Goal: Task Accomplishment & Management: Use online tool/utility

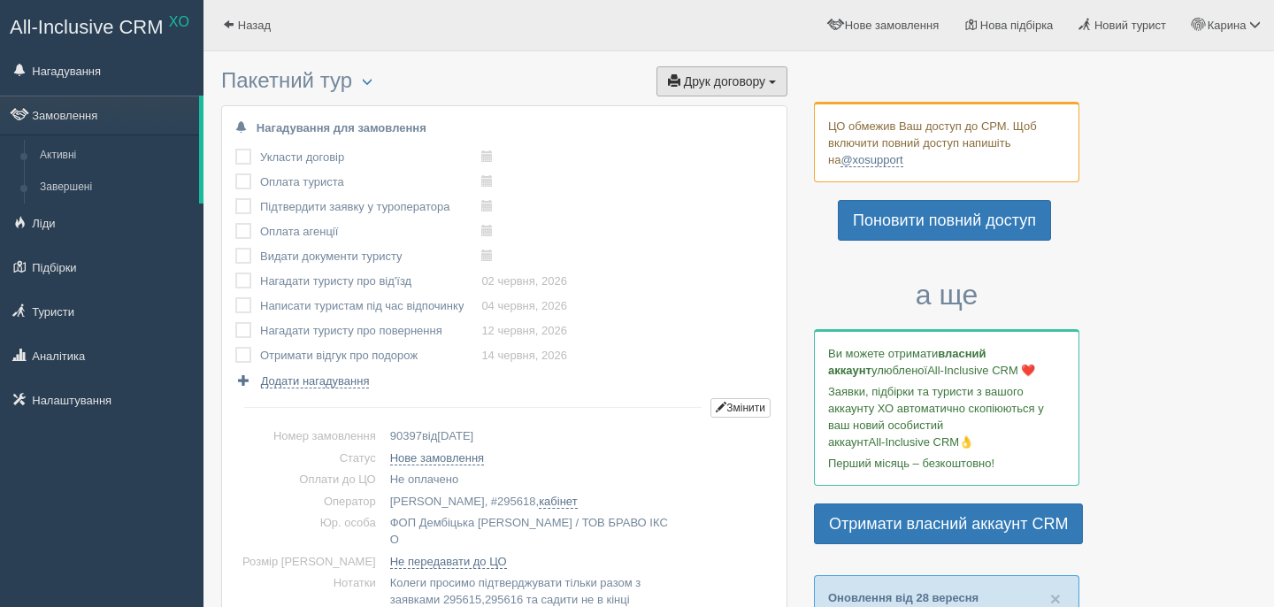
click at [725, 81] on span "Друк договору" at bounding box center [724, 81] width 81 height 14
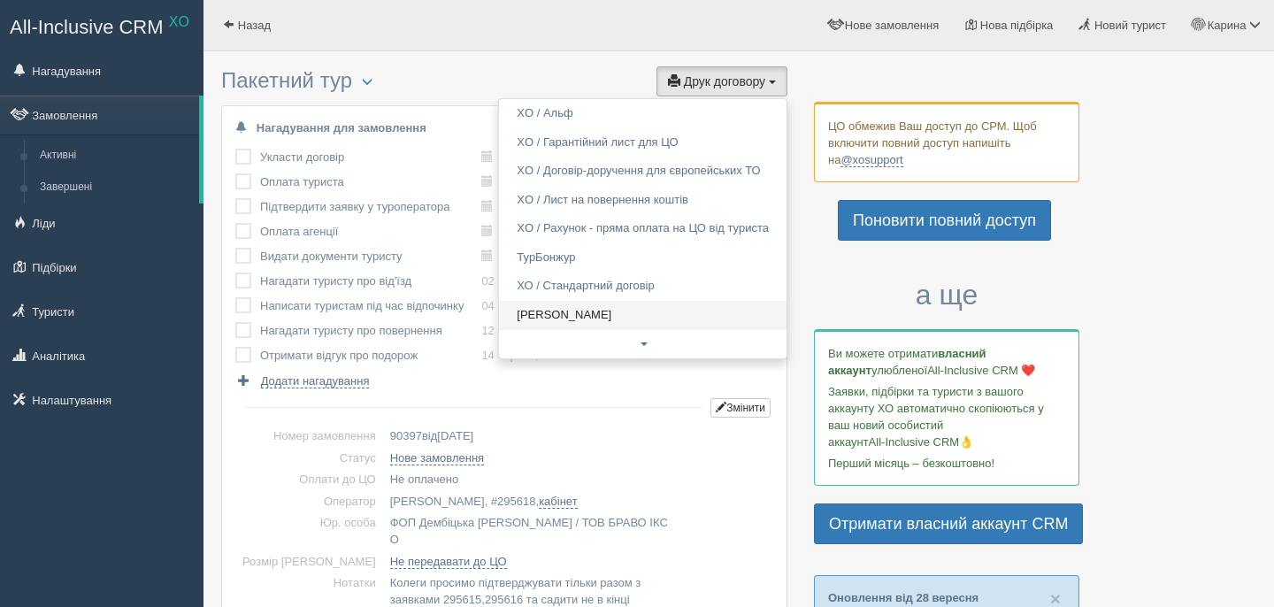
click at [566, 315] on link "[PERSON_NAME]" at bounding box center [643, 315] width 288 height 29
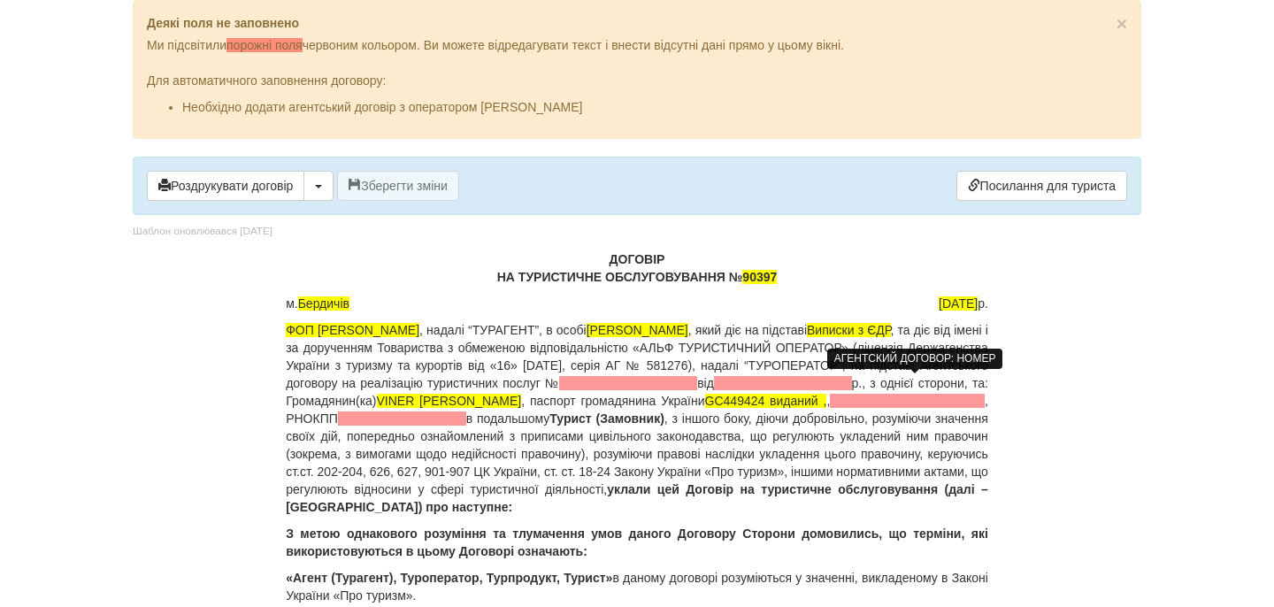
click at [697, 389] on span at bounding box center [628, 383] width 138 height 14
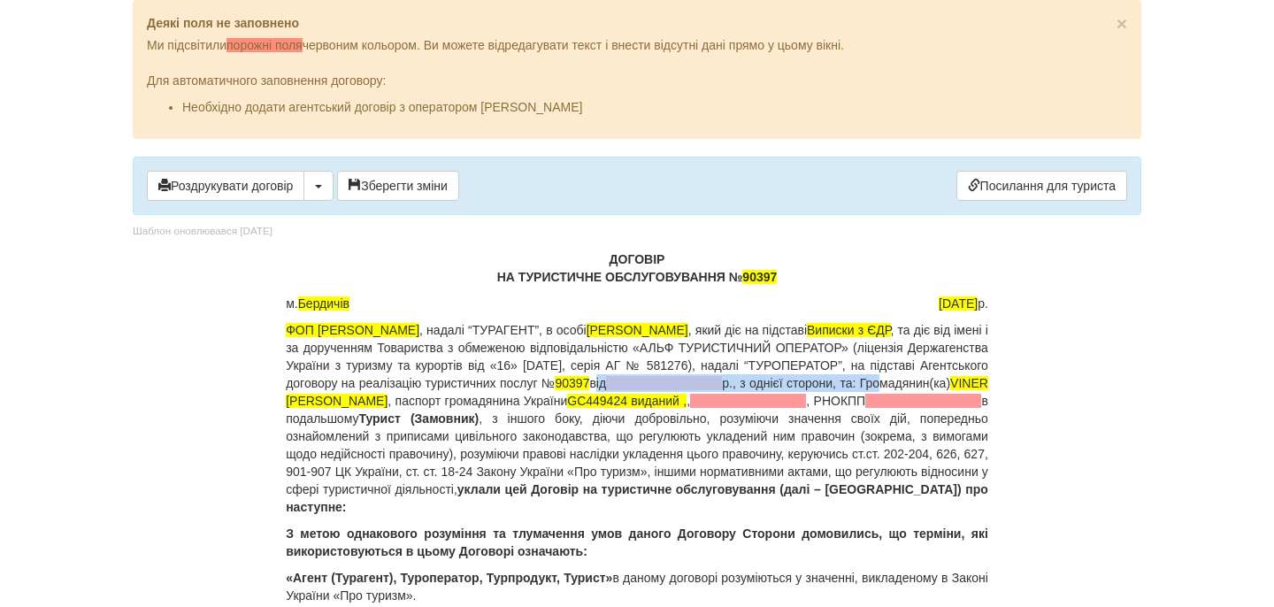
drag, startPoint x: 973, startPoint y: 383, endPoint x: 555, endPoint y: 403, distance: 419.0
click at [555, 403] on p "ФОП Дембіцька Карина Сергіївна , надалі “ТУРАГЕНТ”, в особі Дембіцька Карина Се…" at bounding box center [637, 418] width 702 height 195
click at [696, 389] on p "ФОП Дембіцька Карина Сергіївна , надалі “ТУРАГЕНТ”, в особі Дембіцька Карина Се…" at bounding box center [637, 418] width 702 height 195
drag, startPoint x: 541, startPoint y: 401, endPoint x: 283, endPoint y: 403, distance: 257.5
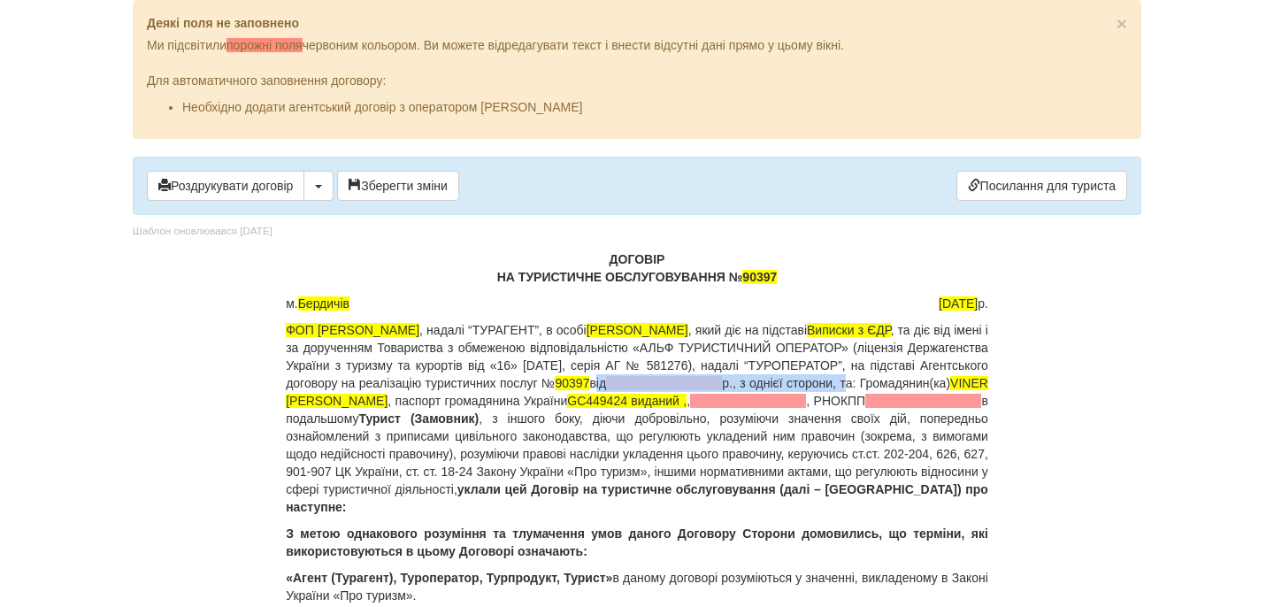
drag, startPoint x: 968, startPoint y: 383, endPoint x: 521, endPoint y: 399, distance: 447.1
click at [521, 399] on p "ФОП Дембіцька Карина Сергіївна , надалі “ТУРАГЕНТ”, в особі Дембіцька Карина Се…" at bounding box center [637, 418] width 702 height 195
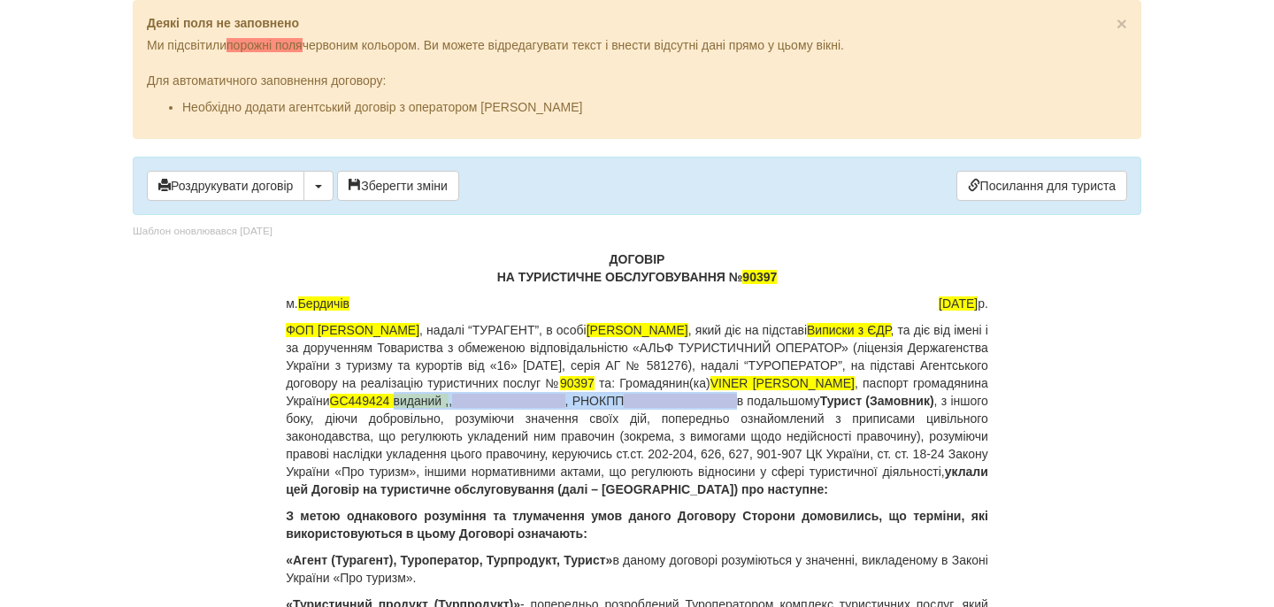
drag, startPoint x: 739, startPoint y: 404, endPoint x: 400, endPoint y: 424, distance: 339.4
click at [400, 424] on p "ФОП Дембіцька Карина Сергіївна , надалі “ТУРАГЕНТ”, в особі Дембіцька Карина Се…" at bounding box center [637, 409] width 702 height 177
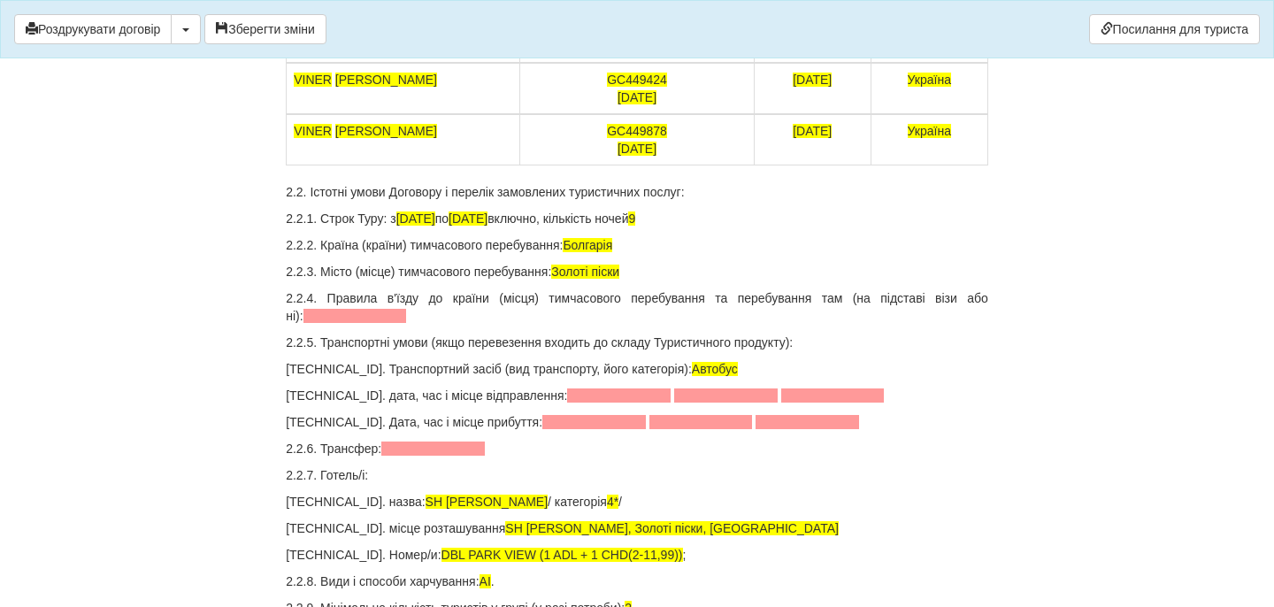
scroll to position [2271, 0]
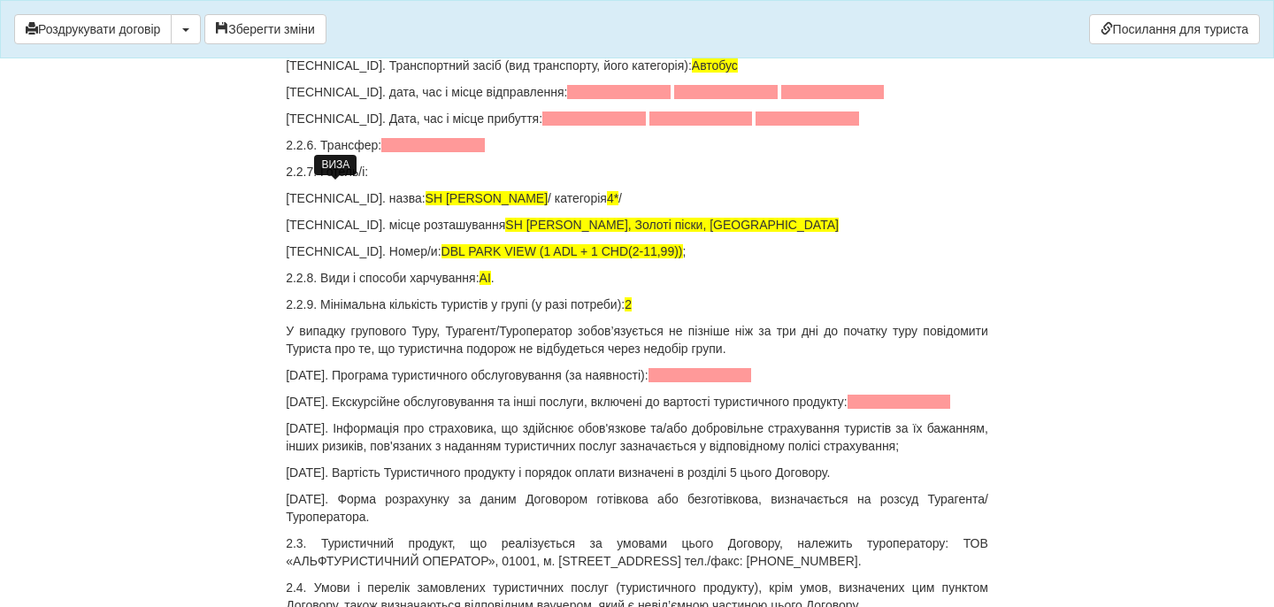
click at [372, 19] on span at bounding box center [355, 12] width 104 height 14
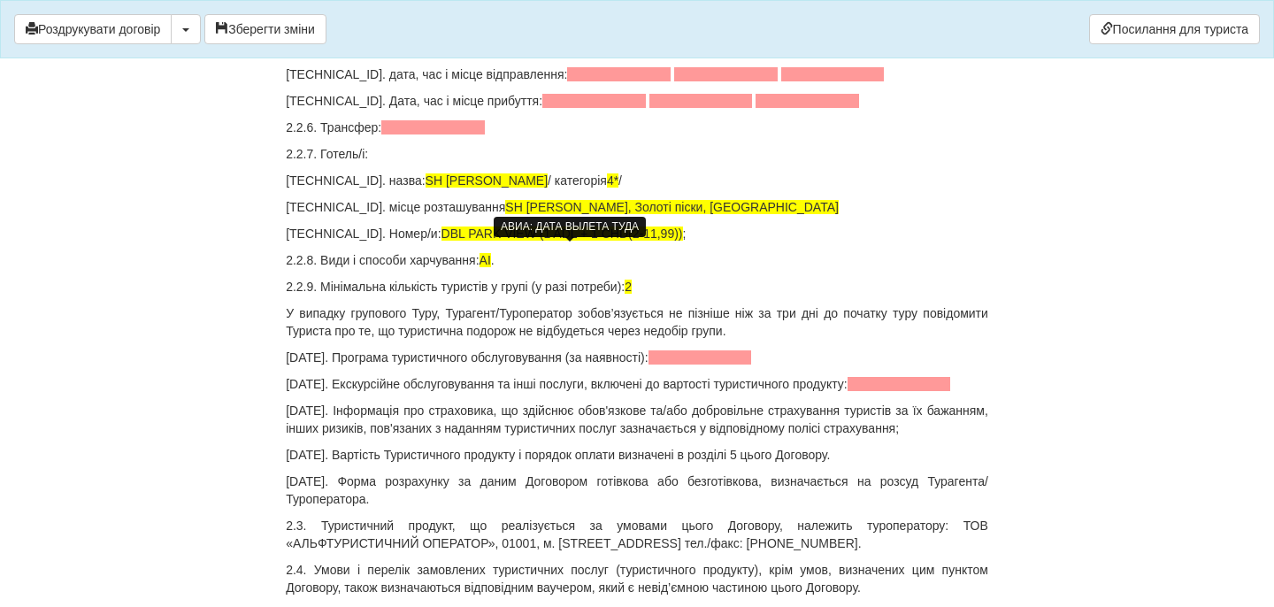
click at [567, 81] on span at bounding box center [619, 74] width 104 height 14
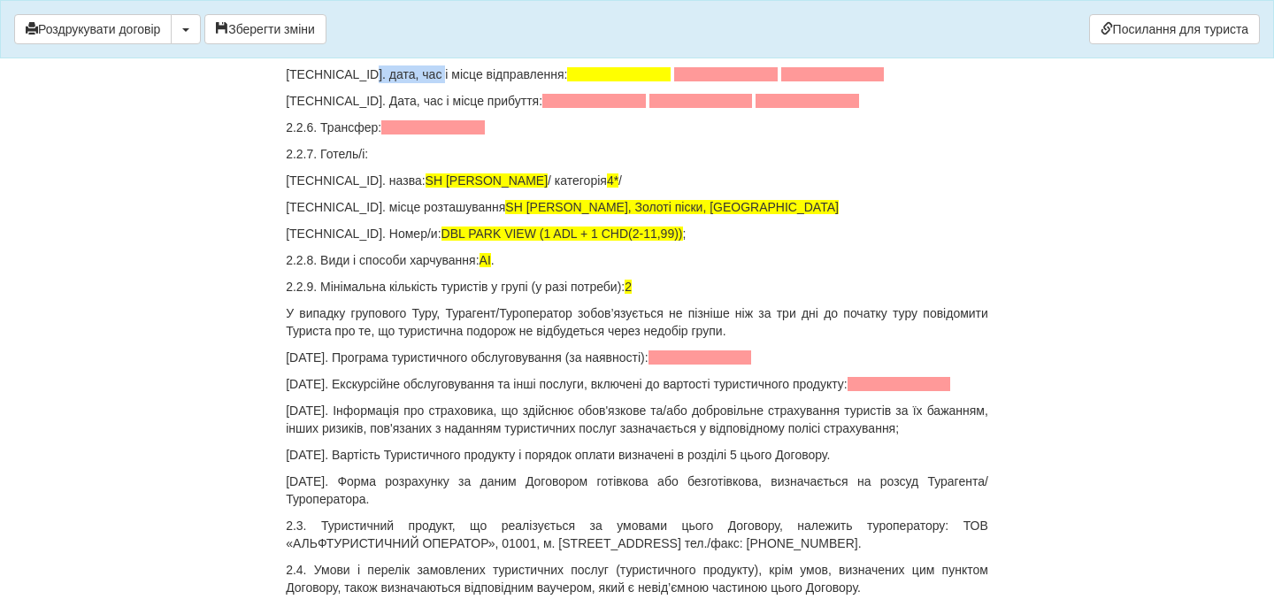
drag, startPoint x: 357, startPoint y: 252, endPoint x: 426, endPoint y: 253, distance: 68.1
click at [426, 83] on p "2.2.5.2. дата, час і місце відправлення:" at bounding box center [637, 74] width 702 height 18
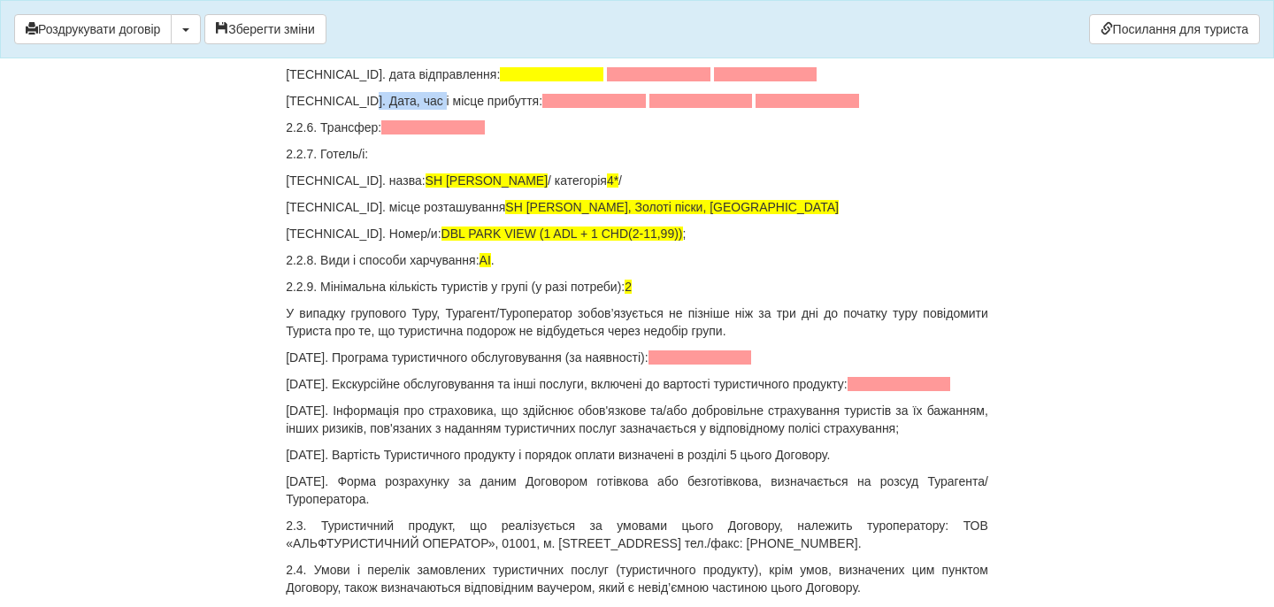
drag, startPoint x: 359, startPoint y: 279, endPoint x: 429, endPoint y: 280, distance: 69.9
click at [429, 110] on p "2.2.5.3. Дата, час і місце прибуття:" at bounding box center [637, 101] width 702 height 18
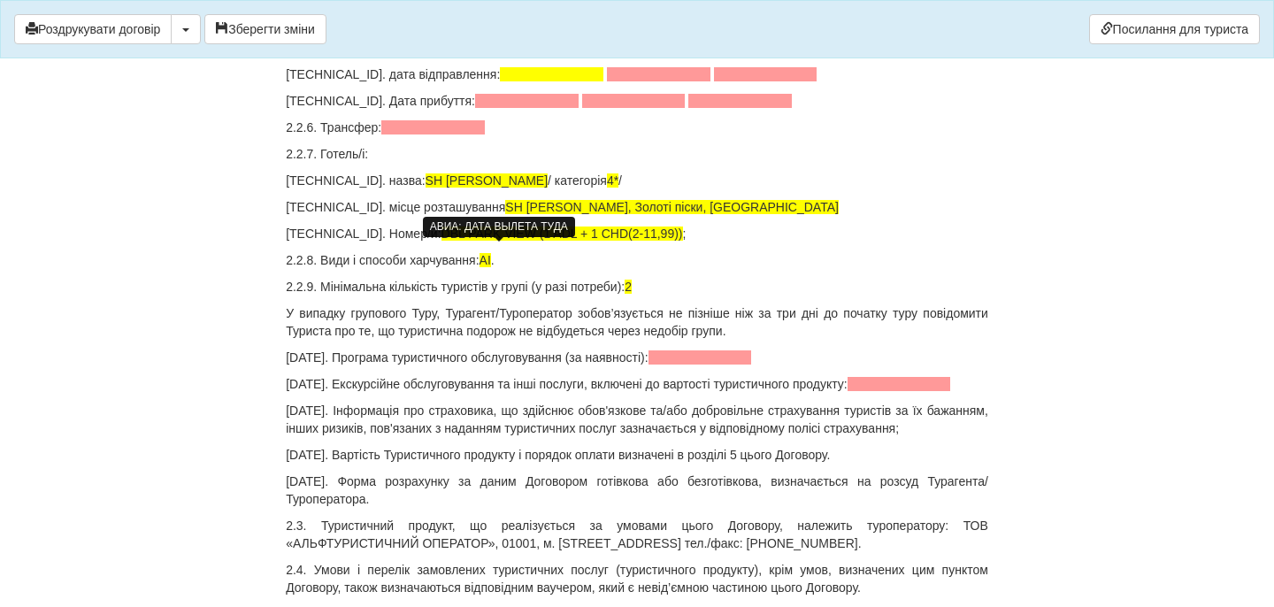
click at [510, 81] on span at bounding box center [552, 74] width 104 height 14
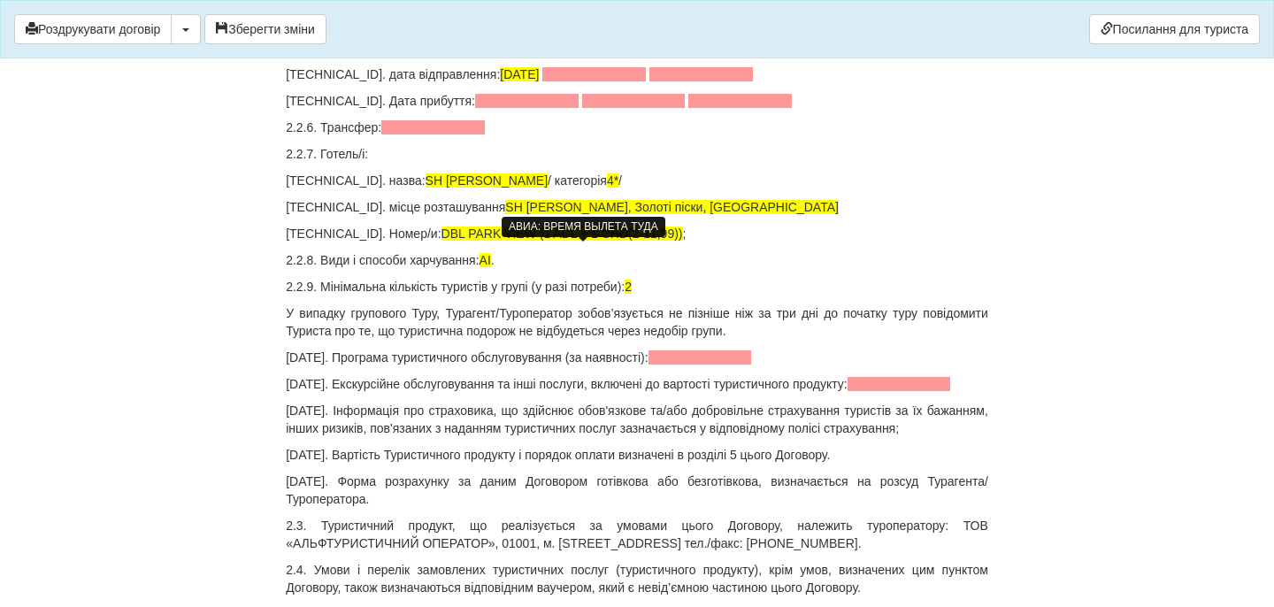
click at [602, 81] on span at bounding box center [594, 74] width 104 height 14
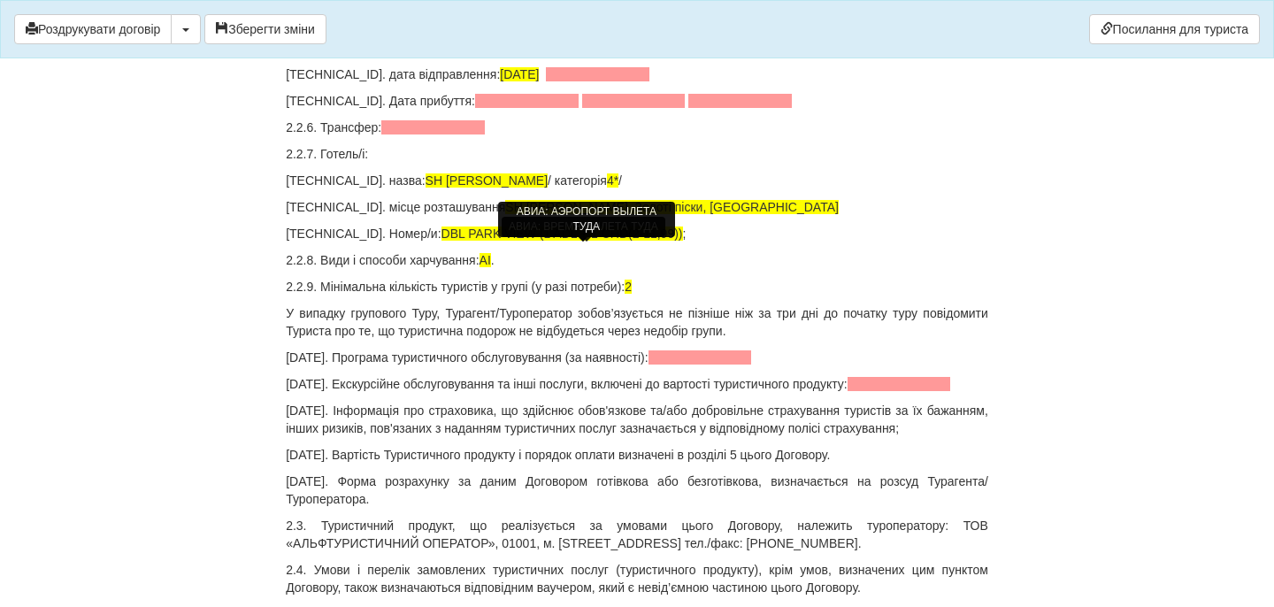
click at [610, 81] on span at bounding box center [598, 74] width 104 height 14
click at [510, 108] on span at bounding box center [527, 101] width 104 height 14
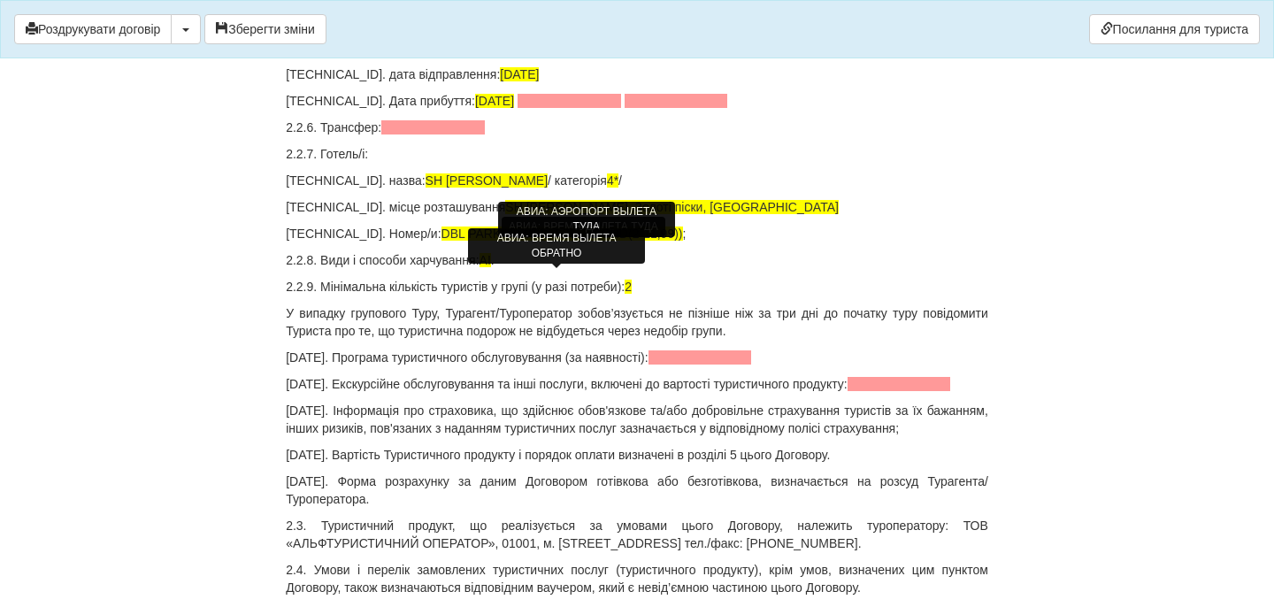
click at [549, 108] on span at bounding box center [570, 101] width 104 height 14
click at [562, 108] on span at bounding box center [573, 101] width 104 height 14
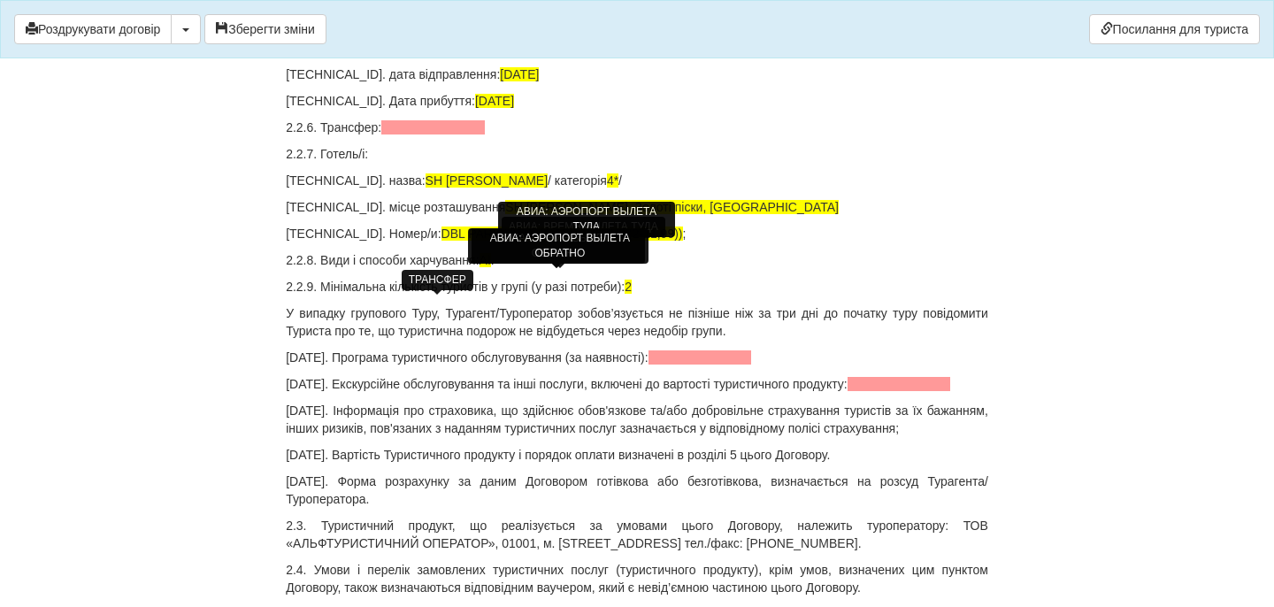
click at [457, 134] on span at bounding box center [433, 127] width 104 height 14
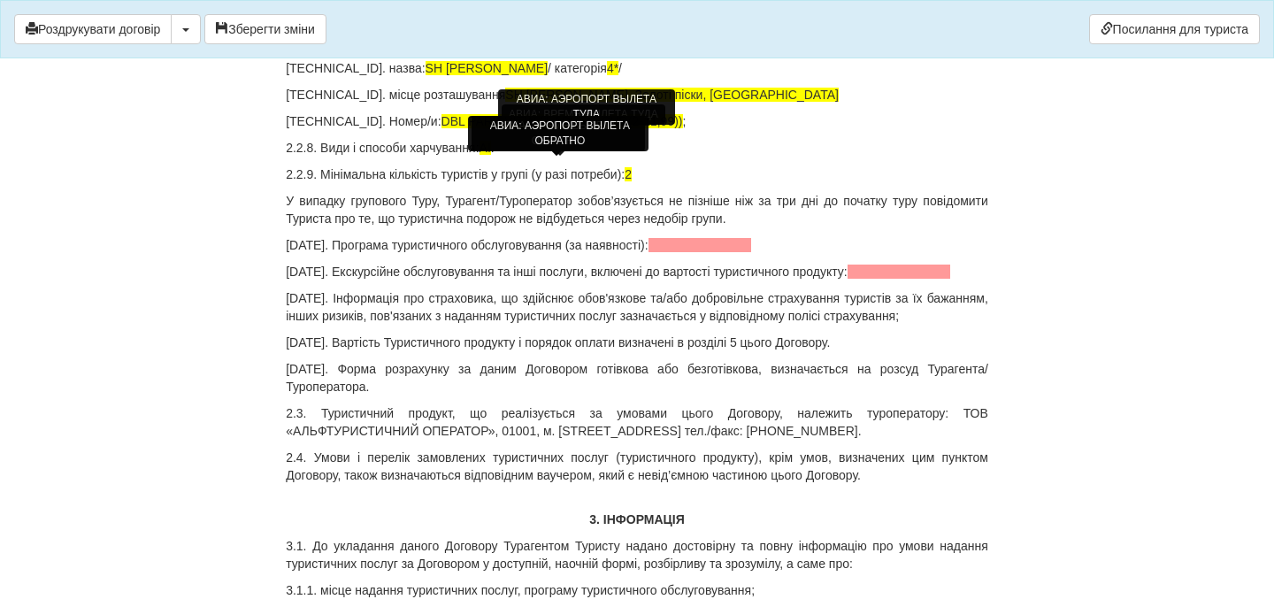
scroll to position [2384, 0]
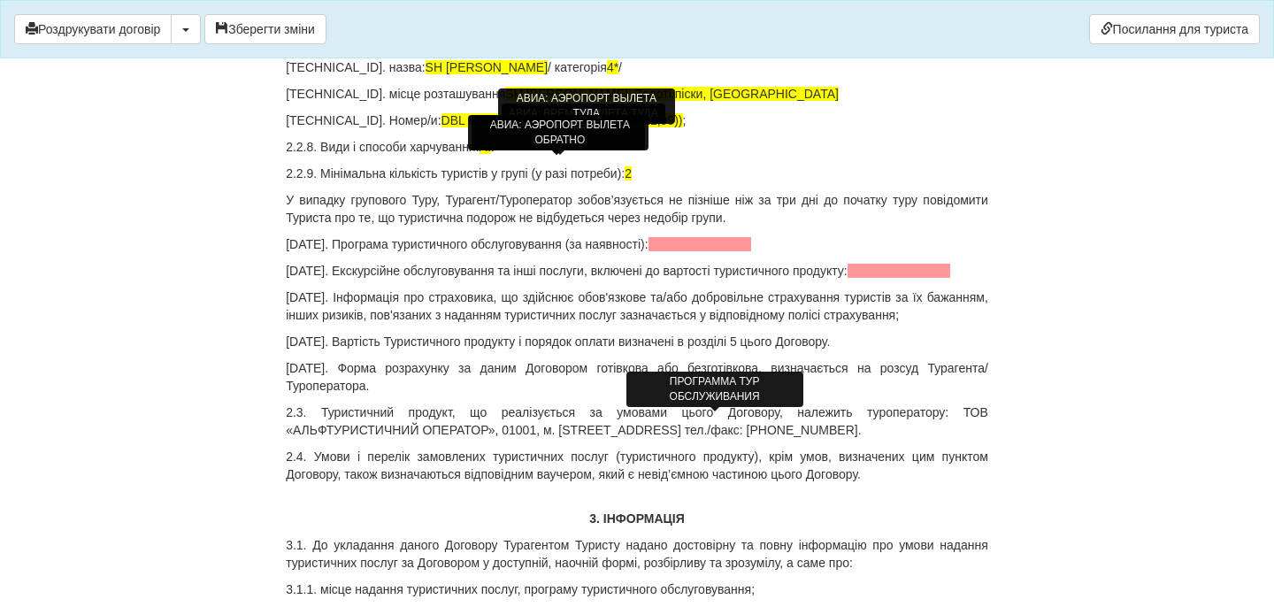
click at [701, 251] on span at bounding box center [701, 244] width 104 height 14
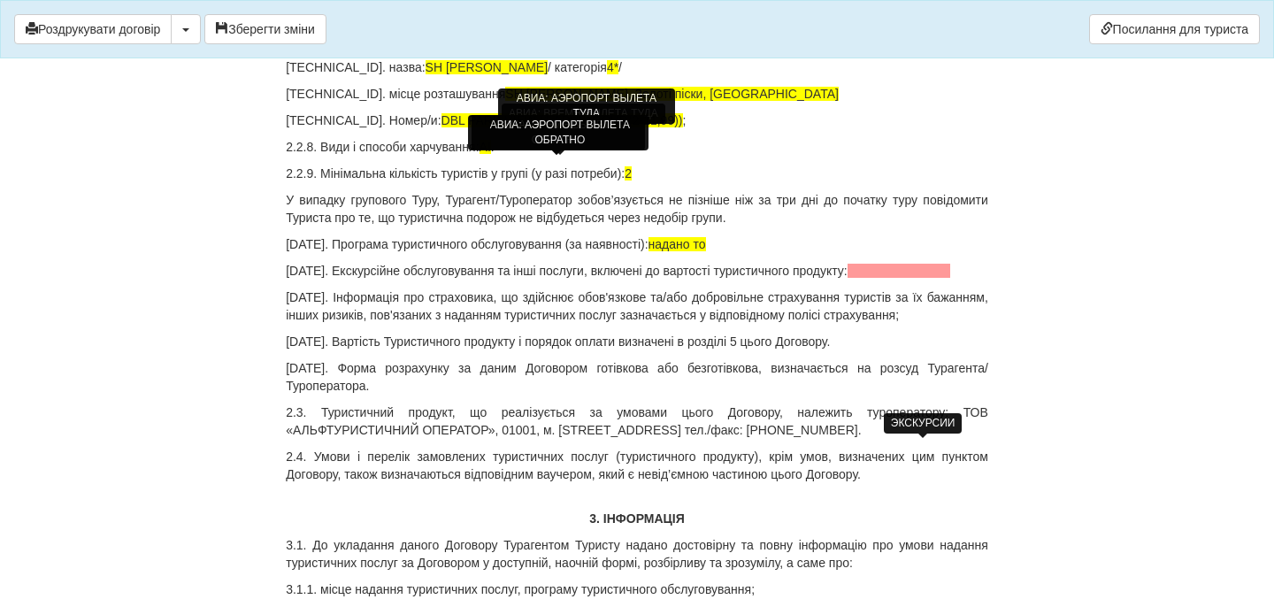
click at [931, 278] on span at bounding box center [900, 271] width 104 height 14
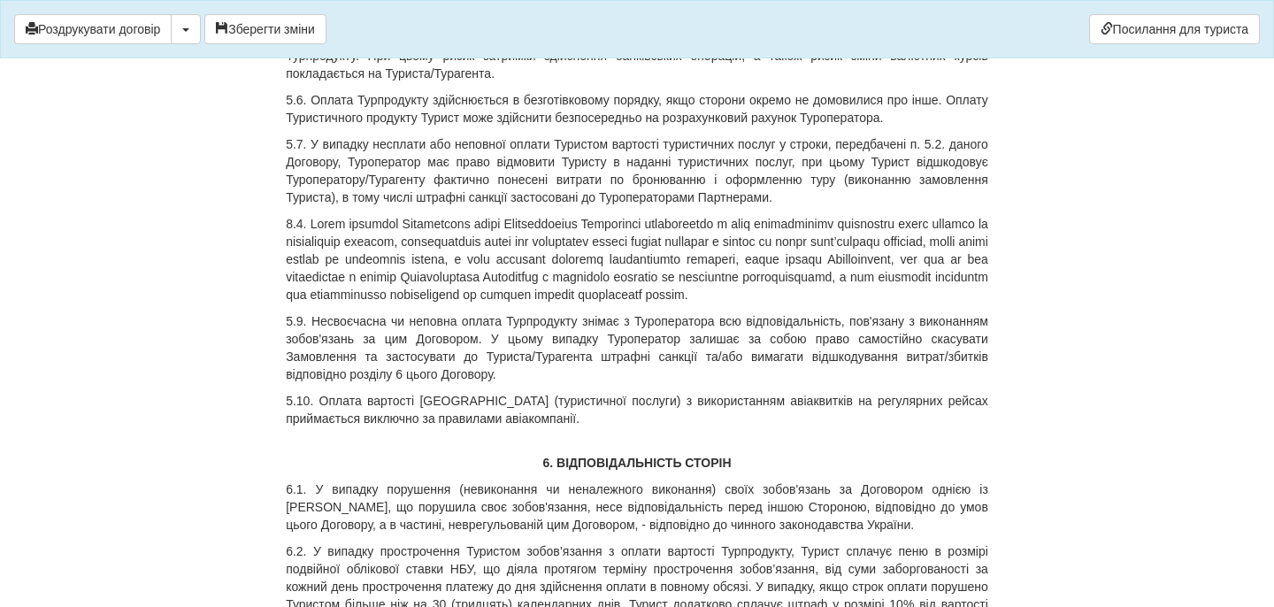
scroll to position [7521, 0]
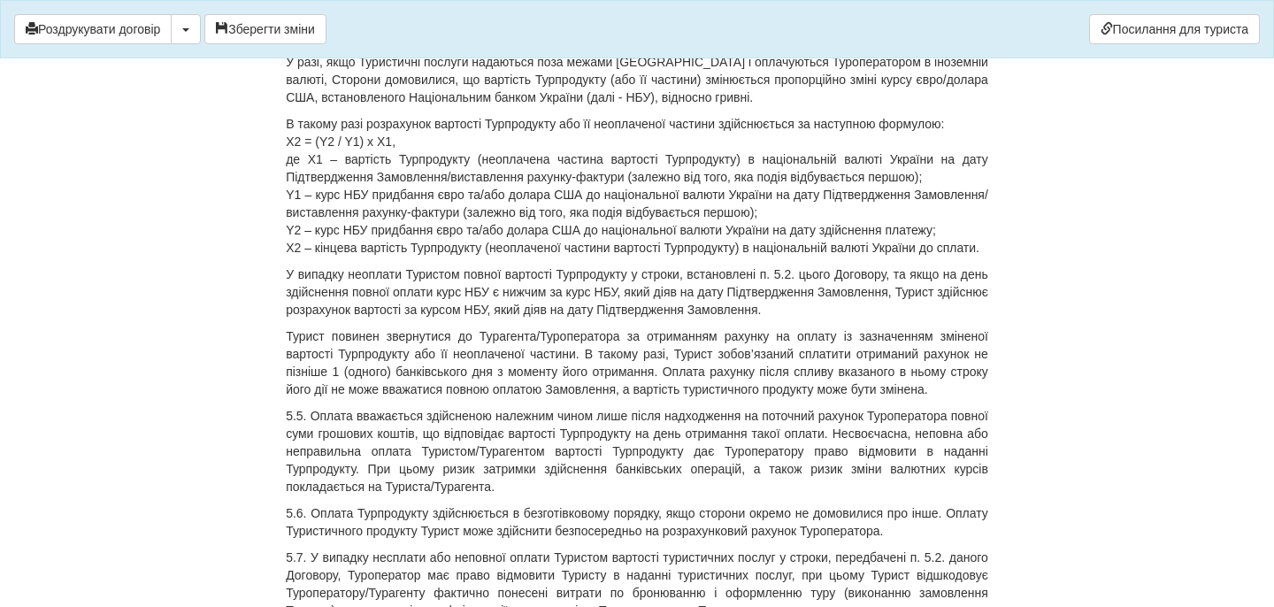
drag, startPoint x: 347, startPoint y: 143, endPoint x: 745, endPoint y: 157, distance: 398.3
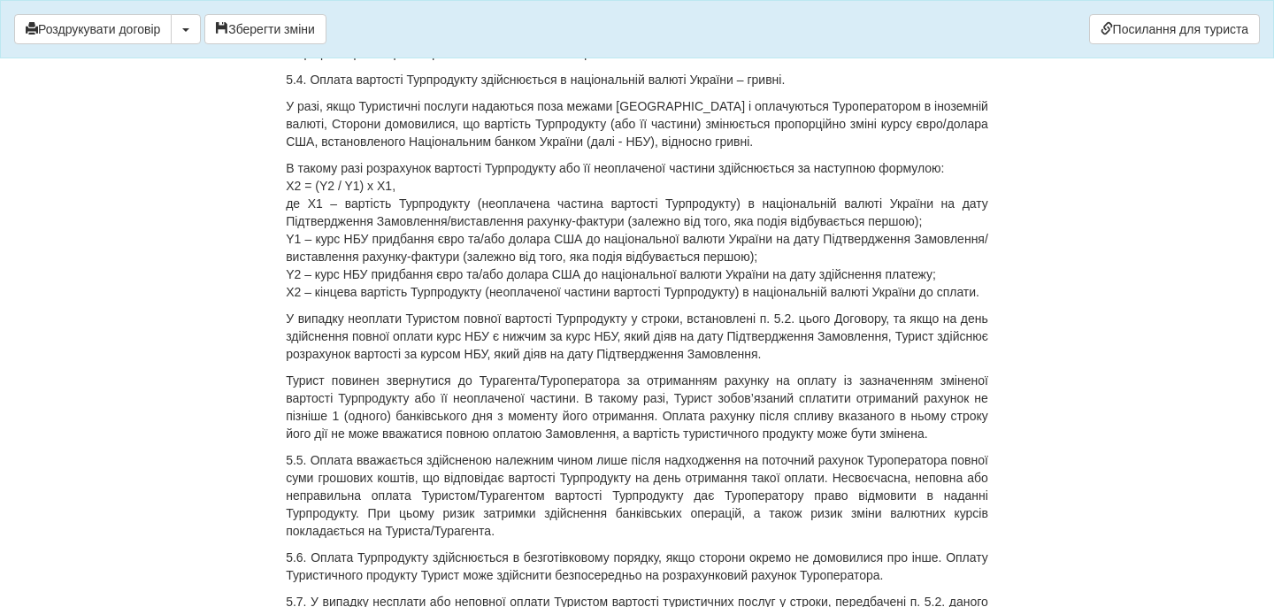
drag, startPoint x: 614, startPoint y: 330, endPoint x: 781, endPoint y: 329, distance: 167.2
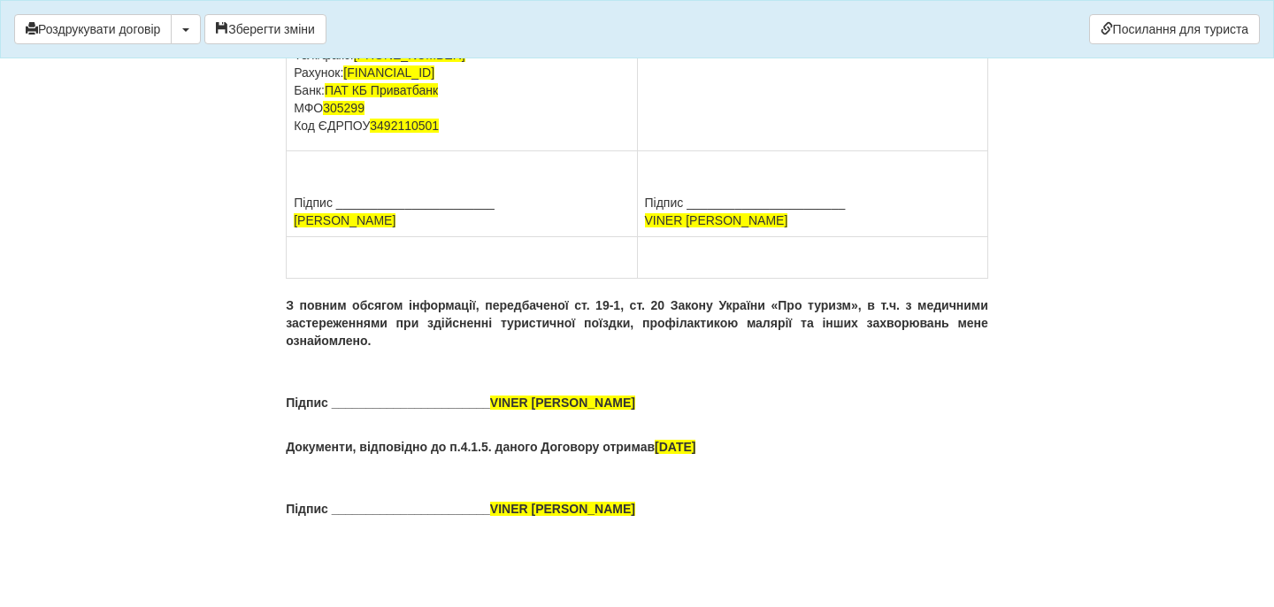
scroll to position [13408, 0]
drag, startPoint x: 794, startPoint y: 219, endPoint x: 641, endPoint y: 219, distance: 152.2
click at [641, 151] on td "ТУРИСТ (ЗАМОВНИК): ПІБ VINER TETIANA Адреса Паспорт GC449424 виданий , Тел." at bounding box center [812, 47] width 350 height 210
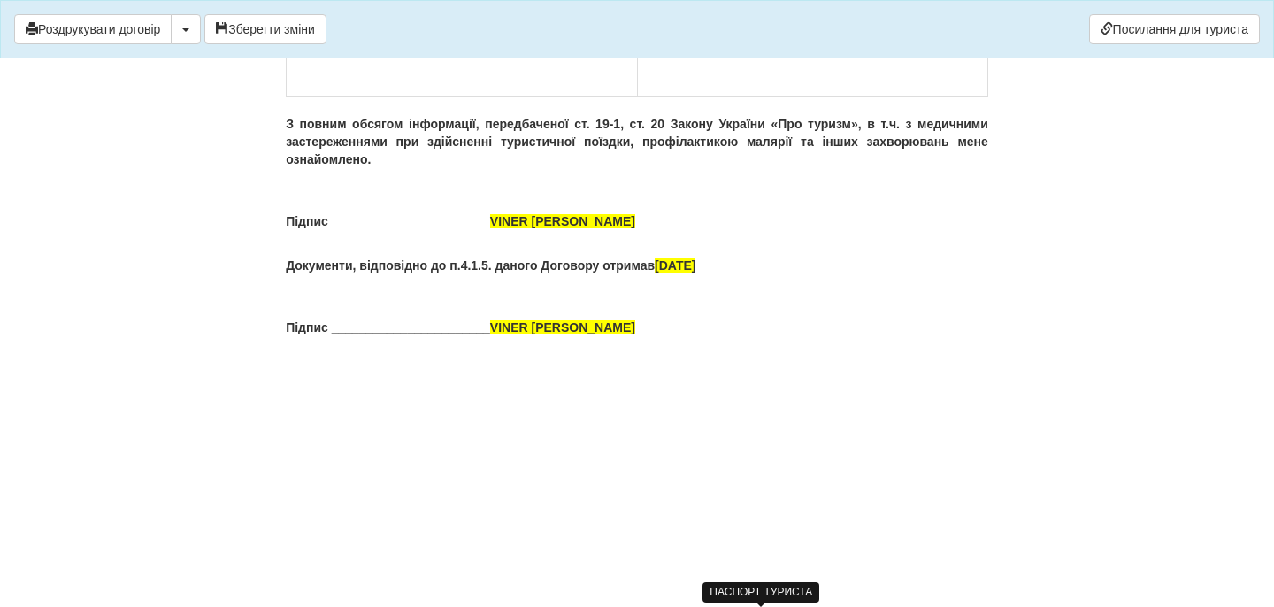
drag, startPoint x: 765, startPoint y: 221, endPoint x: 782, endPoint y: 242, distance: 26.4
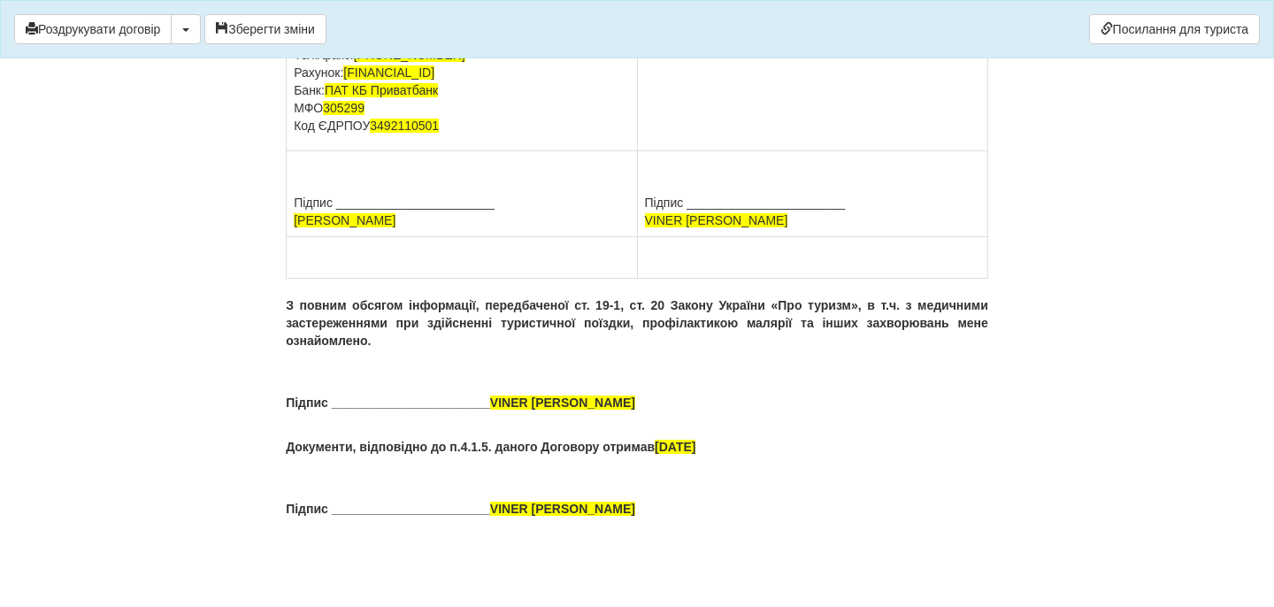
scroll to position [13623, 0]
click at [326, 25] on button "Зберегти зміни" at bounding box center [265, 29] width 122 height 30
click at [151, 35] on button "Роздрукувати договір" at bounding box center [92, 29] width 157 height 30
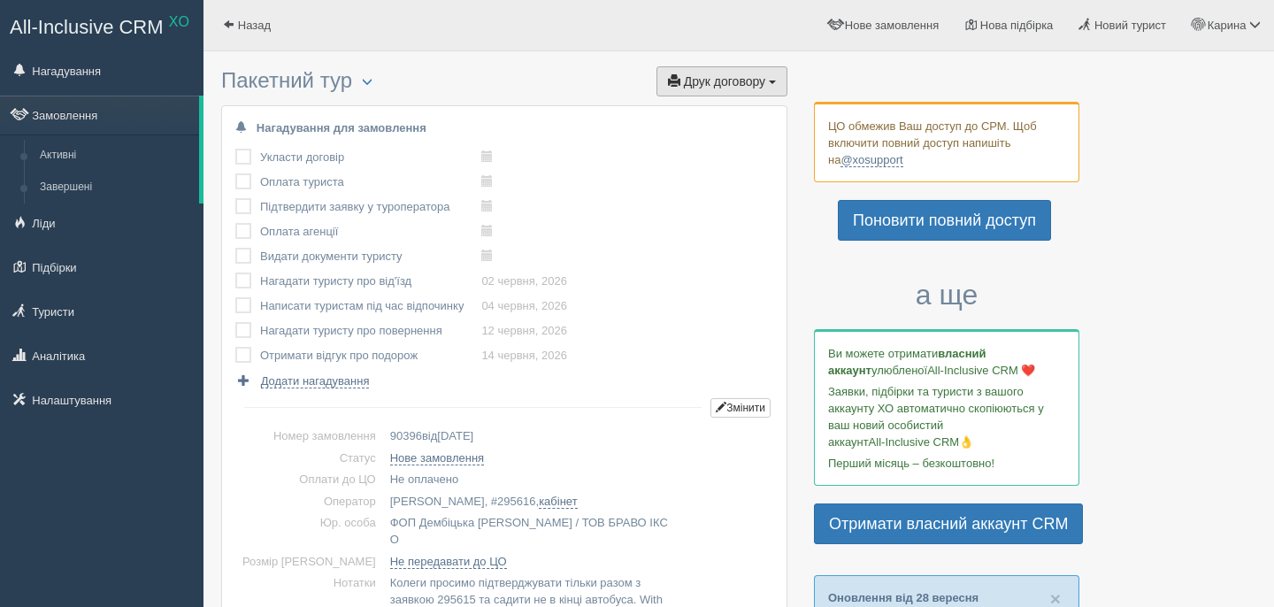
click at [747, 86] on span "Друк договору" at bounding box center [724, 81] width 81 height 14
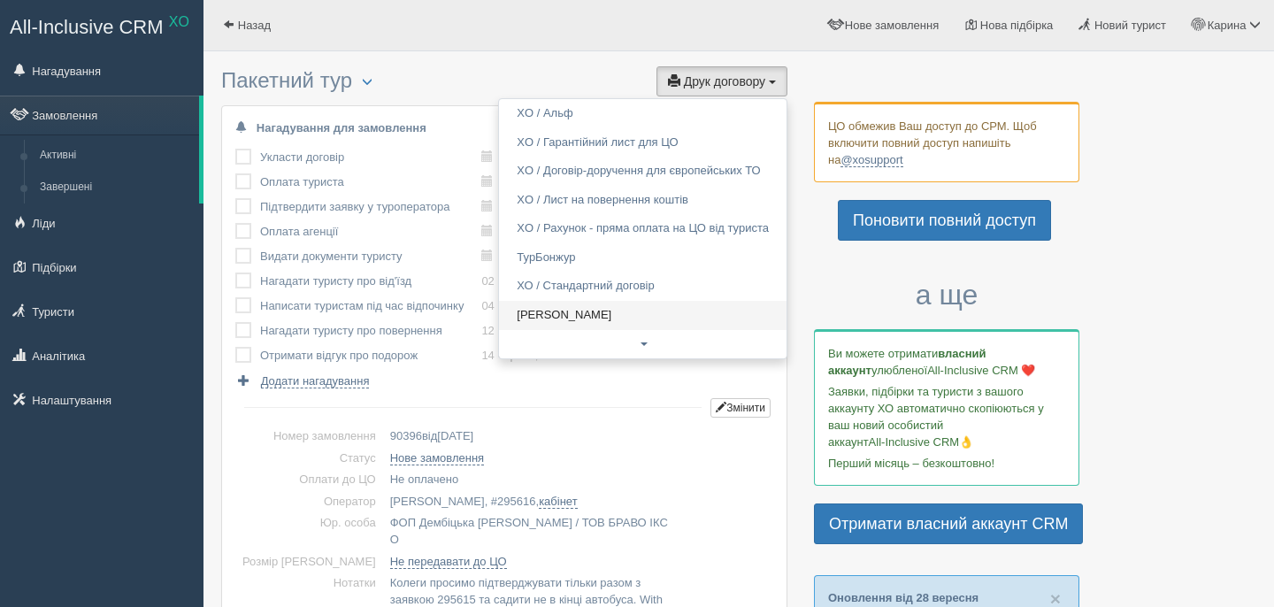
click at [611, 313] on link "[PERSON_NAME]" at bounding box center [643, 315] width 288 height 29
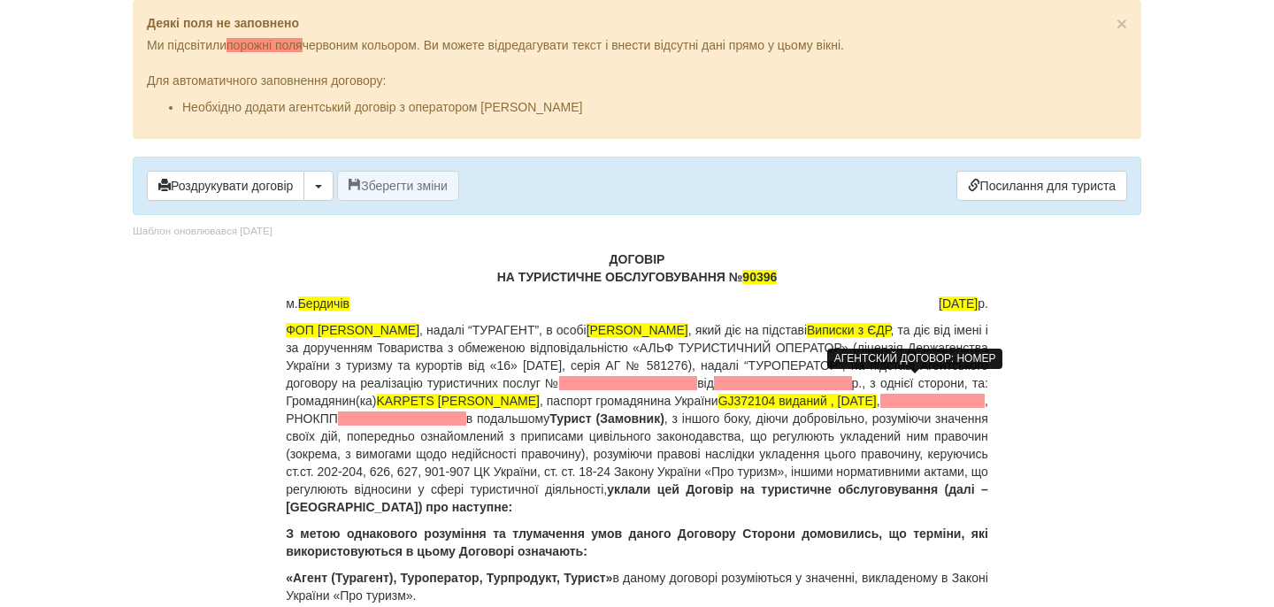
click at [697, 384] on span at bounding box center [628, 383] width 138 height 14
click at [971, 382] on p "ФОП Дембіцька Карина Сергіївна , надалі “ТУРАГЕНТ”, в особі Дембіцька Карина Се…" at bounding box center [637, 418] width 702 height 195
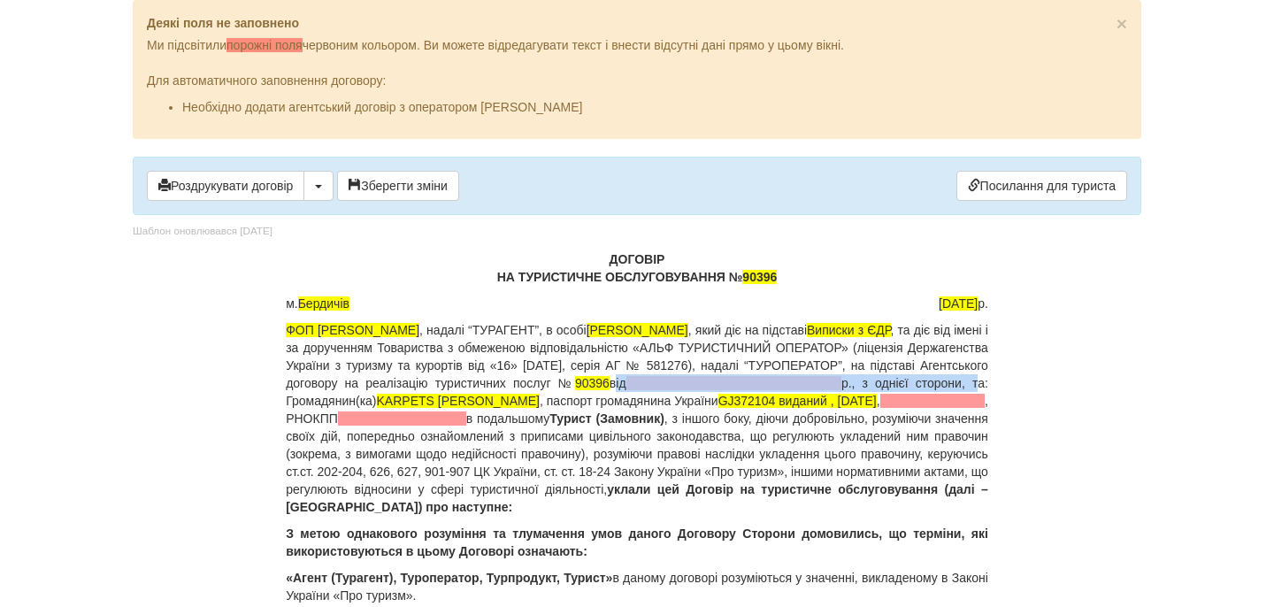
drag, startPoint x: 971, startPoint y: 382, endPoint x: 522, endPoint y: 407, distance: 450.1
click at [522, 407] on p "ФОП Дембіцька Карина Сергіївна , надалі “ТУРАГЕНТ”, в особі Дембіцька Карина Се…" at bounding box center [637, 418] width 702 height 195
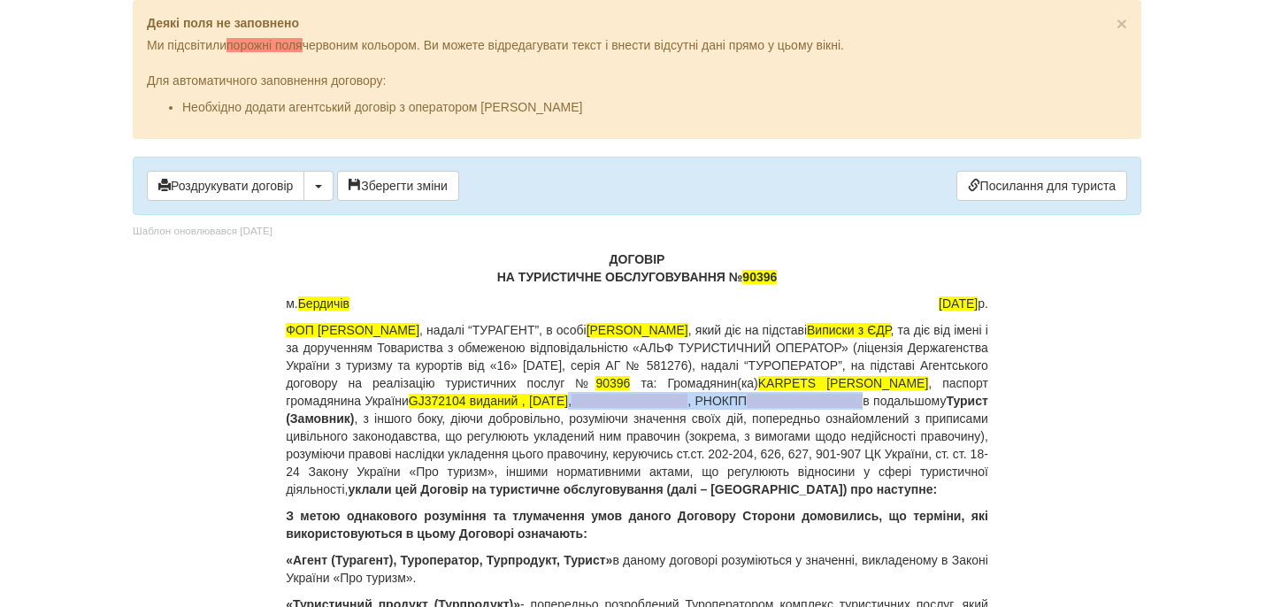
drag, startPoint x: 861, startPoint y: 403, endPoint x: 487, endPoint y: 414, distance: 373.5
click at [486, 415] on p "ФОП Дембіцька Карина Сергіївна , надалі “ТУРАГЕНТ”, в особі Дембіцька Карина Се…" at bounding box center [637, 409] width 702 height 177
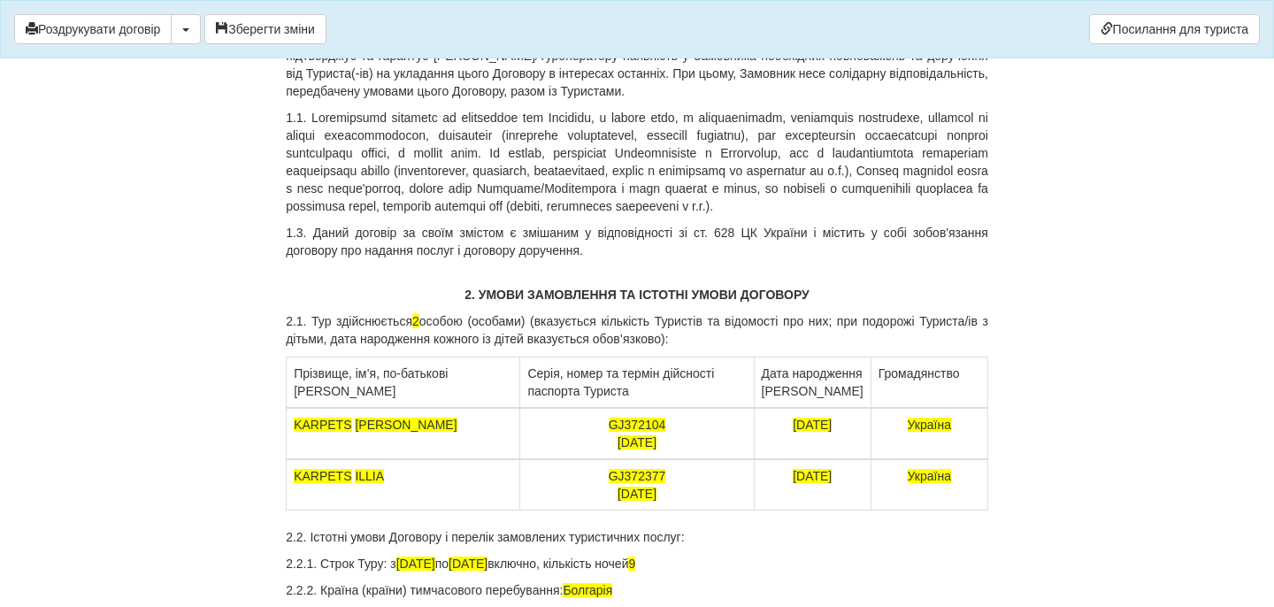
scroll to position [2138, 0]
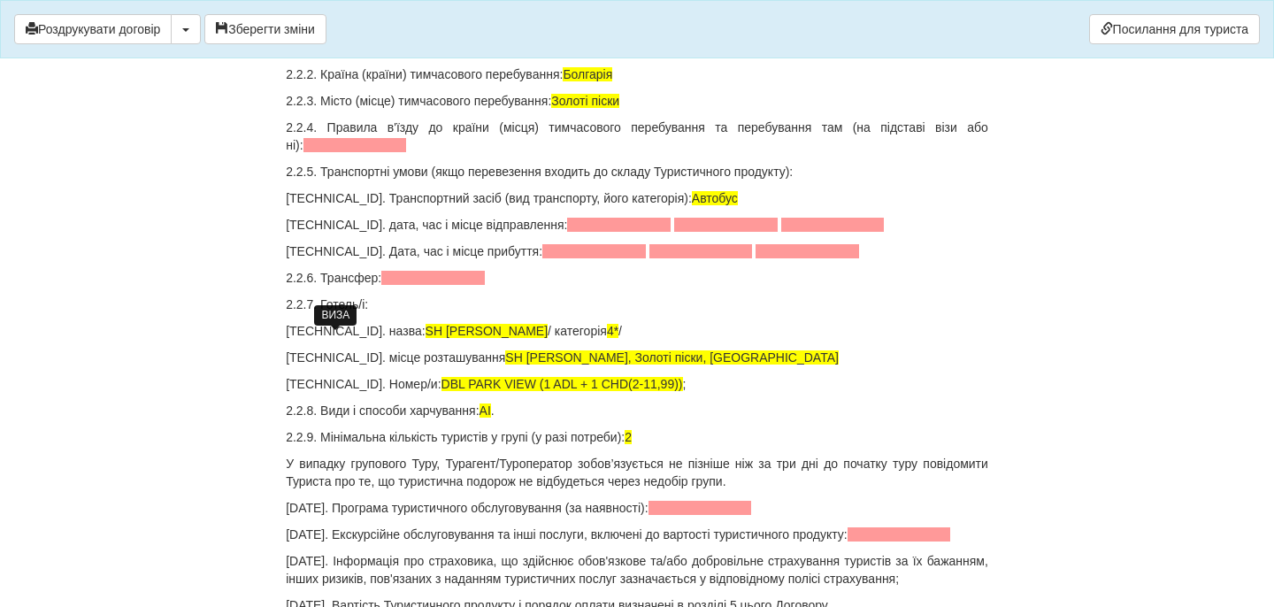
click at [368, 152] on span at bounding box center [355, 145] width 104 height 14
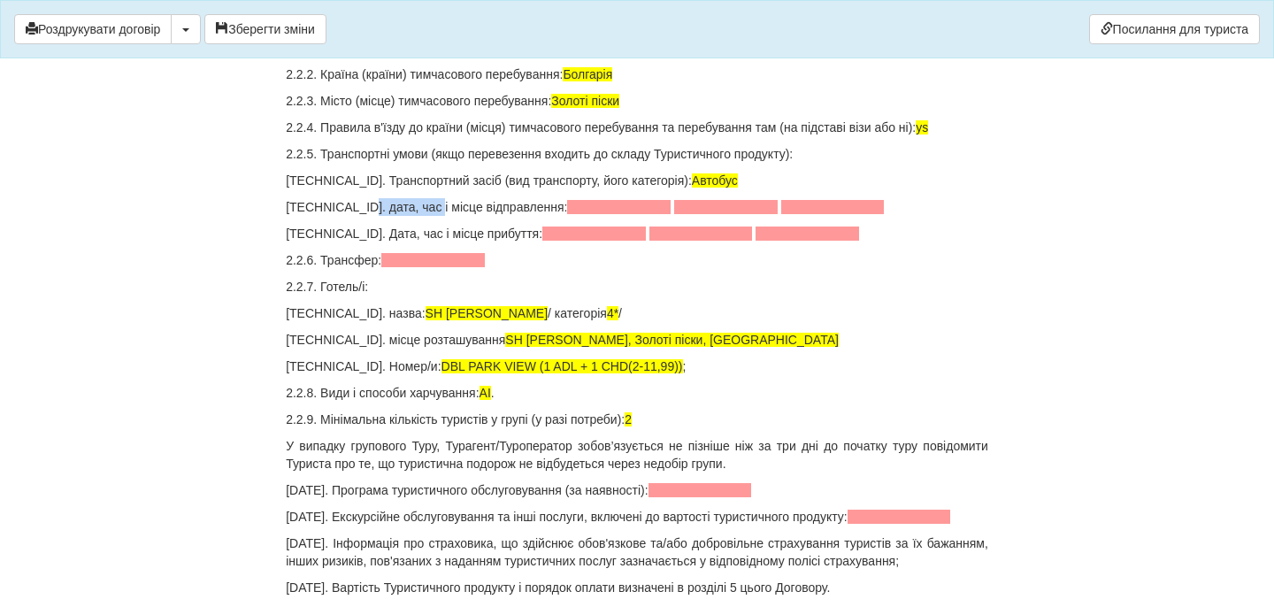
drag, startPoint x: 357, startPoint y: 405, endPoint x: 427, endPoint y: 401, distance: 70.9
click at [427, 216] on p "2.2.5.2. дата, час і місце відправлення:" at bounding box center [637, 207] width 702 height 18
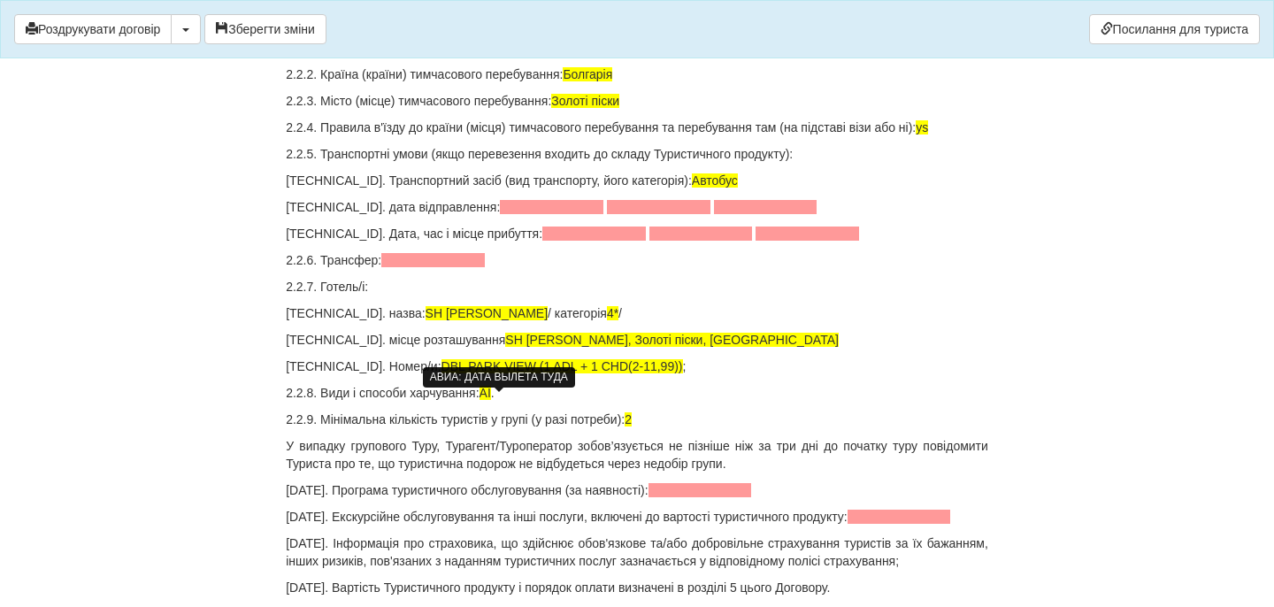
click at [500, 214] on span at bounding box center [552, 207] width 104 height 14
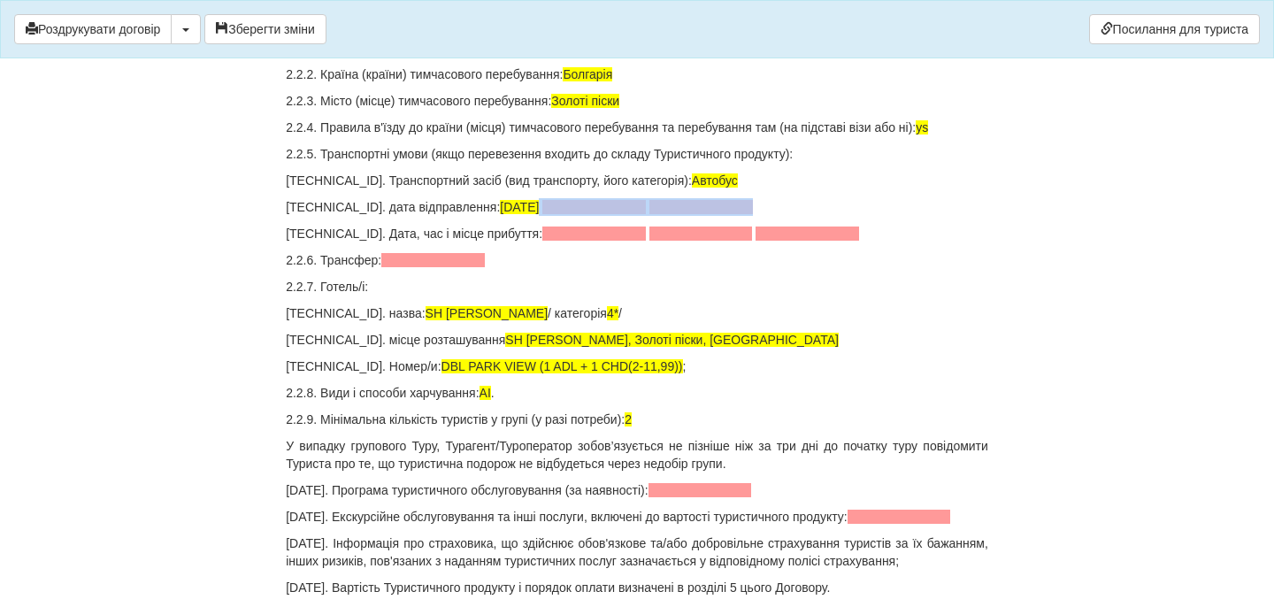
drag, startPoint x: 530, startPoint y: 402, endPoint x: 748, endPoint y: 403, distance: 218.5
click at [748, 216] on p "2.2.5.2. дата відправлення: 03.06.2026 р." at bounding box center [637, 207] width 702 height 18
drag, startPoint x: 359, startPoint y: 432, endPoint x: 429, endPoint y: 432, distance: 69.9
click at [429, 242] on p "2.2.5.3. Дата, час і місце прибуття:" at bounding box center [637, 234] width 702 height 18
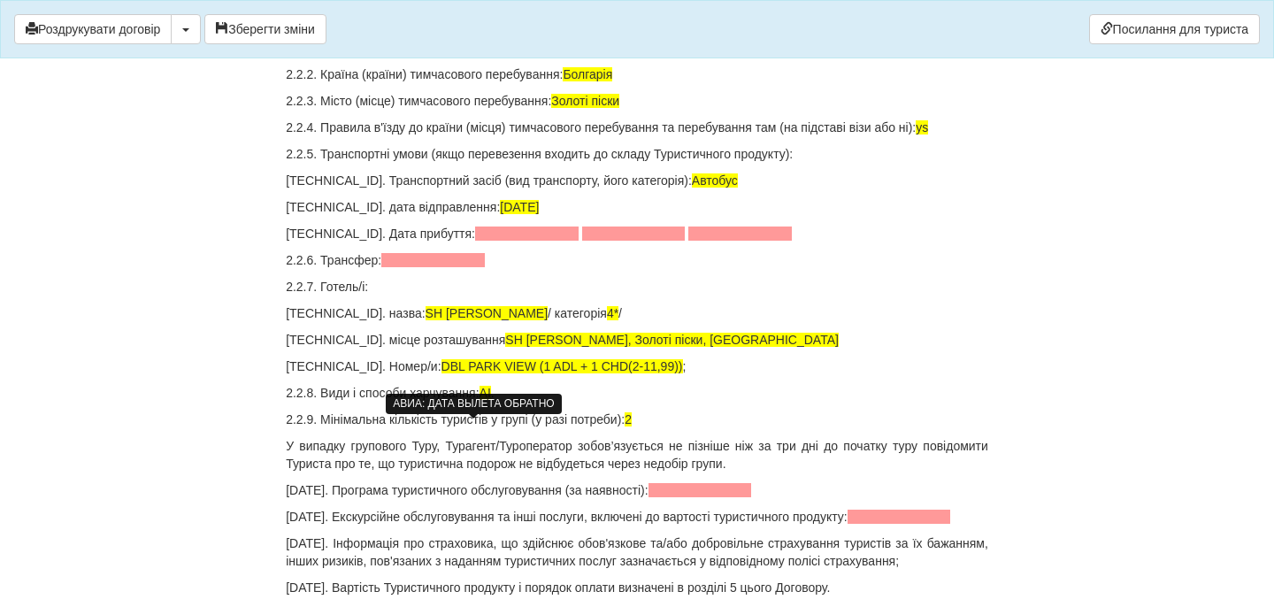
click at [475, 241] on span at bounding box center [527, 233] width 104 height 14
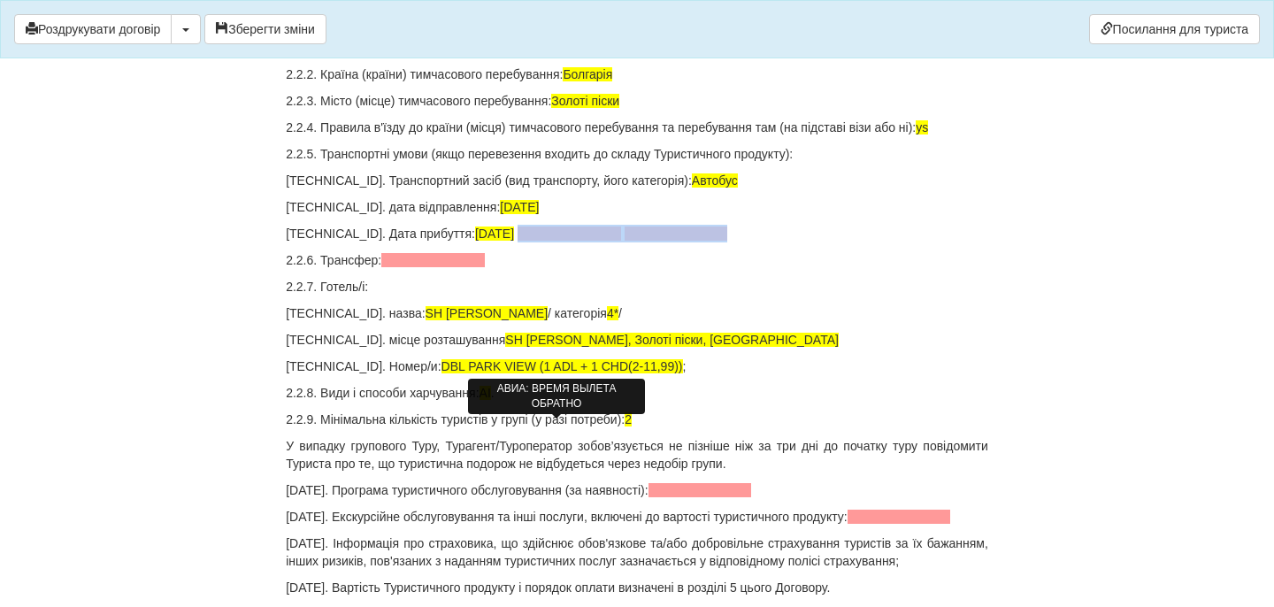
drag, startPoint x: 730, startPoint y: 427, endPoint x: 505, endPoint y: 429, distance: 224.7
click at [505, 242] on p "2.2.5.3. Дата прибуття: 14.06.2026 р." at bounding box center [637, 234] width 702 height 18
click at [441, 267] on span at bounding box center [433, 260] width 104 height 14
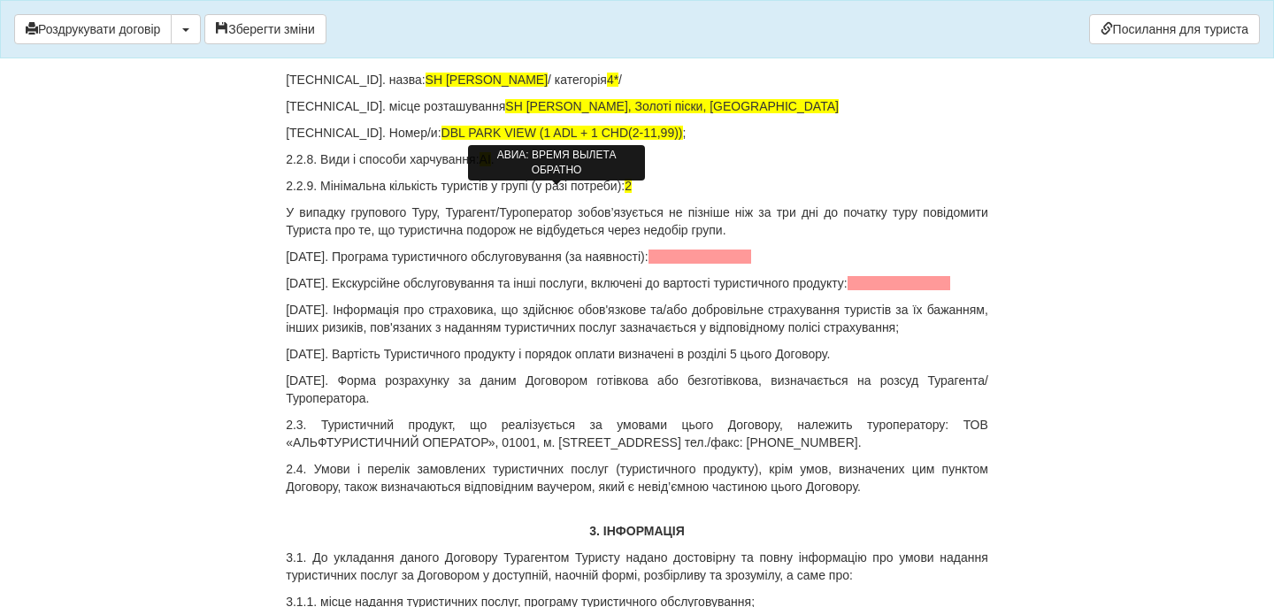
scroll to position [2373, 0]
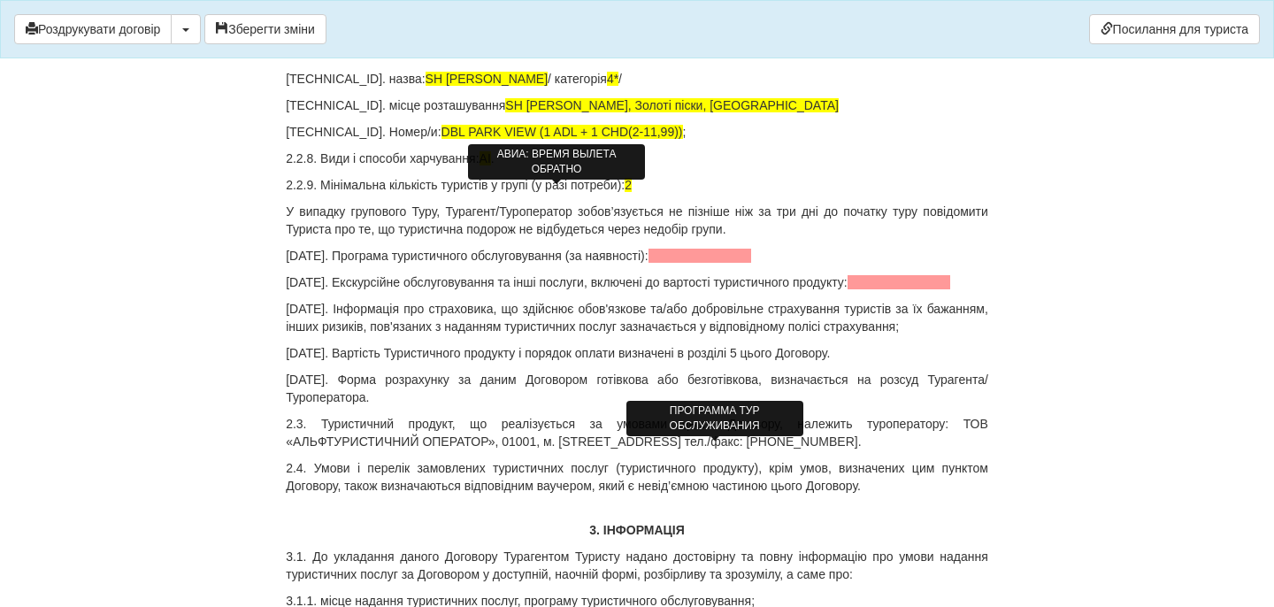
click at [681, 263] on span at bounding box center [701, 256] width 104 height 14
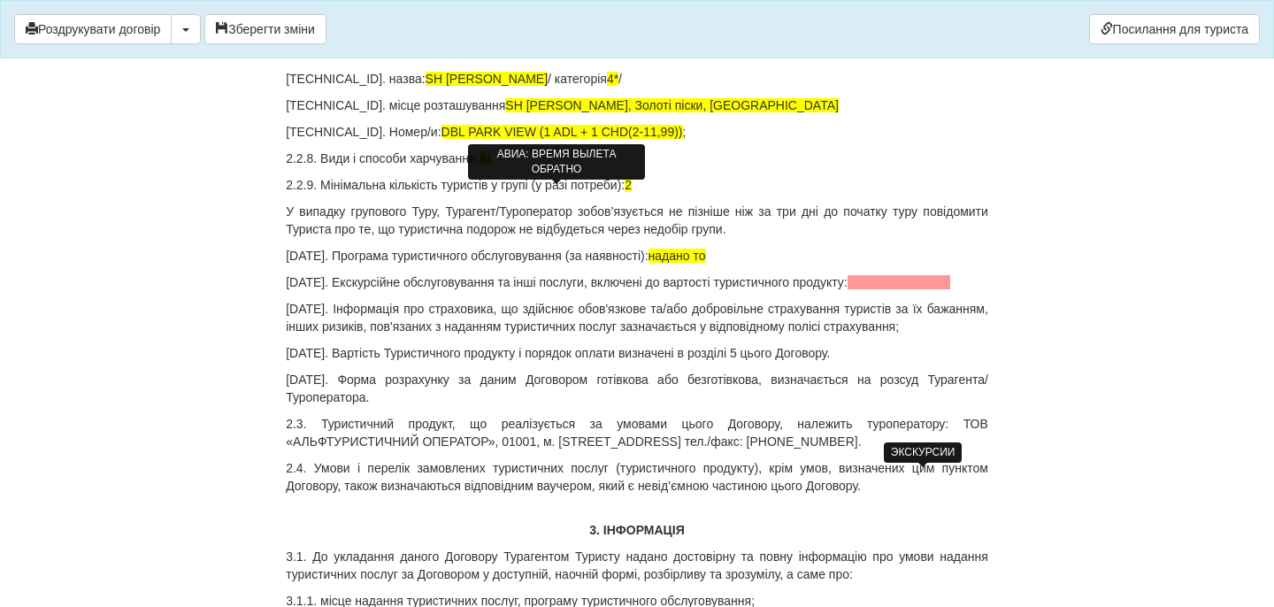
click at [907, 289] on span at bounding box center [900, 282] width 104 height 14
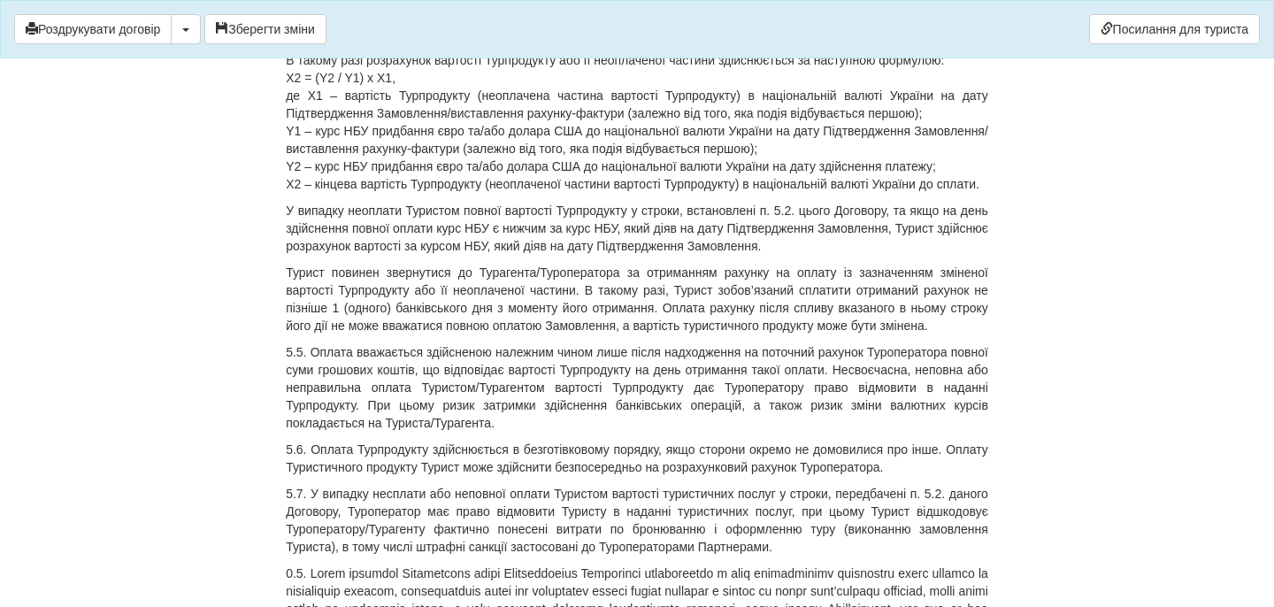
scroll to position [7581, 0]
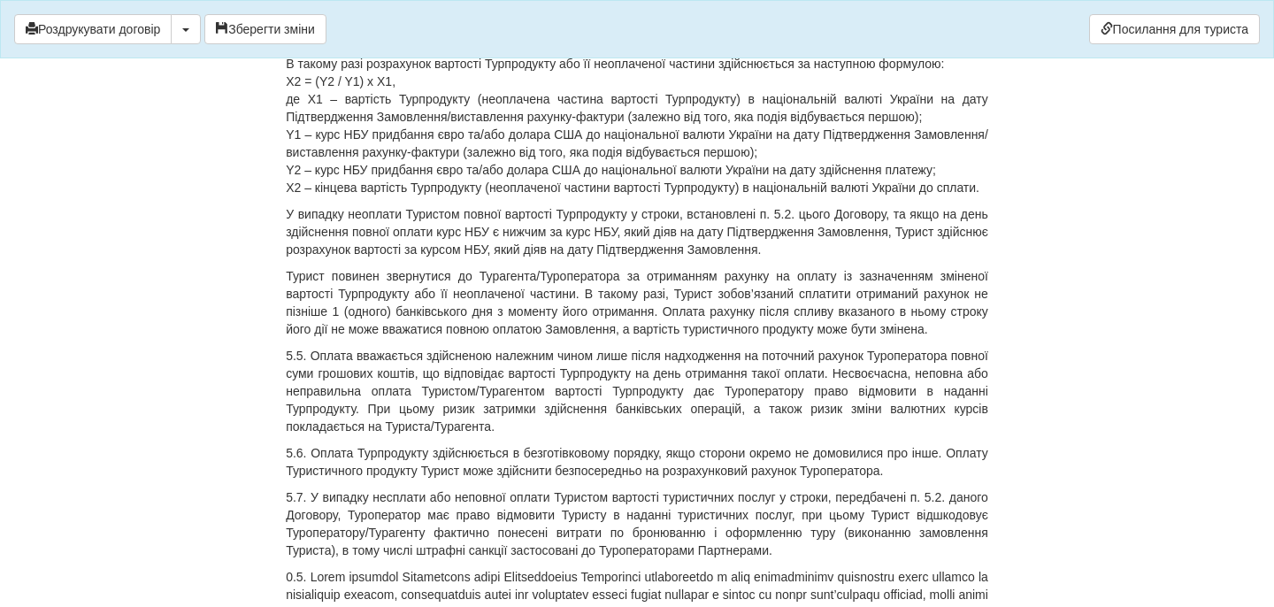
drag, startPoint x: 350, startPoint y: 96, endPoint x: 388, endPoint y: 132, distance: 52.6
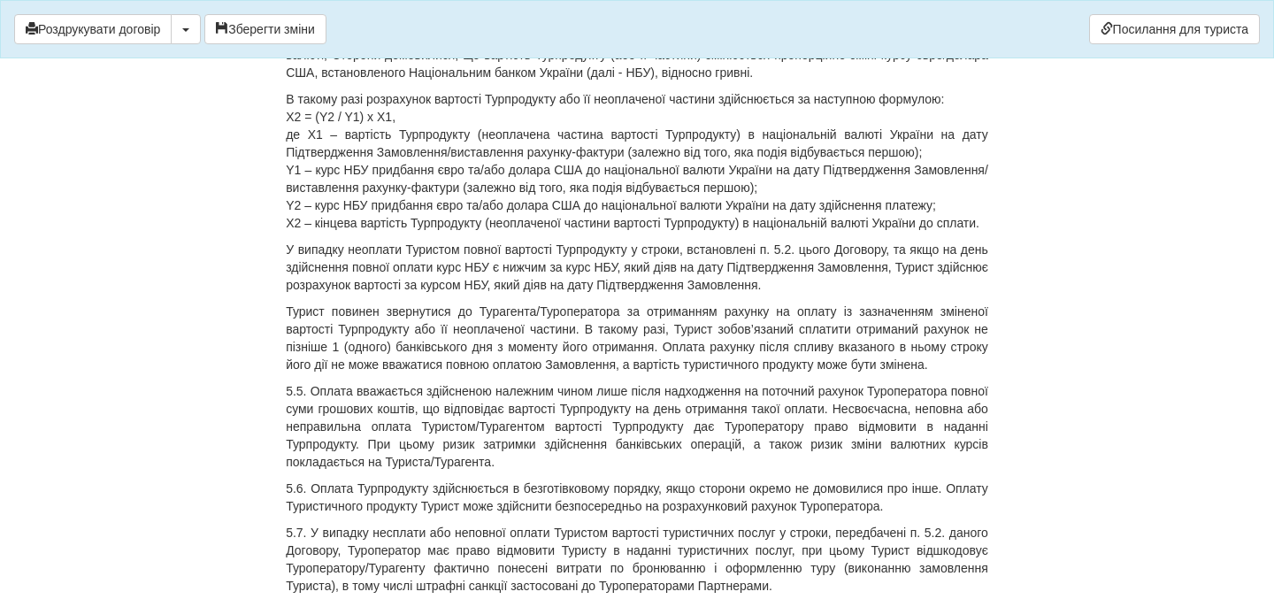
drag, startPoint x: 612, startPoint y: 276, endPoint x: 782, endPoint y: 280, distance: 169.9
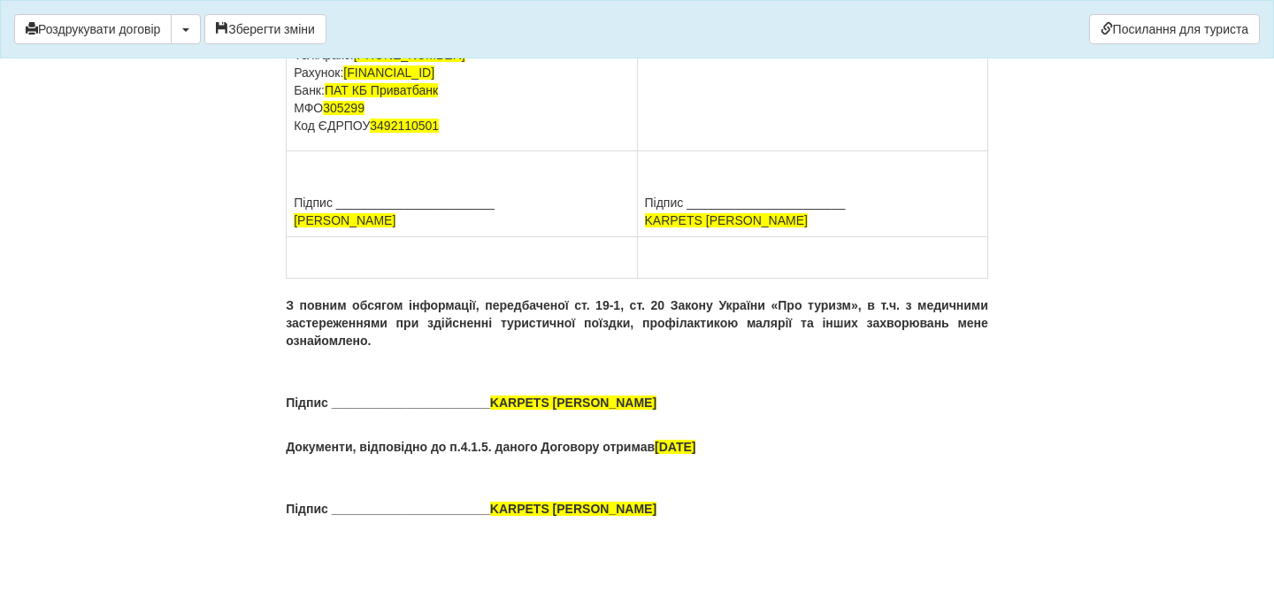
scroll to position [13283, 0]
drag, startPoint x: 804, startPoint y: 341, endPoint x: 653, endPoint y: 352, distance: 151.7
click at [653, 46] on p "ПІБ KARPETS IRYNA Адреса Паспорт GJ372104 виданий , 02.05.2024 Тел." at bounding box center [812, 10] width 335 height 71
click at [647, 46] on p "ПІБ KARPETS IRYNA Адреса Паспорт GJ372104 виданий , 02.05.2024 Тел." at bounding box center [812, 10] width 335 height 71
drag, startPoint x: 646, startPoint y: 351, endPoint x: 806, endPoint y: 349, distance: 160.2
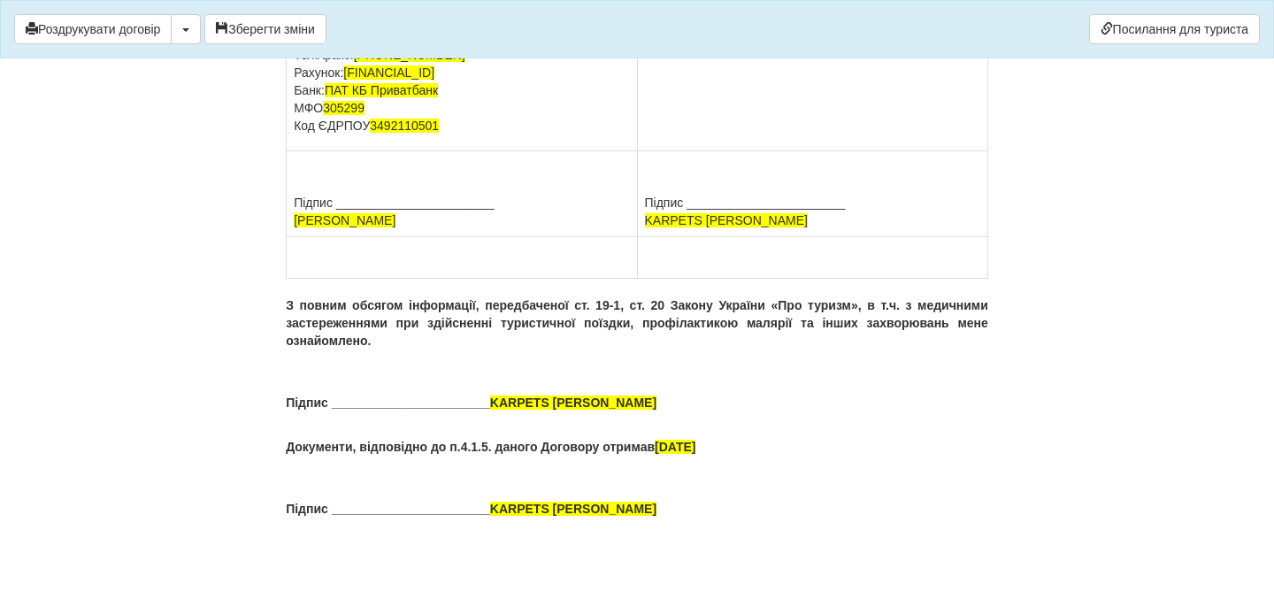
click at [808, 46] on p "ПІБ KARPETS IRYNA Адреса Паспорт GJ372104 виданий , 02.05.2024 Тел." at bounding box center [812, 10] width 335 height 71
drag, startPoint x: 790, startPoint y: 388, endPoint x: 646, endPoint y: 388, distance: 144.2
click at [643, 151] on td "ТУРИСТ (ЗАМОВНИК): ПІБ KARPETS IRYNA Паспорт GJ372104 виданий , 02.05.2024 Тел." at bounding box center [812, 47] width 350 height 210
click at [285, 29] on button "Зберегти зміни" at bounding box center [265, 29] width 122 height 30
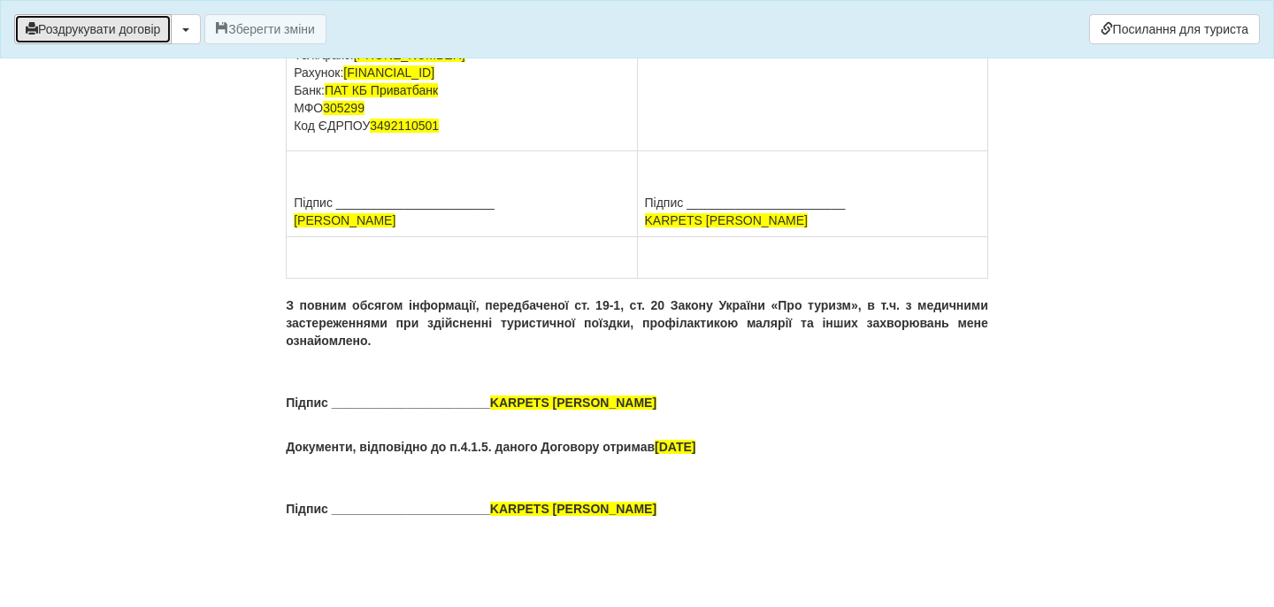
click at [156, 31] on button "Роздрукувати договір" at bounding box center [92, 29] width 157 height 30
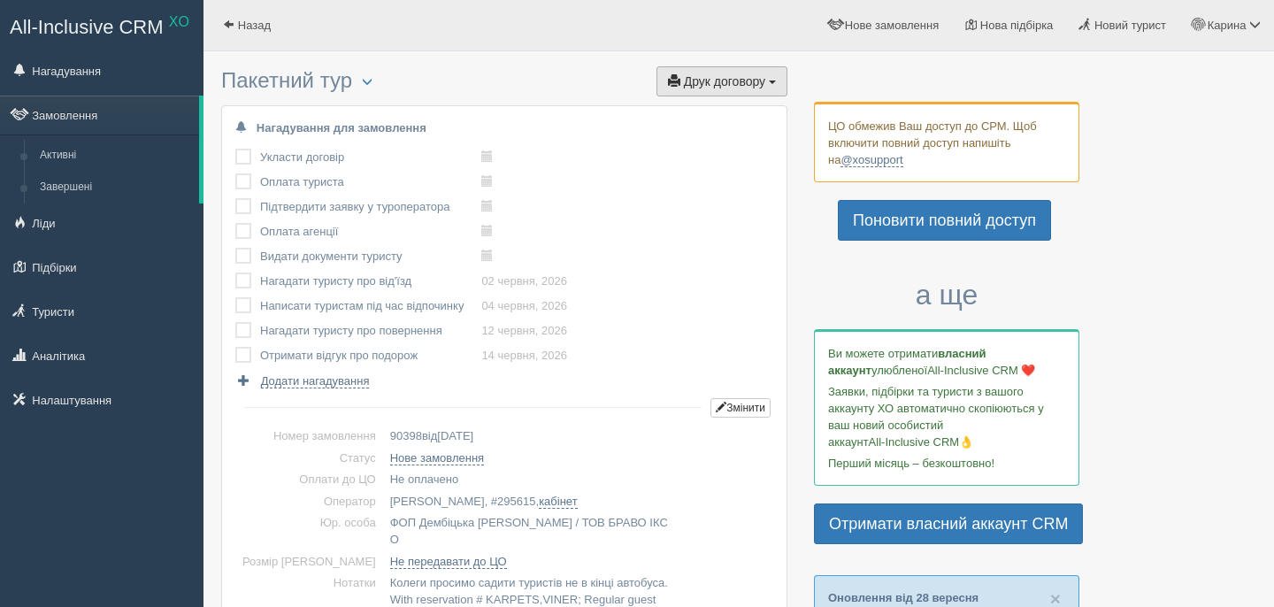
click at [695, 75] on span "Друк договору" at bounding box center [724, 81] width 81 height 14
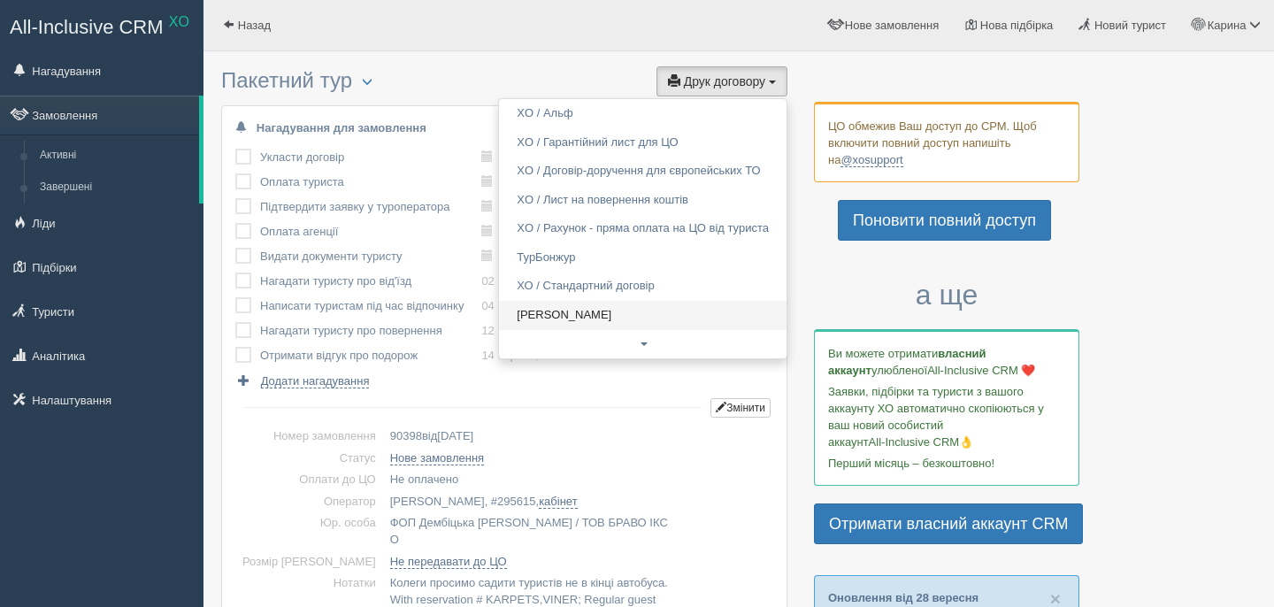
click at [569, 321] on link "Alf" at bounding box center [643, 315] width 288 height 29
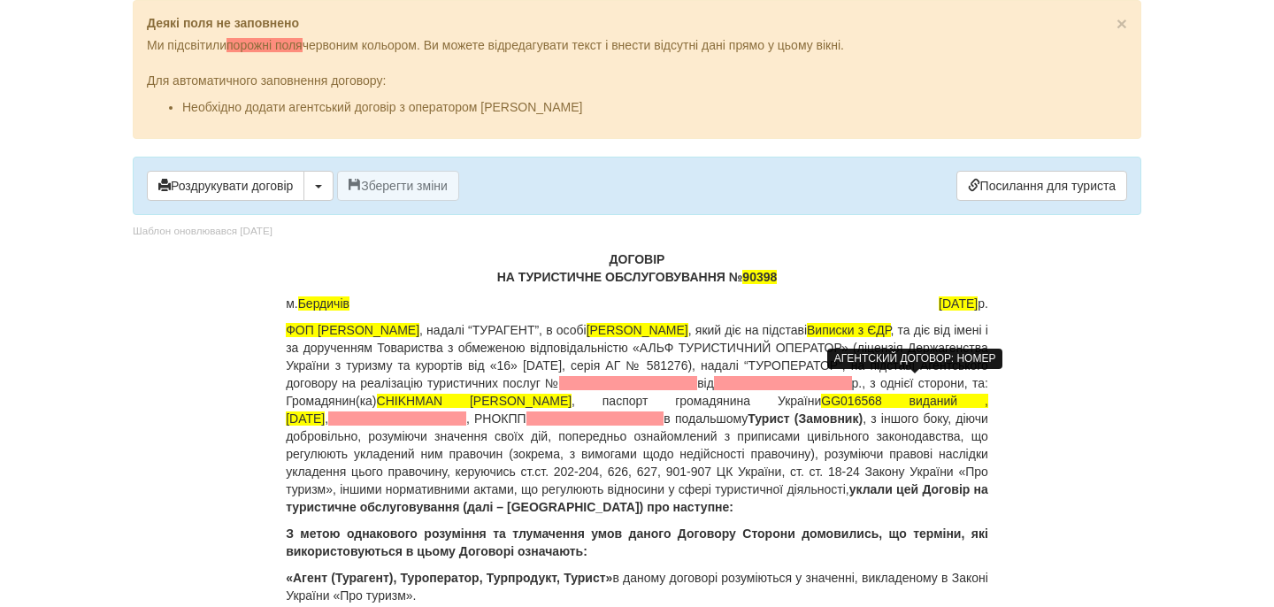
click at [697, 385] on span at bounding box center [628, 383] width 138 height 14
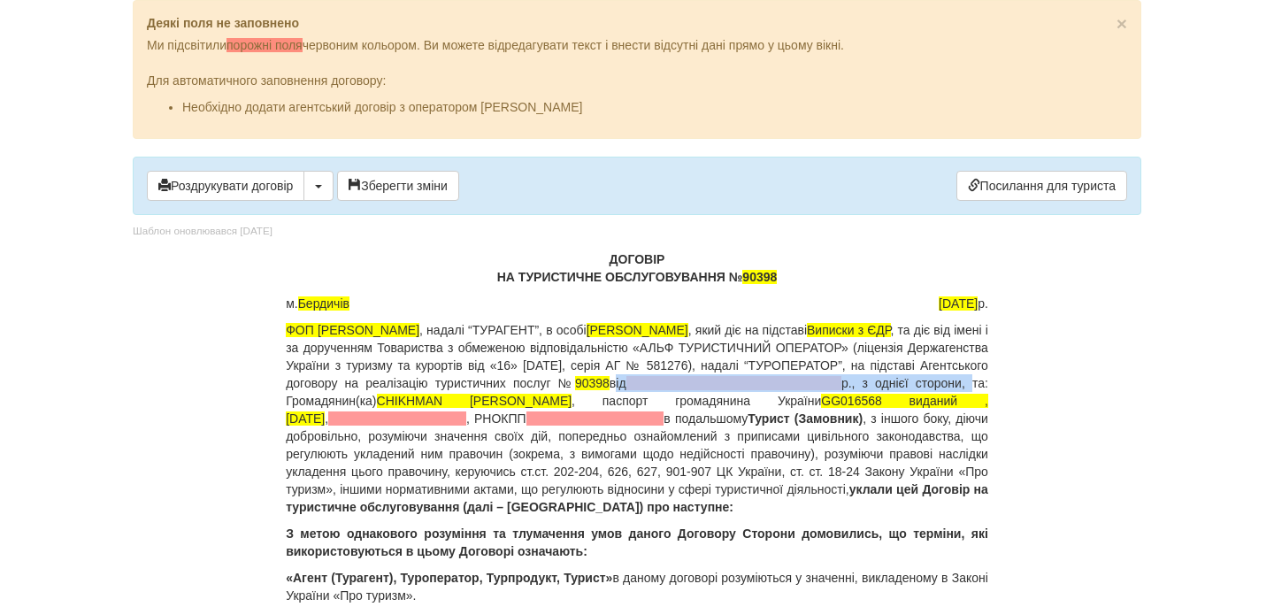
drag, startPoint x: 973, startPoint y: 386, endPoint x: 551, endPoint y: 397, distance: 422.2
click at [549, 397] on p "ФОП Дембіцька Карина Сергіївна , надалі “ТУРАГЕНТ”, в особі Дембіцька Карина Се…" at bounding box center [637, 418] width 702 height 195
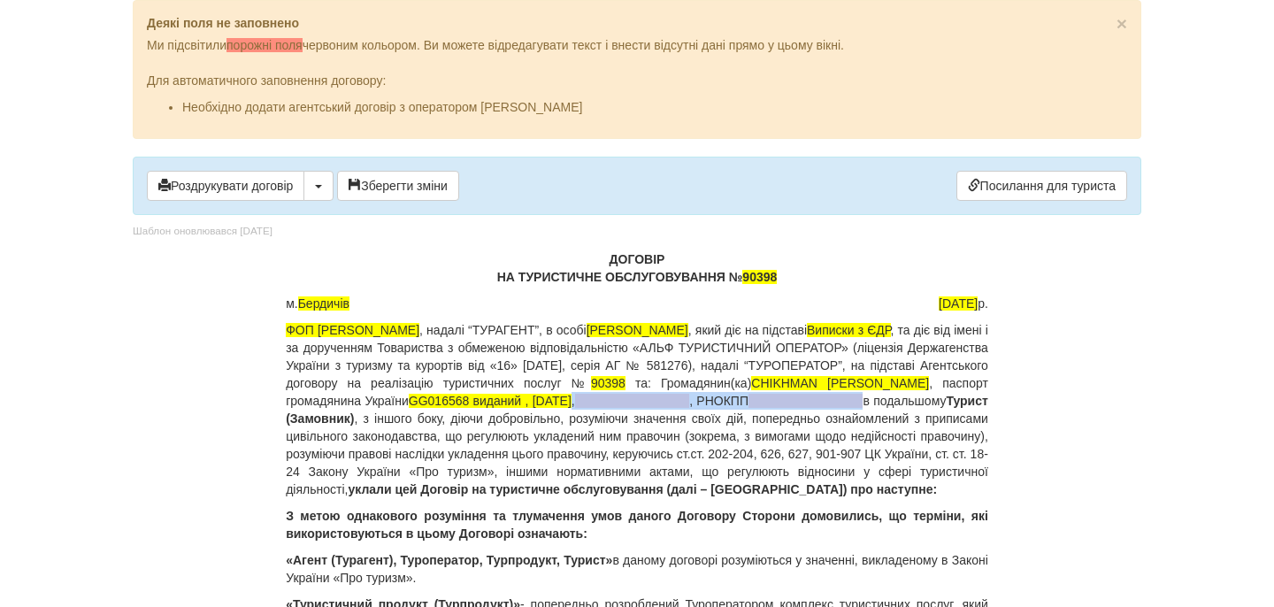
drag, startPoint x: 985, startPoint y: 403, endPoint x: 563, endPoint y: 418, distance: 422.3
click at [563, 418] on p "ФОП Дембіцька Карина Сергіївна , надалі “ТУРАГЕНТ”, в особі Дембіцька Карина Се…" at bounding box center [637, 409] width 702 height 177
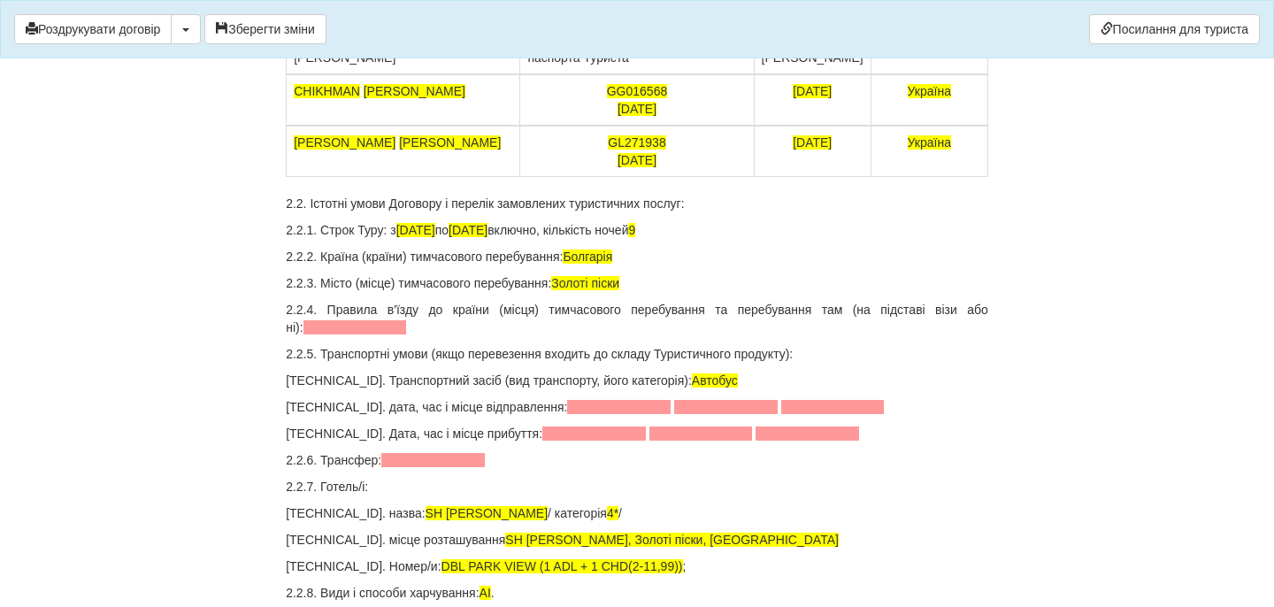
scroll to position [2195, 0]
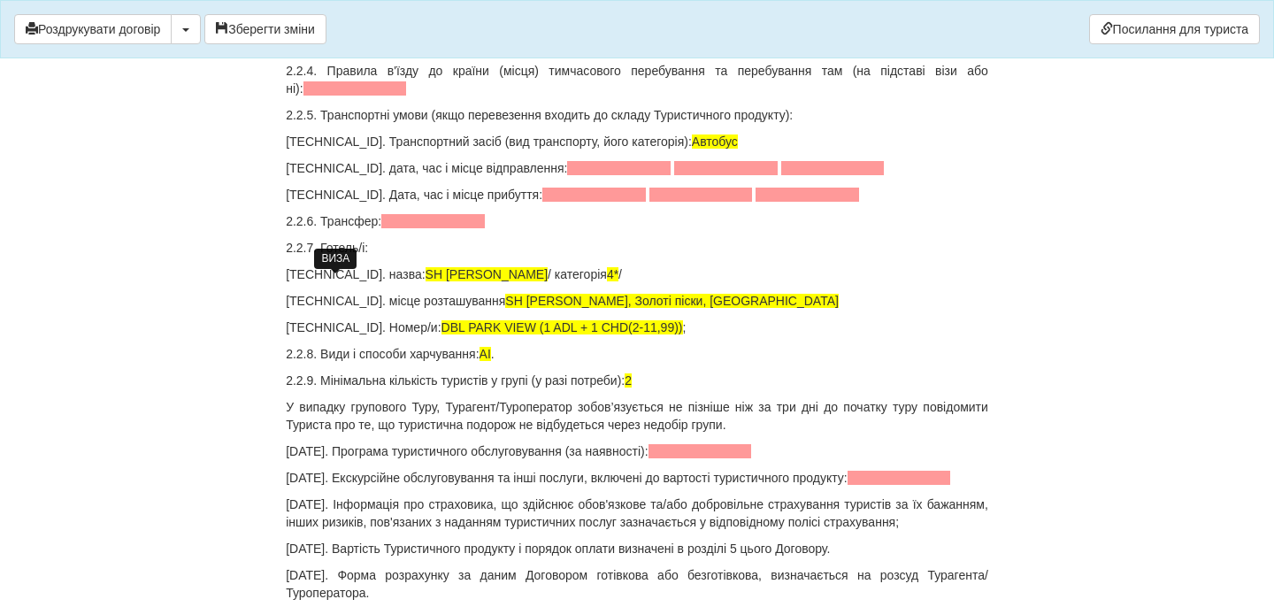
click at [349, 96] on span at bounding box center [355, 88] width 104 height 14
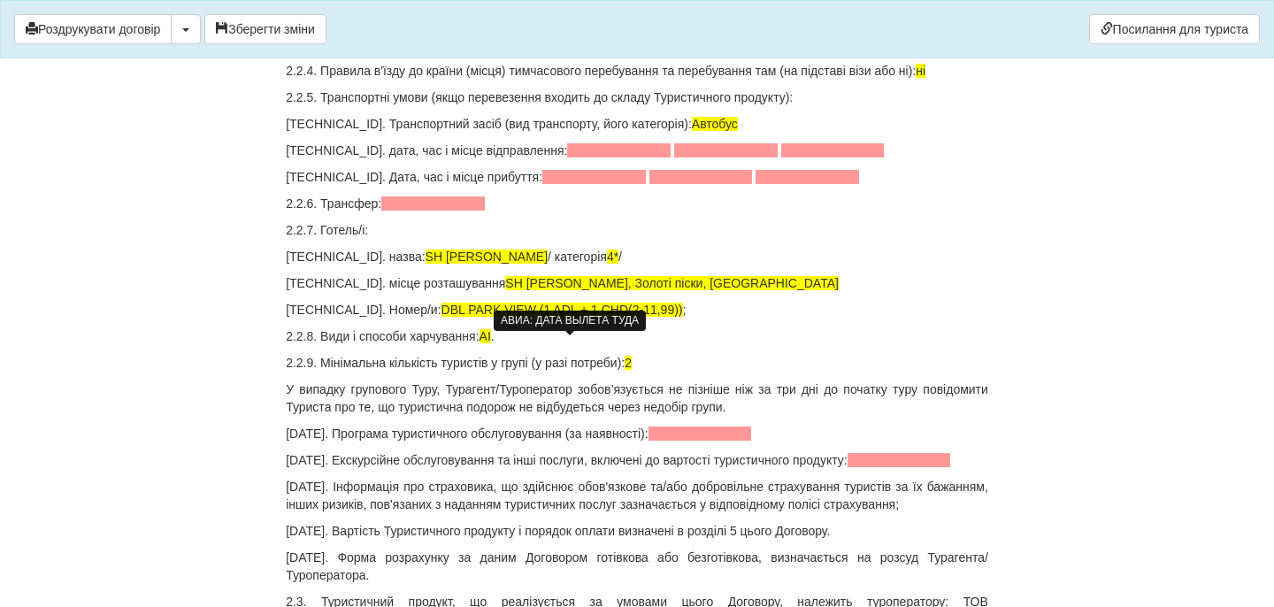
click at [567, 157] on span at bounding box center [619, 150] width 104 height 14
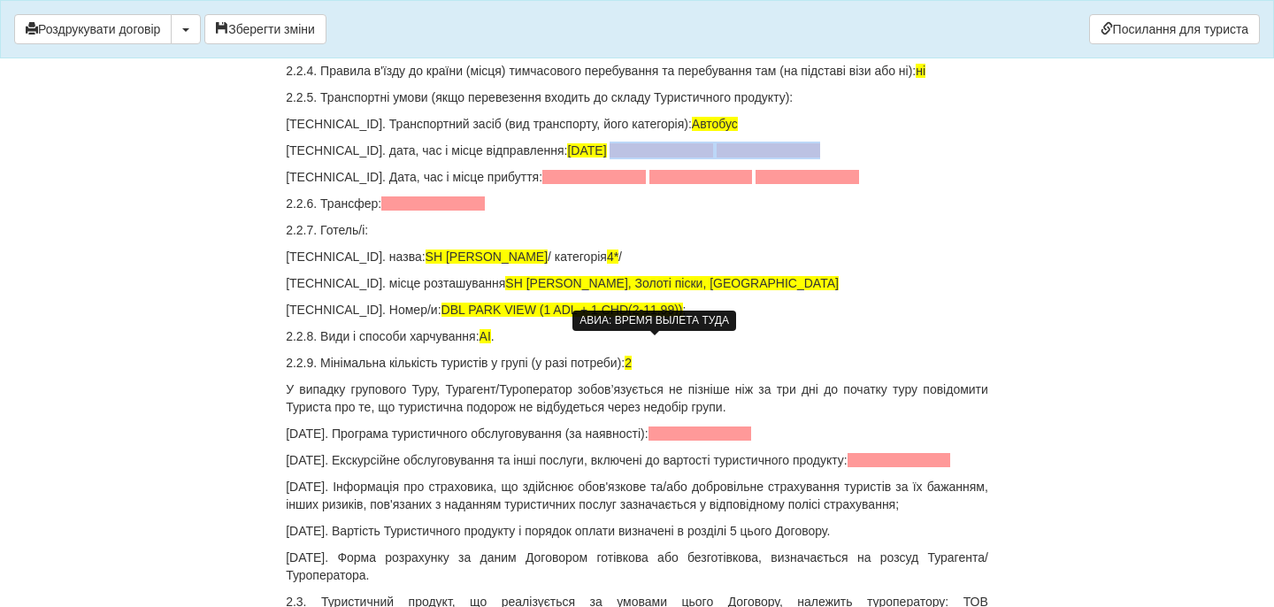
drag, startPoint x: 834, startPoint y: 344, endPoint x: 603, endPoint y: 348, distance: 230.9
click at [603, 159] on p "2.2.5.2. дата, час і місце відправлення: 03.06.2026 р." at bounding box center [637, 151] width 702 height 18
drag, startPoint x: 357, startPoint y: 350, endPoint x: 430, endPoint y: 336, distance: 73.9
click at [430, 159] on p "2.2.5.2. дата, час і місце відправлення: 03.06.2026 р." at bounding box center [637, 151] width 702 height 18
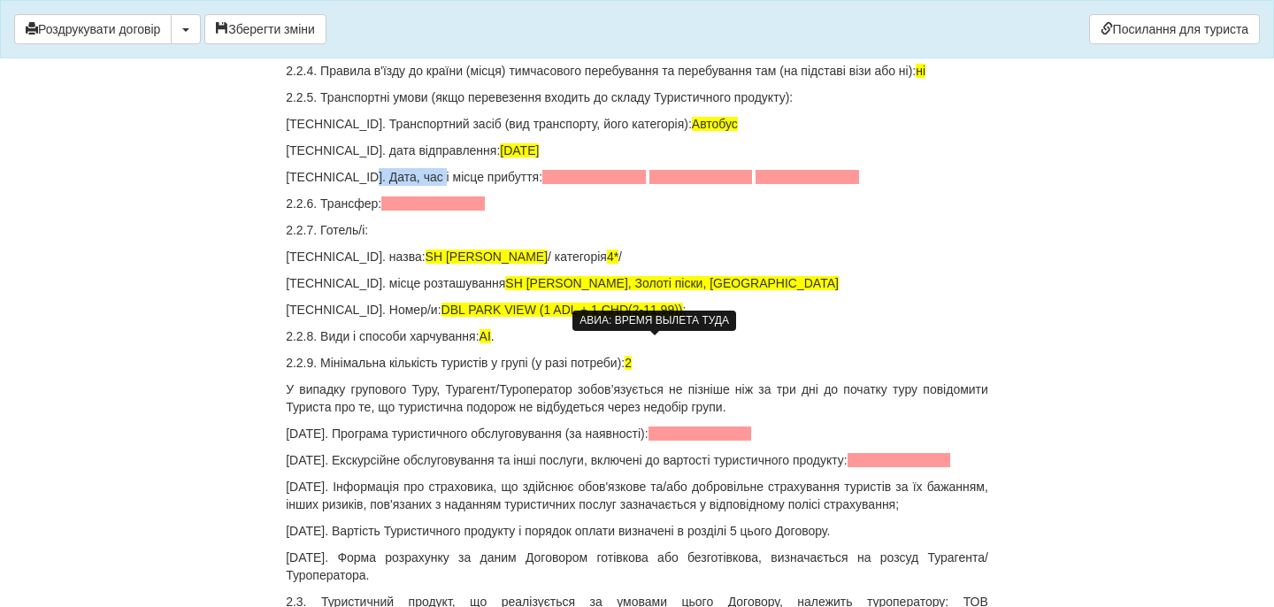
drag, startPoint x: 357, startPoint y: 373, endPoint x: 430, endPoint y: 376, distance: 73.5
click at [430, 186] on p "2.2.5.3. Дата, час і місце прибуття:" at bounding box center [637, 177] width 702 height 18
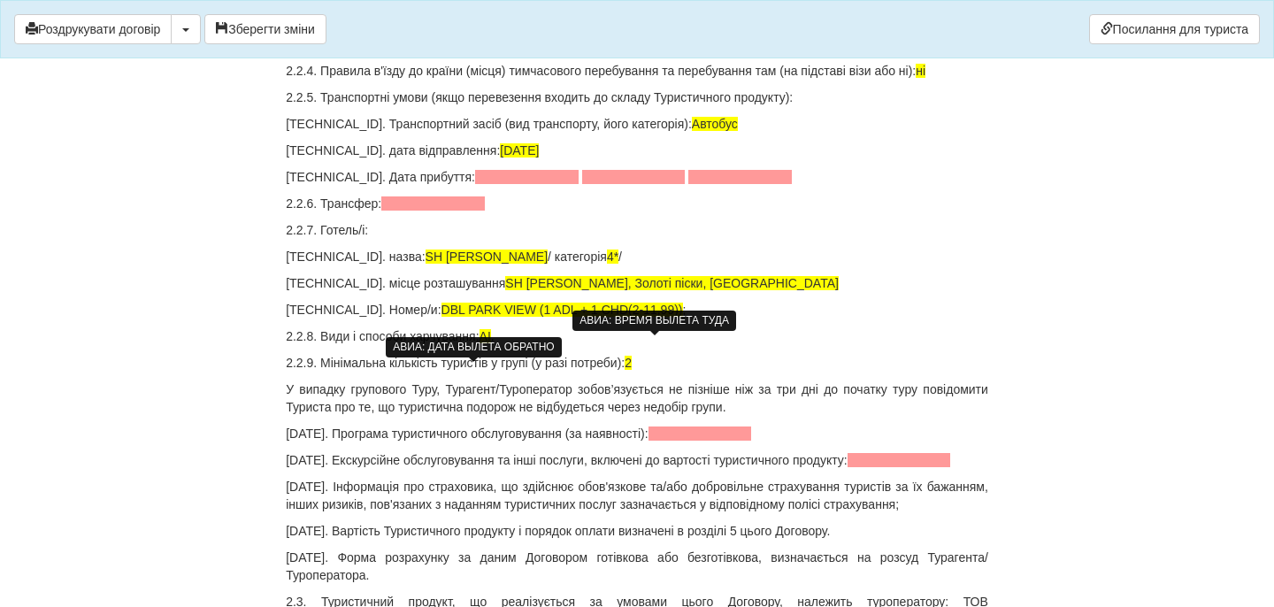
click at [475, 184] on span at bounding box center [527, 177] width 104 height 14
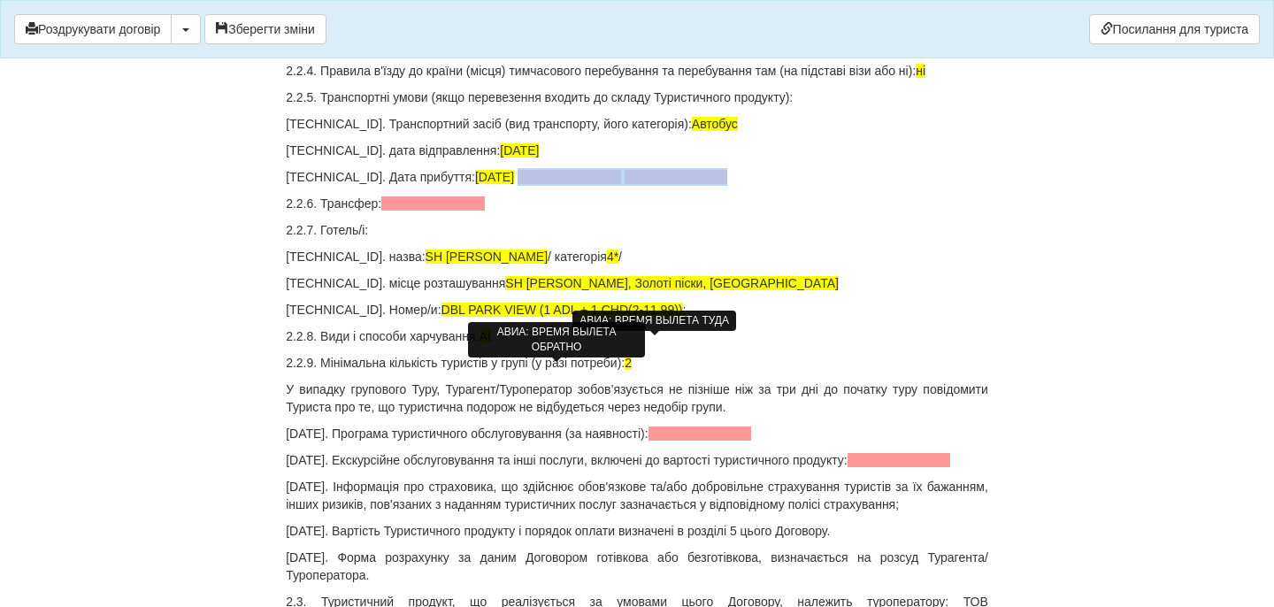
drag, startPoint x: 688, startPoint y: 371, endPoint x: 507, endPoint y: 372, distance: 181.4
click at [506, 186] on p "2.2.5.3. Дата прибуття: 14.06.2026 р." at bounding box center [637, 177] width 702 height 18
click at [455, 212] on p "2.2.6. Трансфер:" at bounding box center [637, 204] width 702 height 18
click at [427, 211] on span at bounding box center [433, 203] width 104 height 14
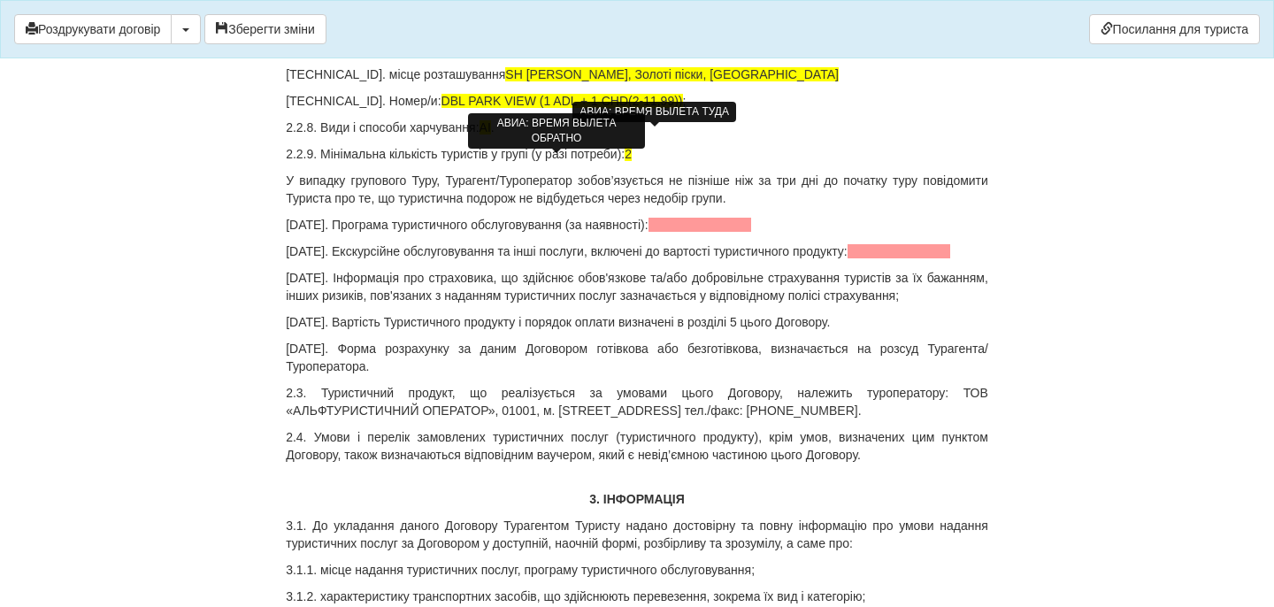
scroll to position [2409, 0]
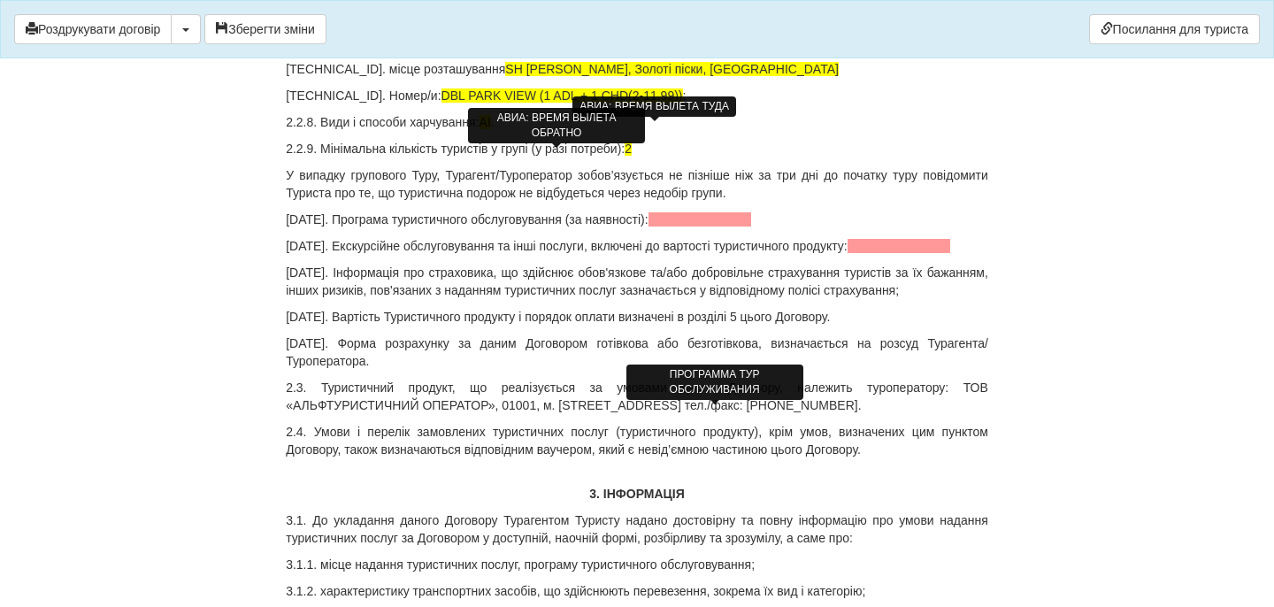
click at [692, 226] on span at bounding box center [701, 219] width 104 height 14
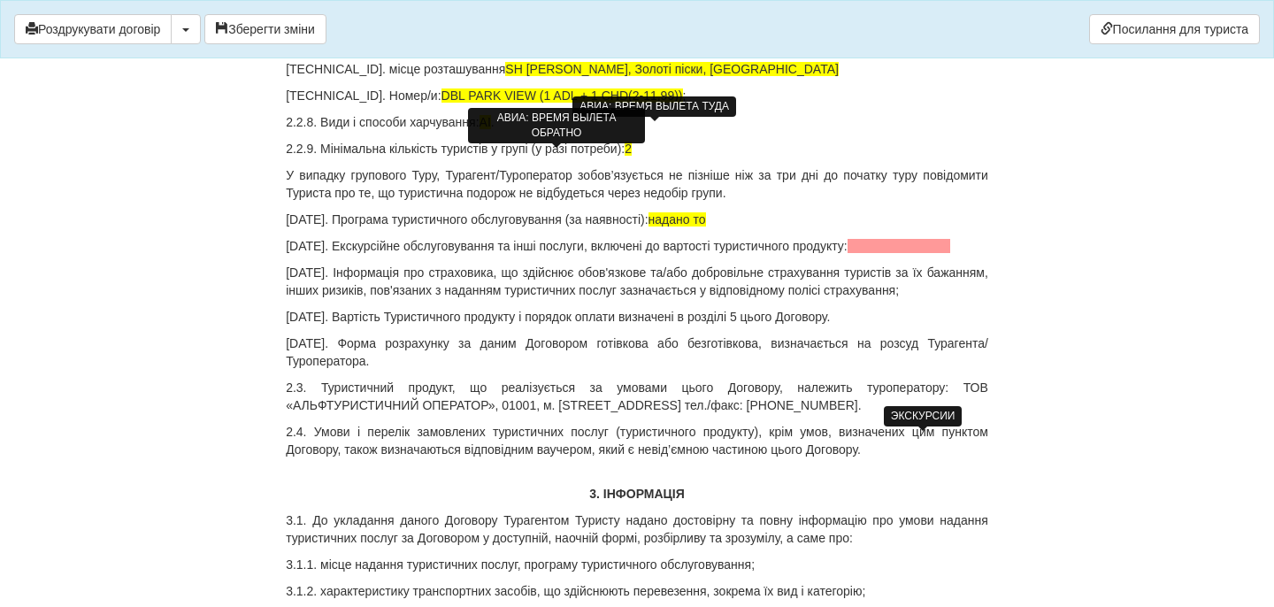
click at [910, 253] on span at bounding box center [900, 246] width 104 height 14
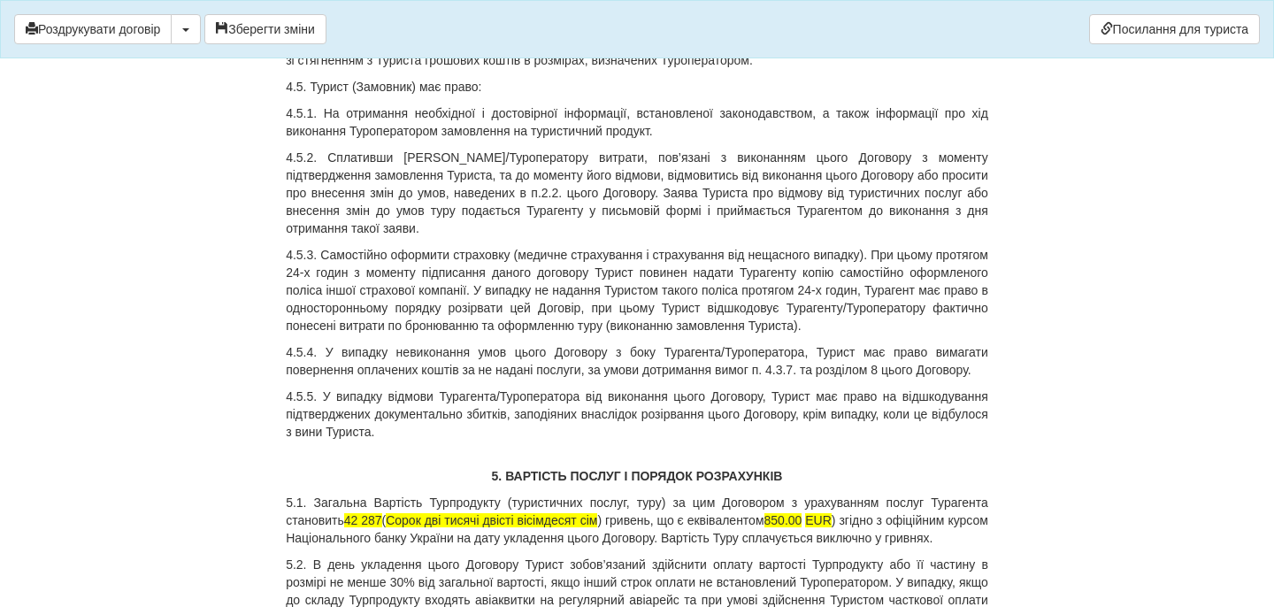
scroll to position [7289, 0]
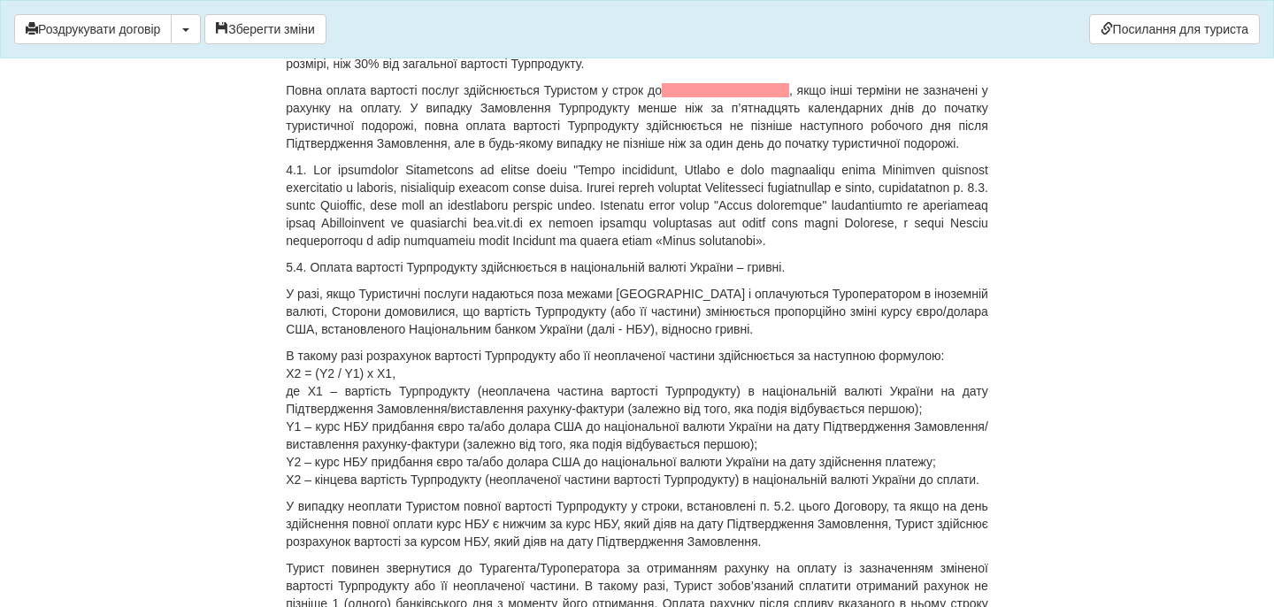
drag, startPoint x: 350, startPoint y: 392, endPoint x: 403, endPoint y: 431, distance: 65.8
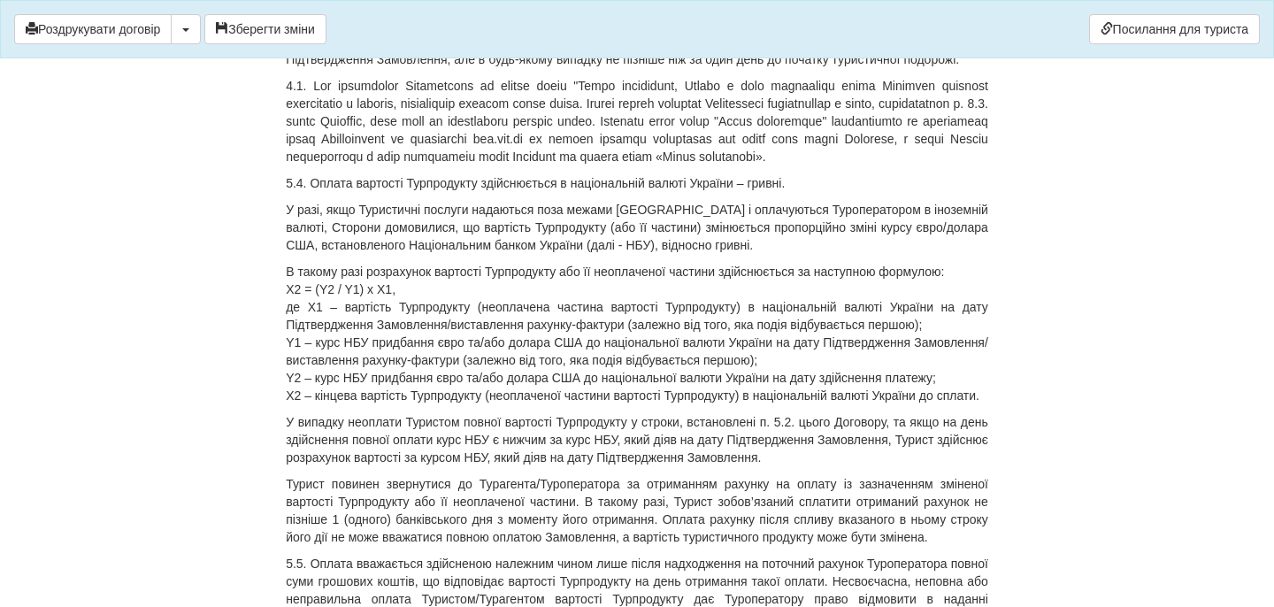
scroll to position [7404, 0]
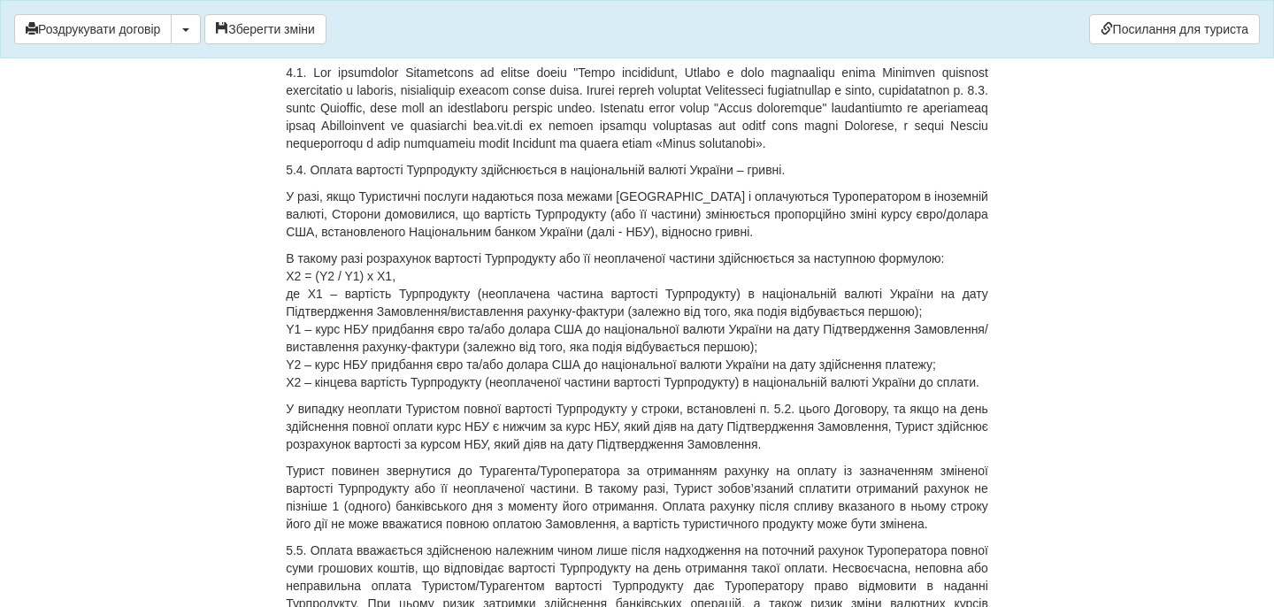
drag, startPoint x: 615, startPoint y: 436, endPoint x: 783, endPoint y: 439, distance: 168.1
click at [783, 55] on p "Повна оплата вартості послуг здійснюється Туристом у строк до , якщо інші термі…" at bounding box center [637, 19] width 702 height 71
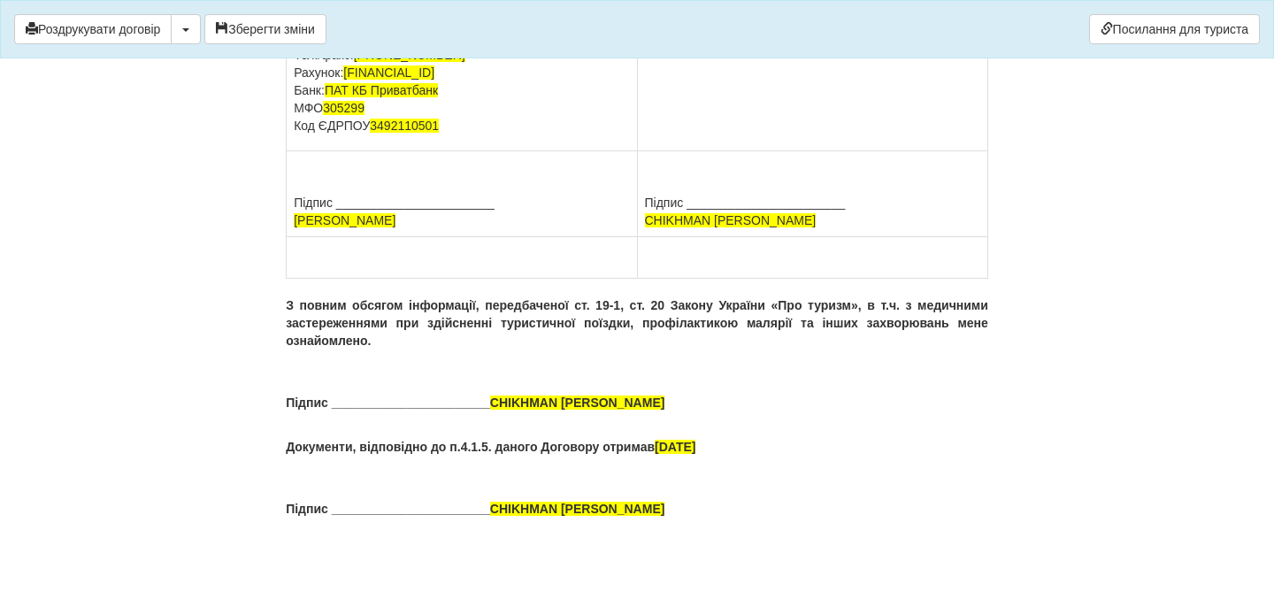
scroll to position [13194, 0]
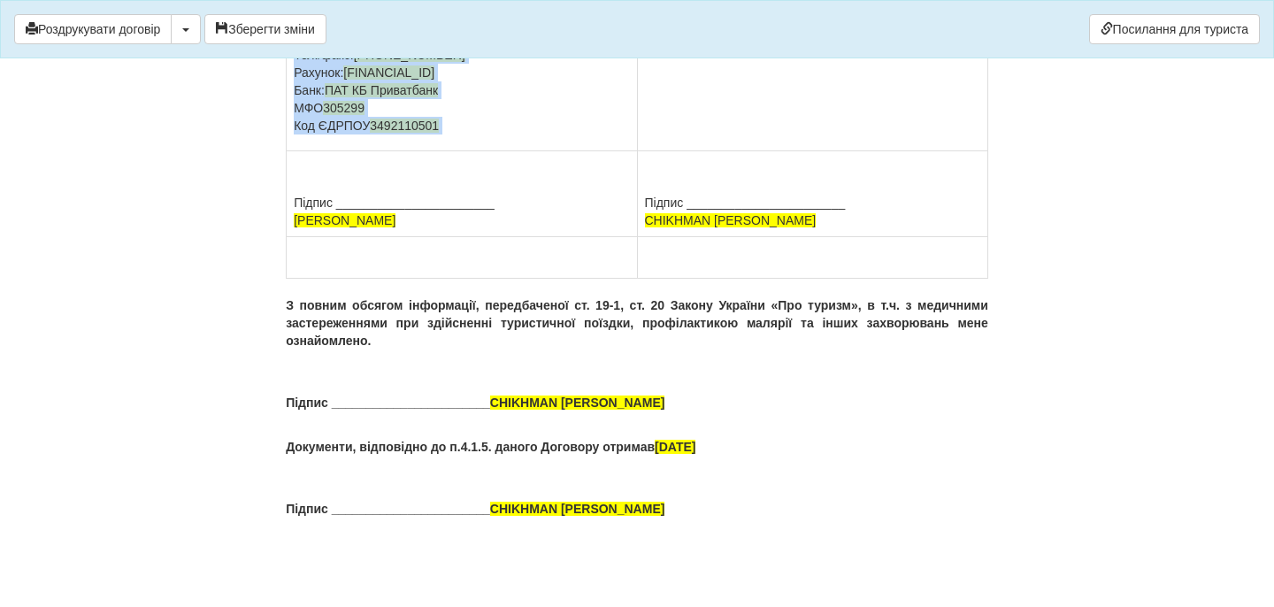
drag, startPoint x: 800, startPoint y: 420, endPoint x: 636, endPoint y: 421, distance: 163.7
click at [635, 151] on tr "ТУРАГЕНТ: ФОП Дембіцька Карина Сергіївна Юридична адреса: 13306,м.Бердичів,вул.…" at bounding box center [638, 47] width 702 height 210
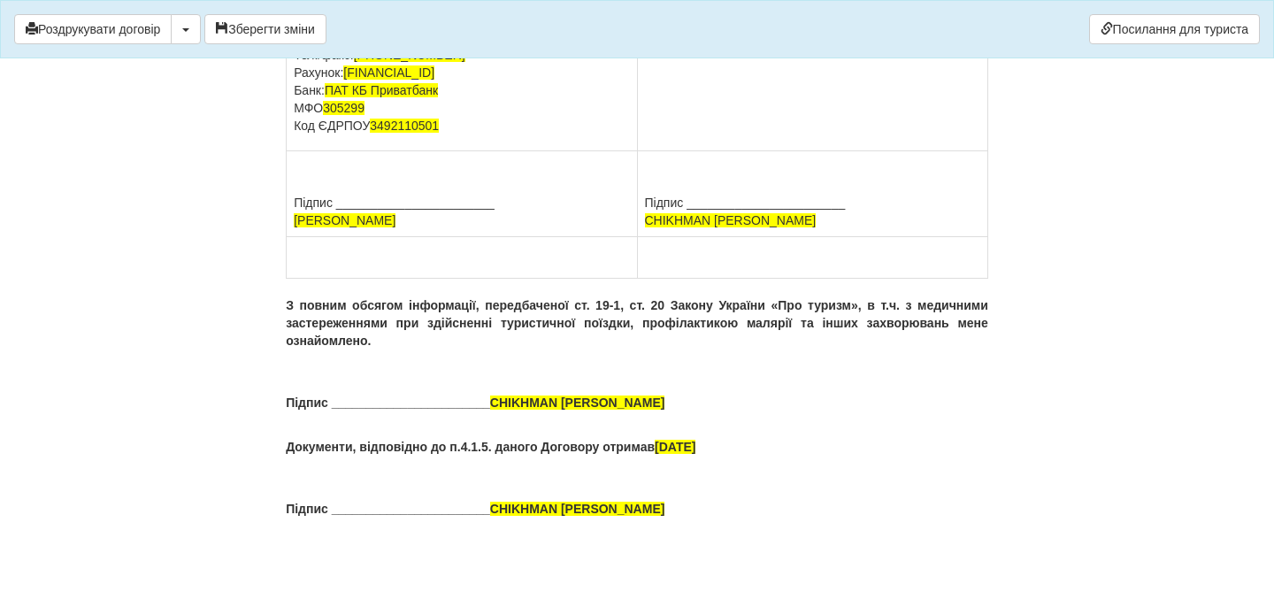
click at [642, 151] on td "ТУРИСТ (ЗАМОВНИК): ПІБ CHIKHMAN TETIANA Адреса Паспорт GG016568 виданий , 14.06…" at bounding box center [812, 47] width 350 height 210
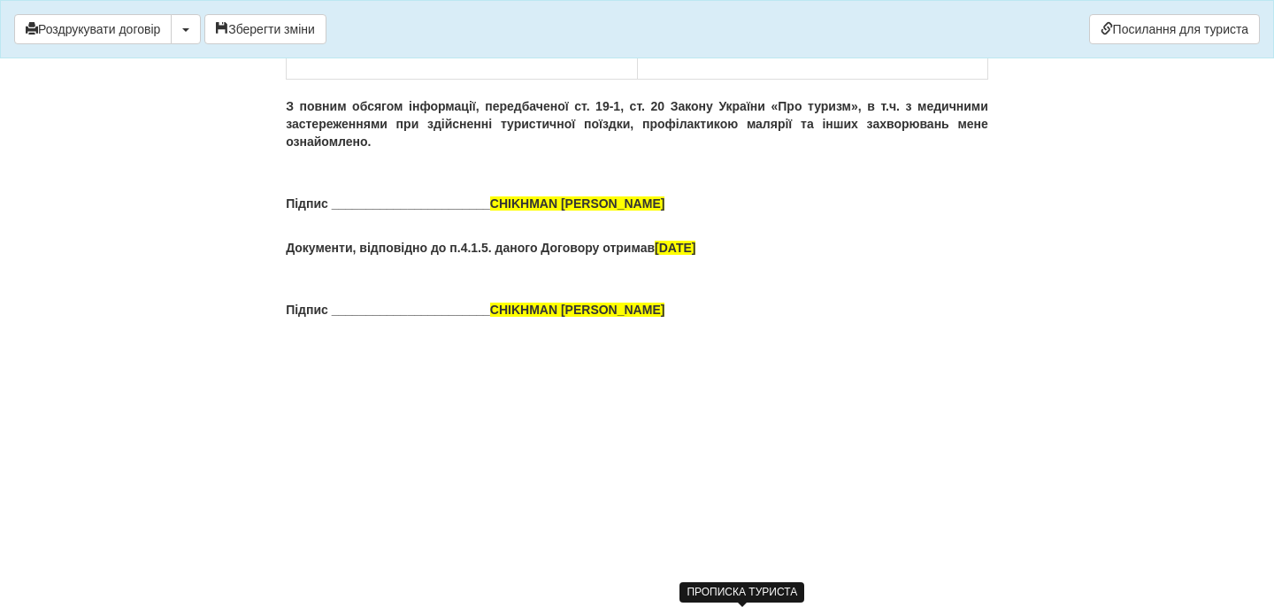
drag, startPoint x: 643, startPoint y: 426, endPoint x: 790, endPoint y: 426, distance: 146.9
drag, startPoint x: 781, startPoint y: 442, endPoint x: 641, endPoint y: 447, distance: 140.7
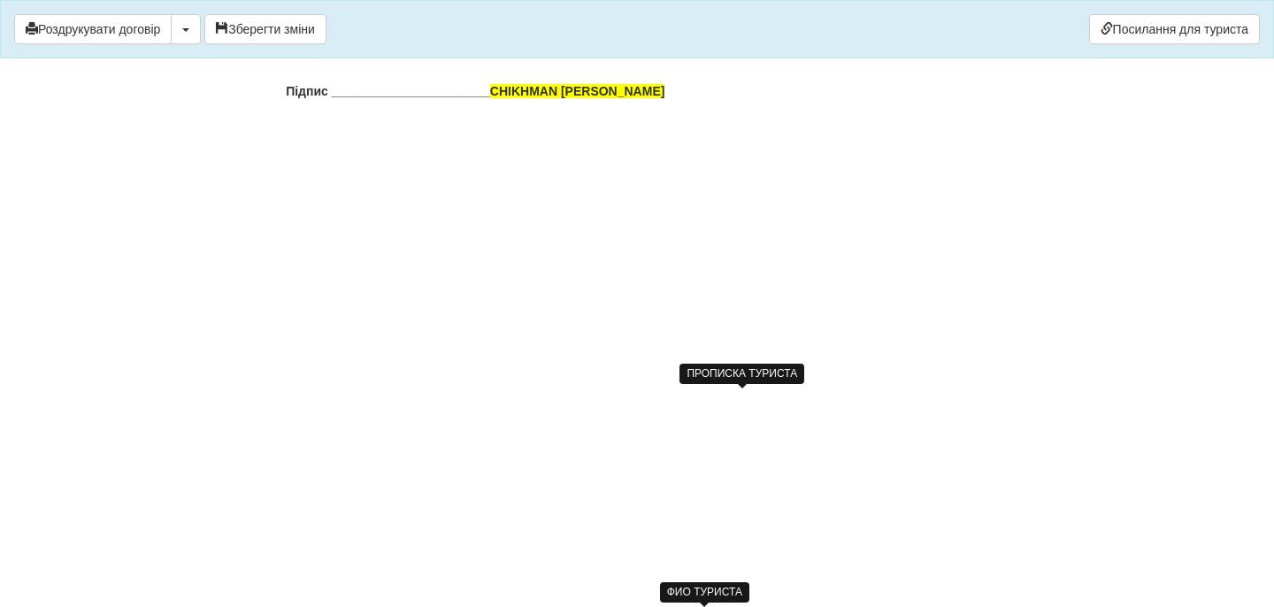
drag, startPoint x: 711, startPoint y: 225, endPoint x: 647, endPoint y: 223, distance: 64.6
copy span "CHIKHMAN"
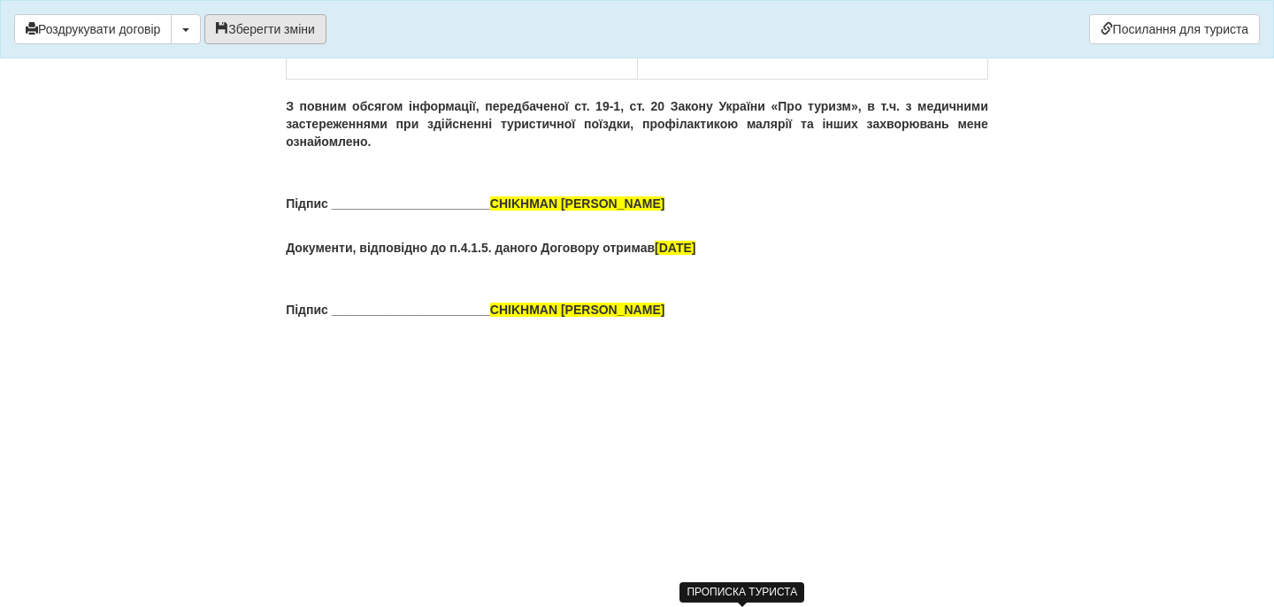
click at [315, 17] on button "Зберегти зміни" at bounding box center [265, 29] width 122 height 30
click at [148, 19] on button "Роздрукувати договір" at bounding box center [92, 29] width 157 height 30
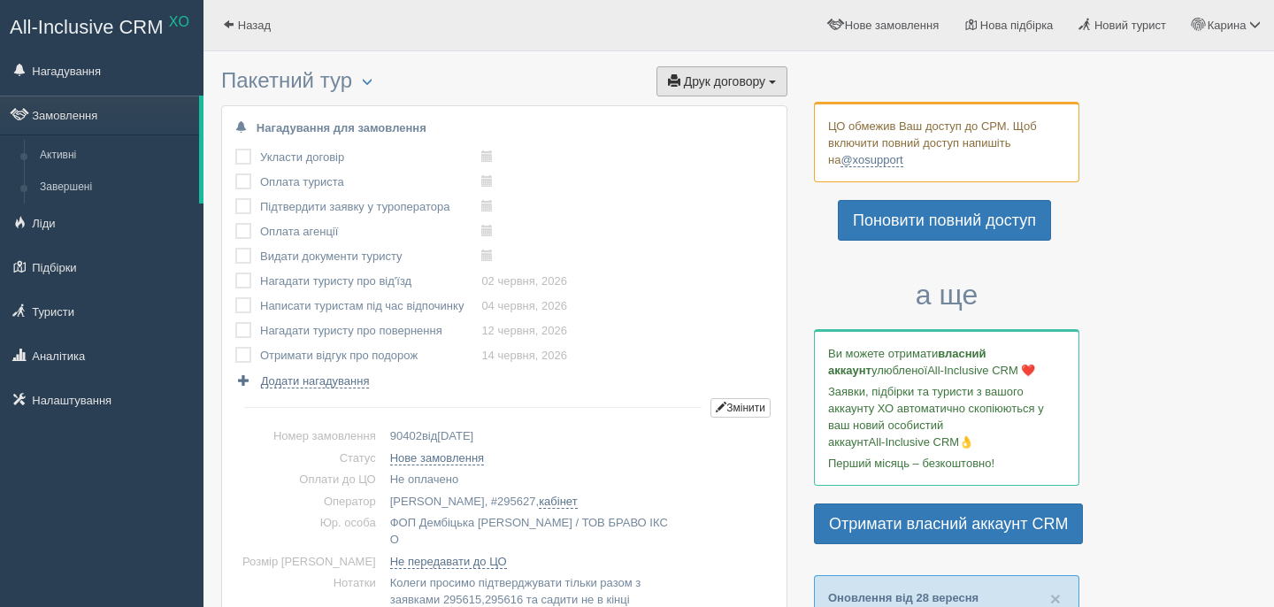
click at [748, 76] on span "Друк договору" at bounding box center [724, 81] width 81 height 14
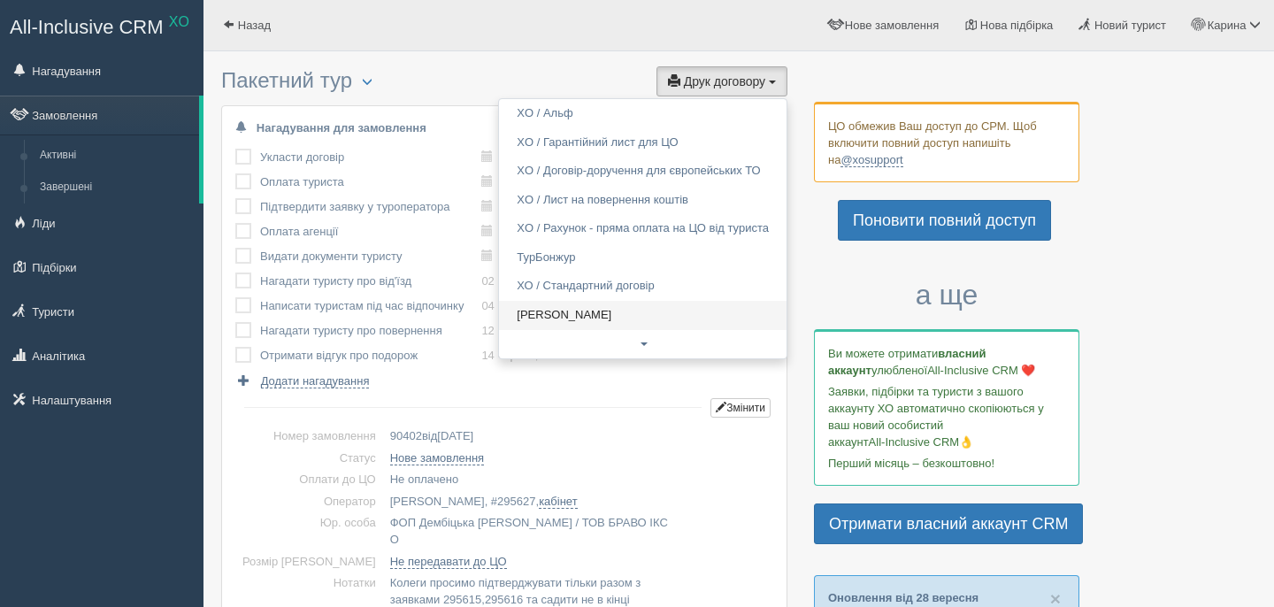
click at [581, 315] on link "[PERSON_NAME]" at bounding box center [643, 315] width 288 height 29
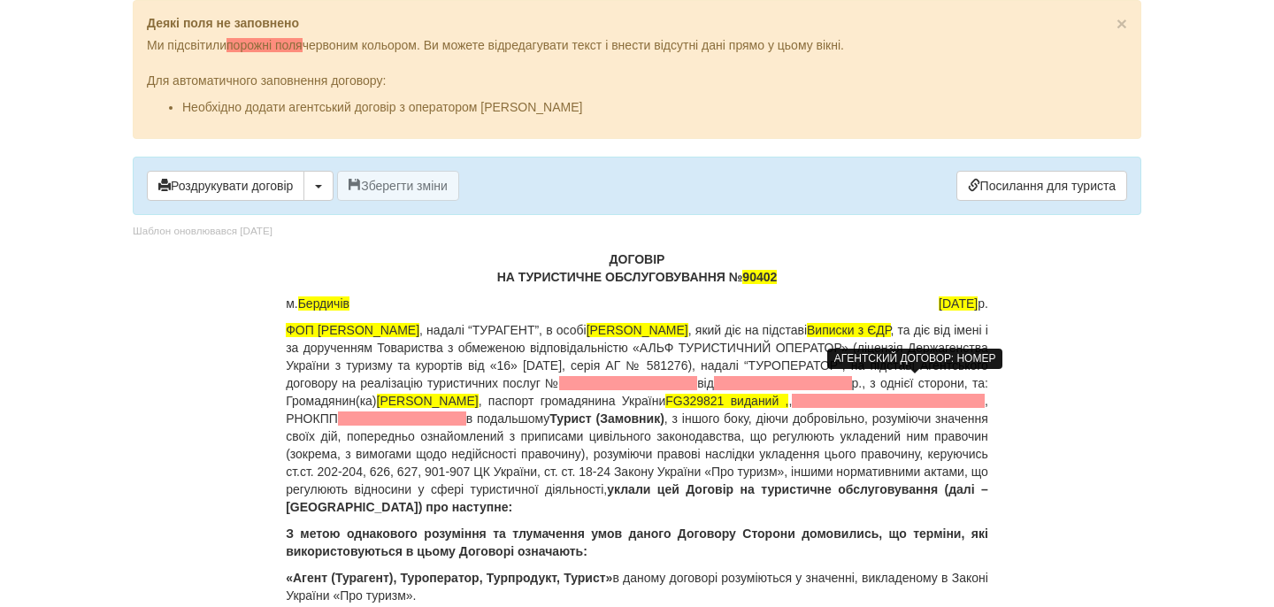
click at [697, 384] on span at bounding box center [628, 383] width 138 height 14
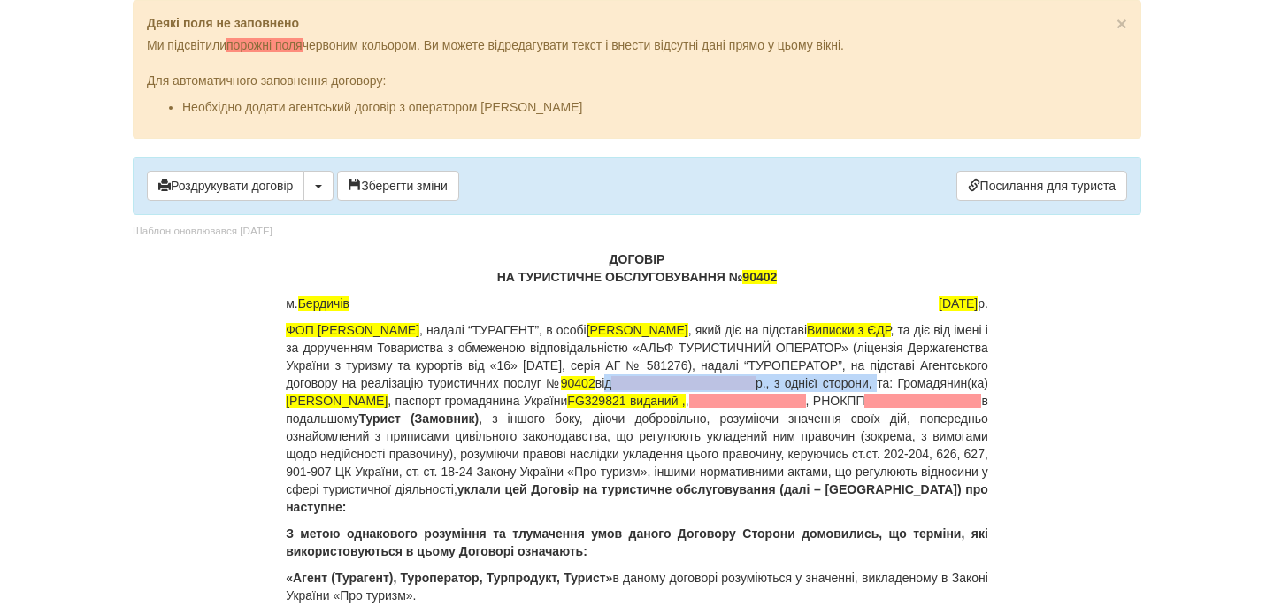
drag, startPoint x: 975, startPoint y: 386, endPoint x: 510, endPoint y: 395, distance: 464.6
click at [510, 395] on p "ФОП [PERSON_NAME] , надалі “ТУРАГЕНТ”, в особі [PERSON_NAME] , який діє на підс…" at bounding box center [637, 418] width 702 height 195
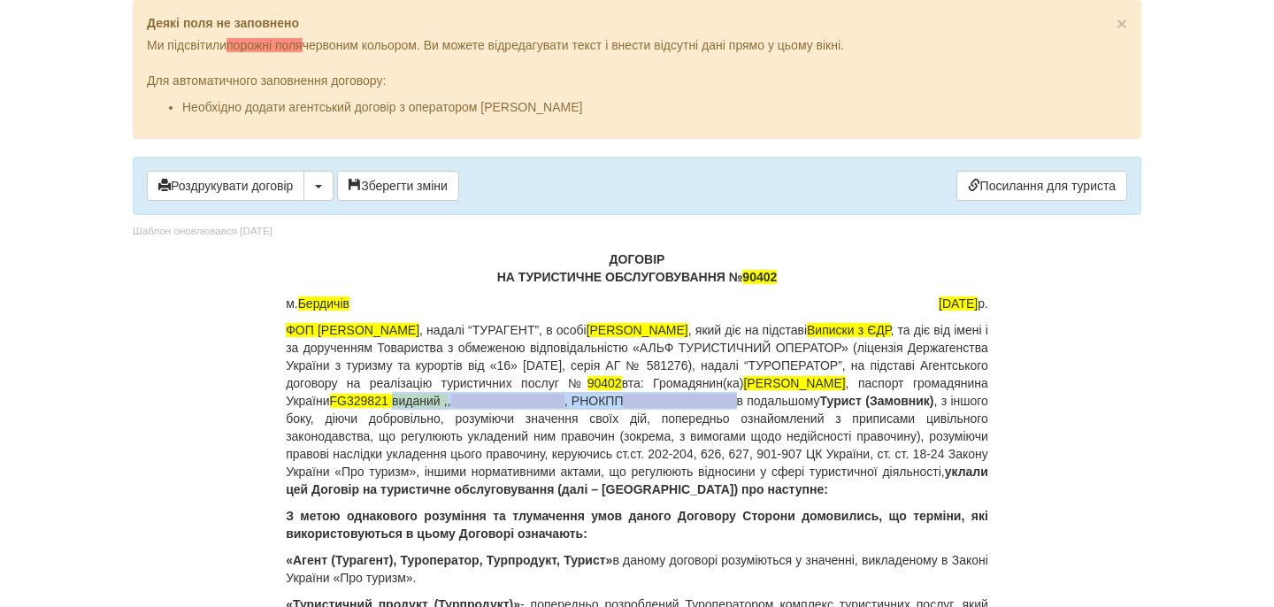
drag, startPoint x: 810, startPoint y: 402, endPoint x: 484, endPoint y: 411, distance: 325.7
click at [484, 412] on p "ФОП [PERSON_NAME] , надалі “ТУРАГЕНТ”, в особі [PERSON_NAME] , який діє на підс…" at bounding box center [637, 409] width 702 height 177
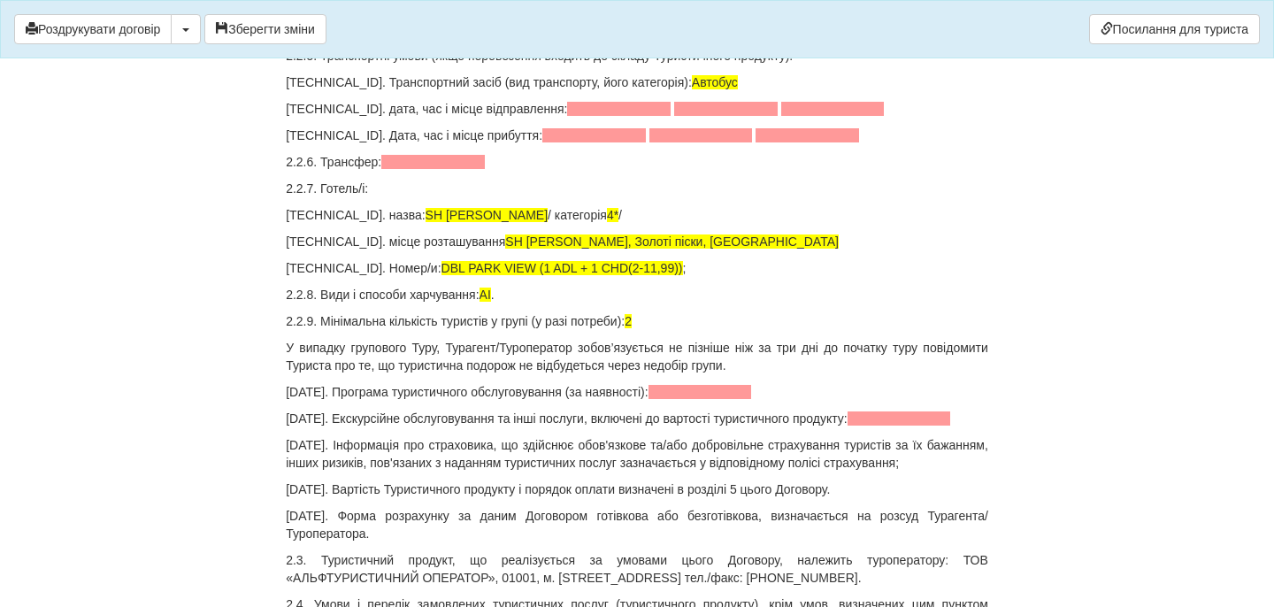
scroll to position [2329, 0]
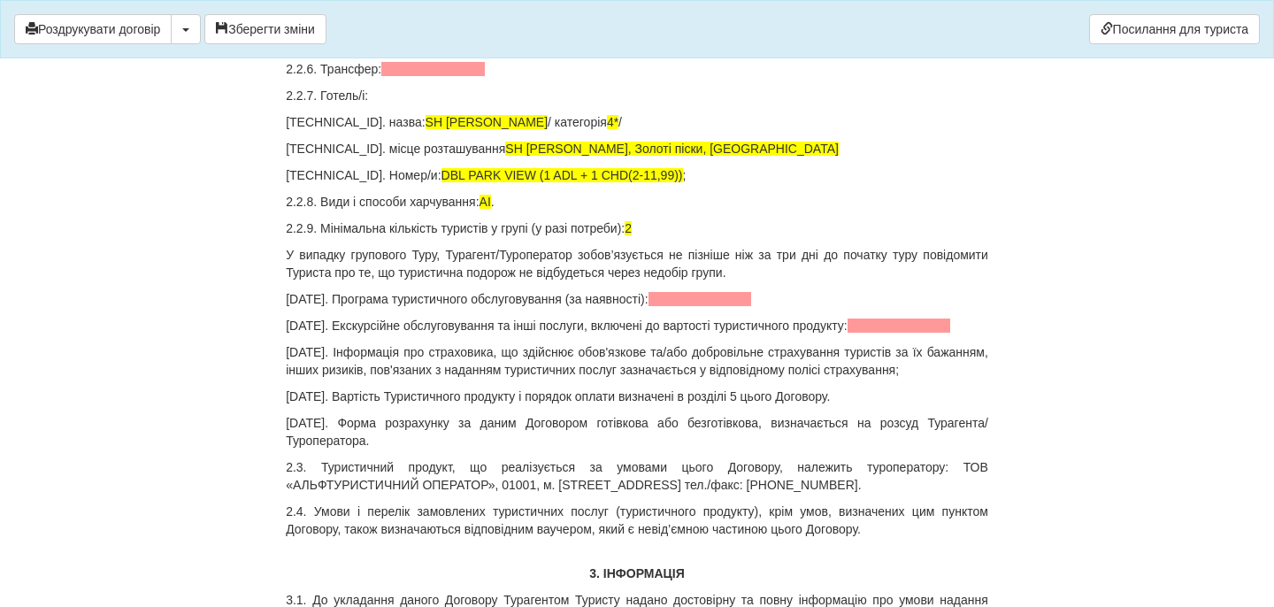
click at [554, 25] on p "[TECHNICAL_ID]. дата, час і місце відправлення:" at bounding box center [637, 16] width 702 height 18
click at [567, 23] on span at bounding box center [619, 16] width 104 height 14
drag, startPoint x: 804, startPoint y: 210, endPoint x: 585, endPoint y: 210, distance: 219.4
click at [586, 25] on p "[TECHNICAL_ID]. дата, час і місце відправлення: [DATE]." at bounding box center [637, 16] width 702 height 18
drag, startPoint x: 814, startPoint y: 243, endPoint x: 493, endPoint y: 233, distance: 321.3
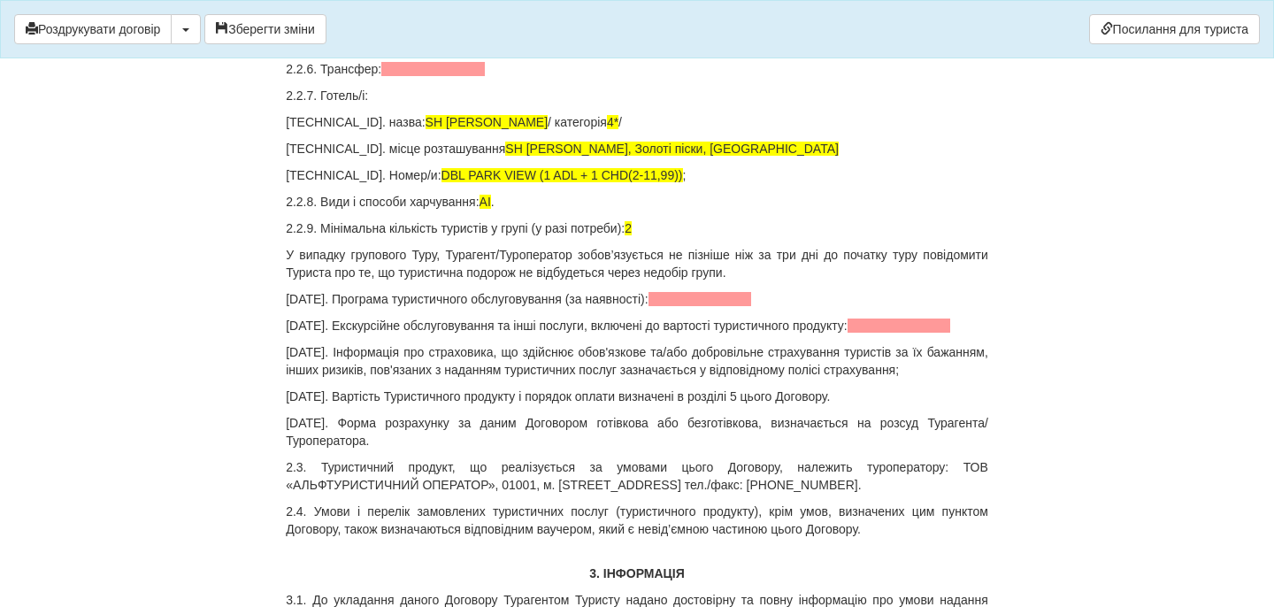
click at [493, 51] on p "[TECHNICAL_ID]. Дата, час і місце прибуття:" at bounding box center [637, 43] width 702 height 18
click at [458, 76] on span at bounding box center [433, 69] width 104 height 14
drag, startPoint x: 359, startPoint y: 211, endPoint x: 429, endPoint y: 210, distance: 69.9
click at [429, 25] on p "[TECHNICAL_ID]. дата, час і місце відправлення: [DATE]" at bounding box center [637, 16] width 702 height 18
drag, startPoint x: 360, startPoint y: 242, endPoint x: 427, endPoint y: 242, distance: 67.2
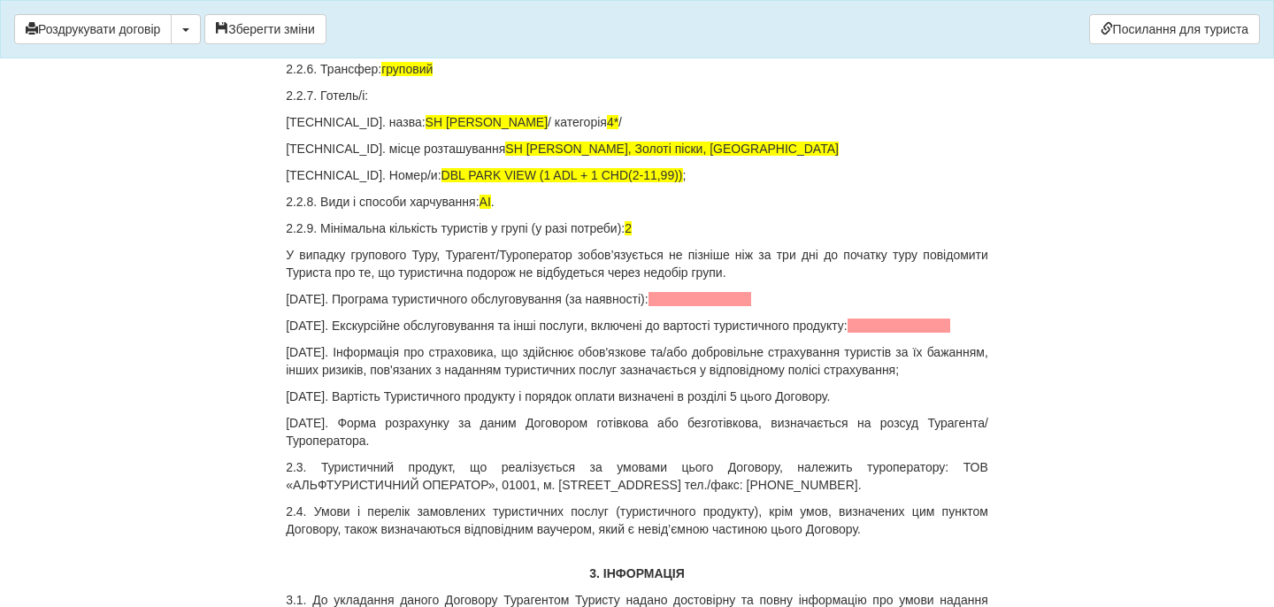
click at [427, 51] on p "[TECHNICAL_ID]. Дата, час і місце прибуття: [DATE]" at bounding box center [637, 43] width 702 height 18
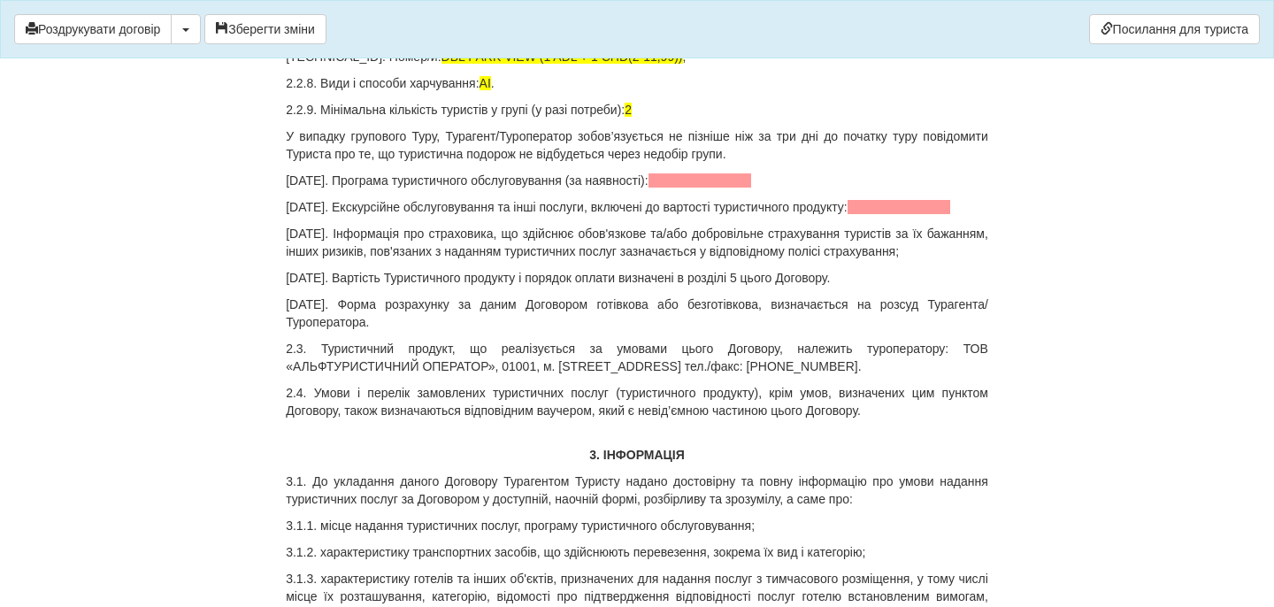
scroll to position [2447, 0]
click at [690, 190] on p "[DATE]. Програма туристичного обслуговування (за наявності):" at bounding box center [637, 182] width 702 height 18
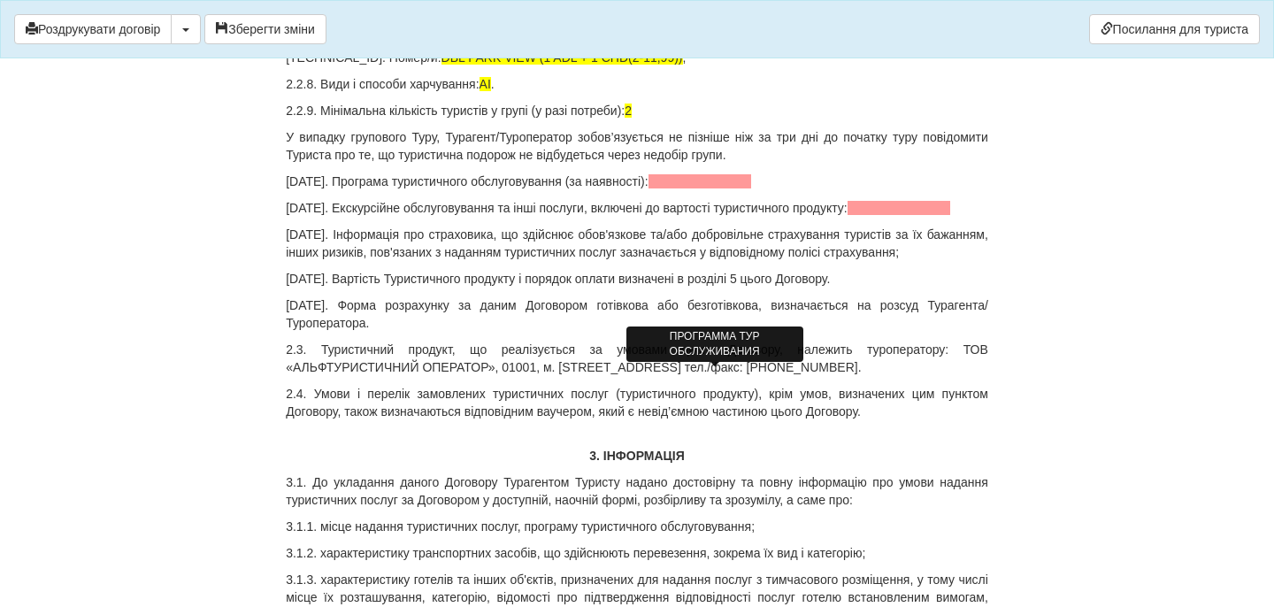
click at [690, 188] on span at bounding box center [701, 181] width 104 height 14
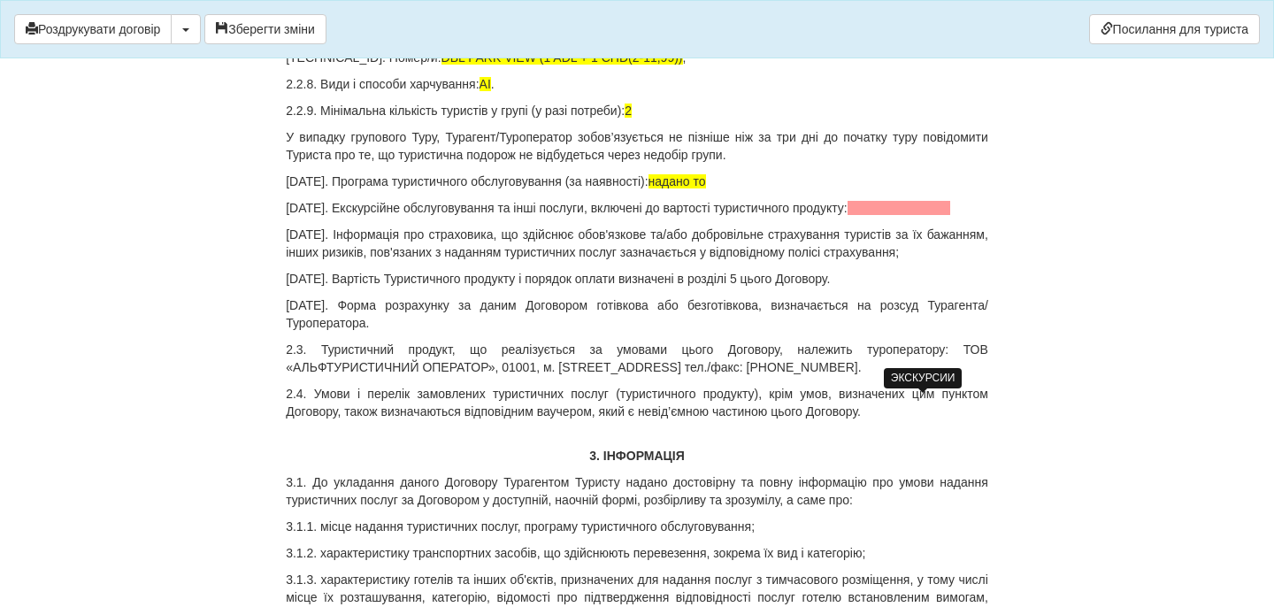
click at [883, 215] on span at bounding box center [900, 208] width 104 height 14
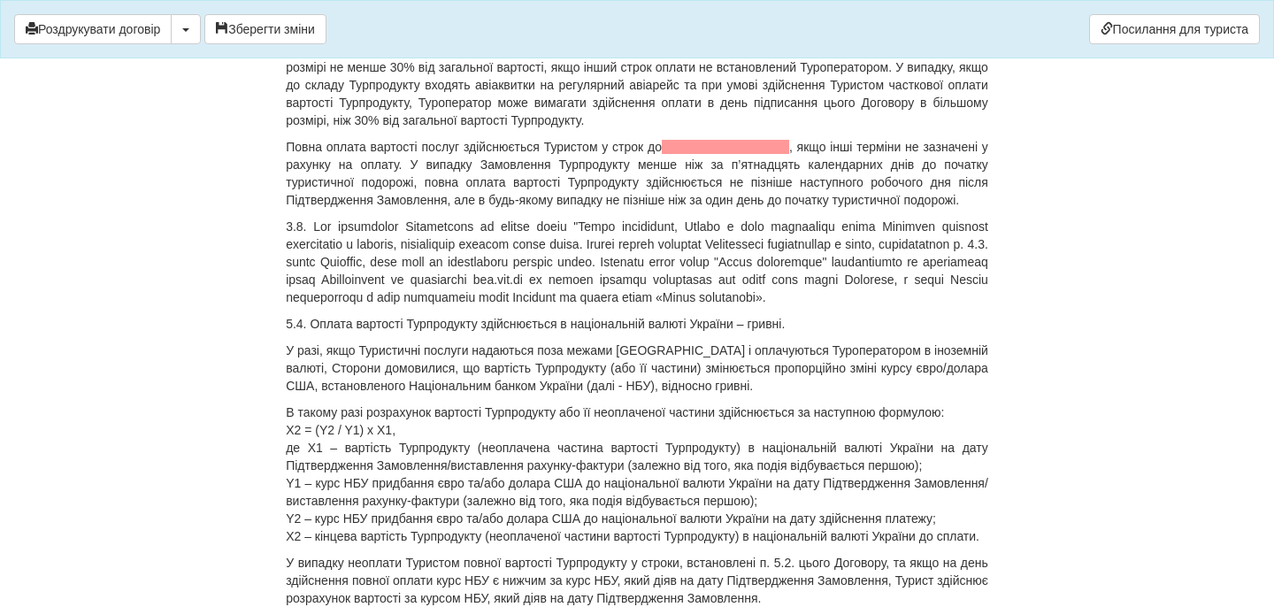
scroll to position [7234, 0]
drag, startPoint x: 350, startPoint y: 446, endPoint x: 372, endPoint y: 476, distance: 36.8
click at [372, 31] on p "5.1. Загальна Вартість Турпродукту (туристичних послуг, туру) за цим Договором …" at bounding box center [637, 4] width 702 height 53
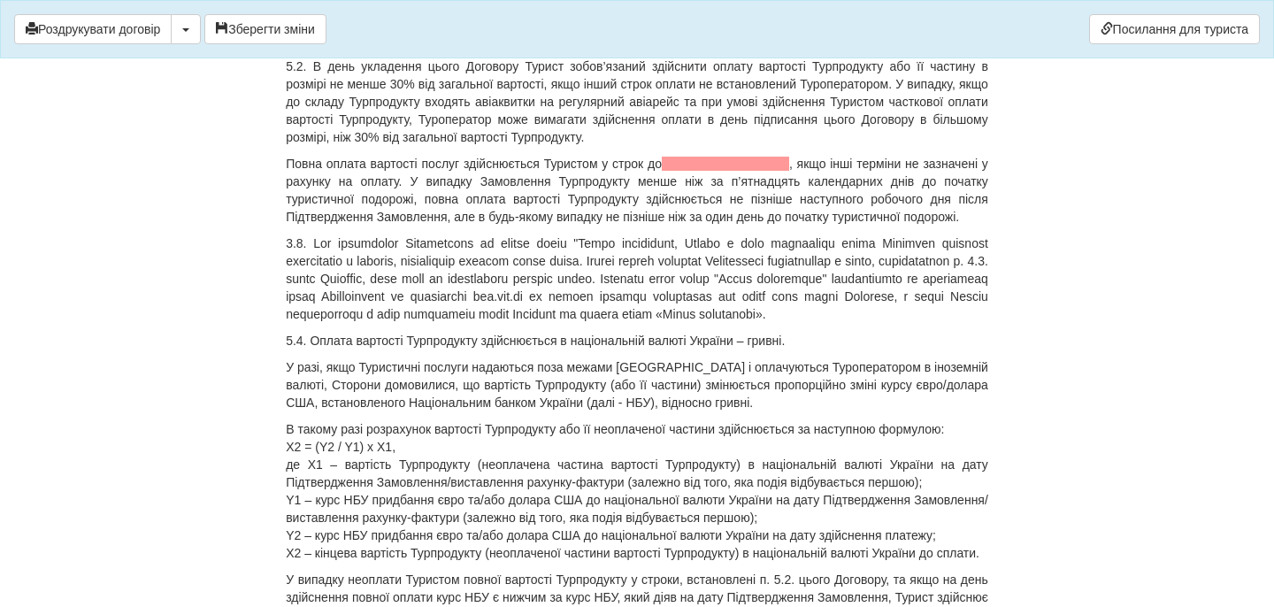
click at [410, 12] on span "41000 грн по курсу туроператора на сьогодні 49.75 це 824 євро" at bounding box center [526, 4] width 364 height 14
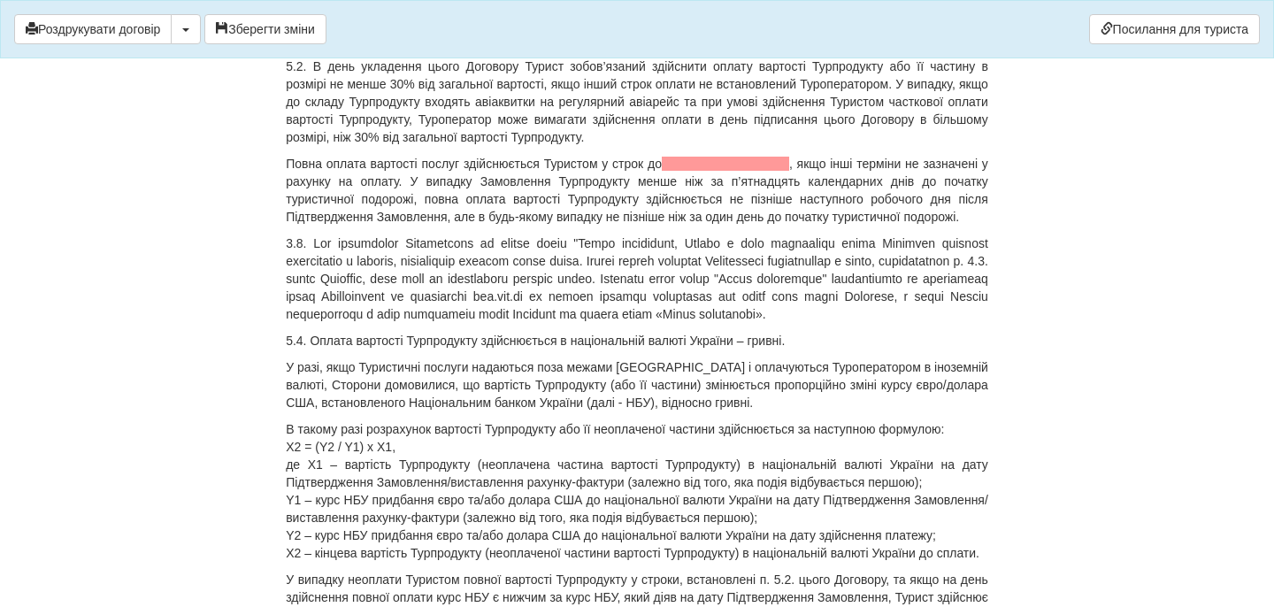
scroll to position [7240, 0]
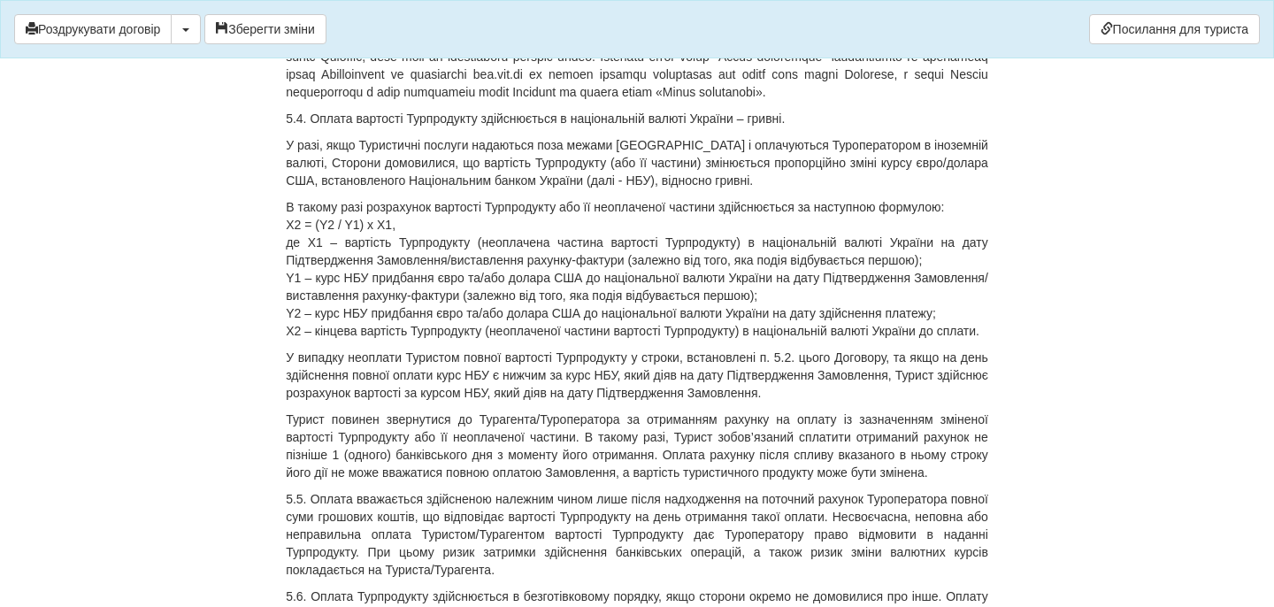
scroll to position [7490, 0]
drag, startPoint x: 612, startPoint y: 382, endPoint x: 781, endPoint y: 380, distance: 169.0
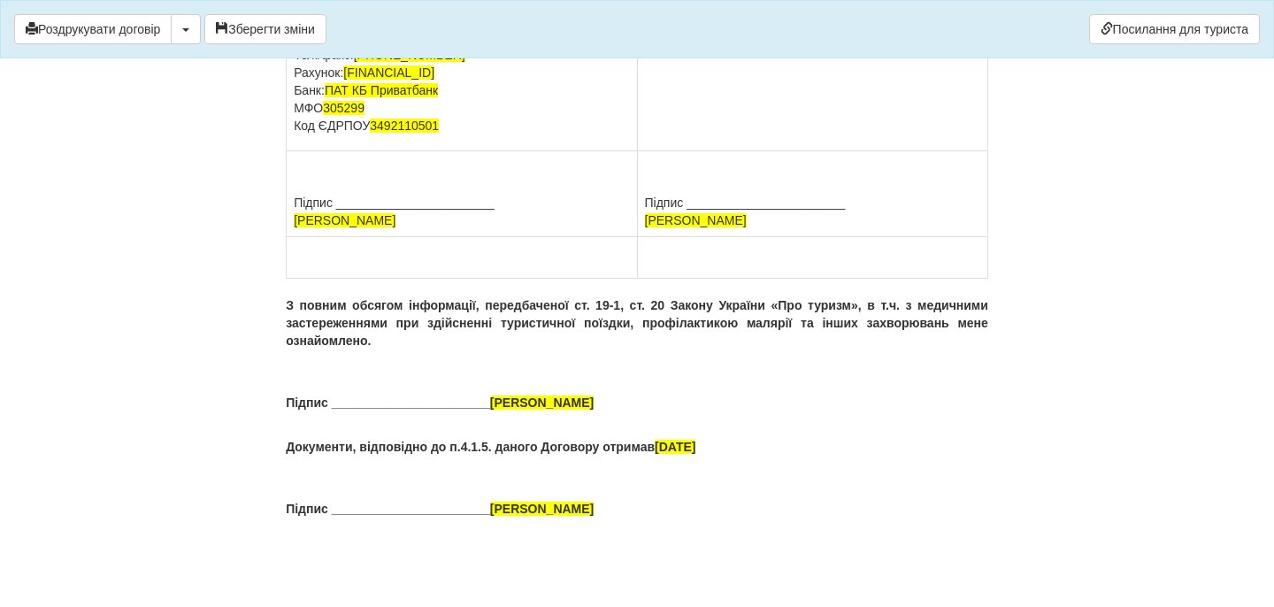
scroll to position [13215, 0]
drag, startPoint x: 799, startPoint y: 437, endPoint x: 646, endPoint y: 438, distance: 153.1
click at [646, 46] on p "[PERSON_NAME] [GEOGRAPHIC_DATA] Паспорт [PASSPORT] виданий , Тел." at bounding box center [812, 10] width 335 height 71
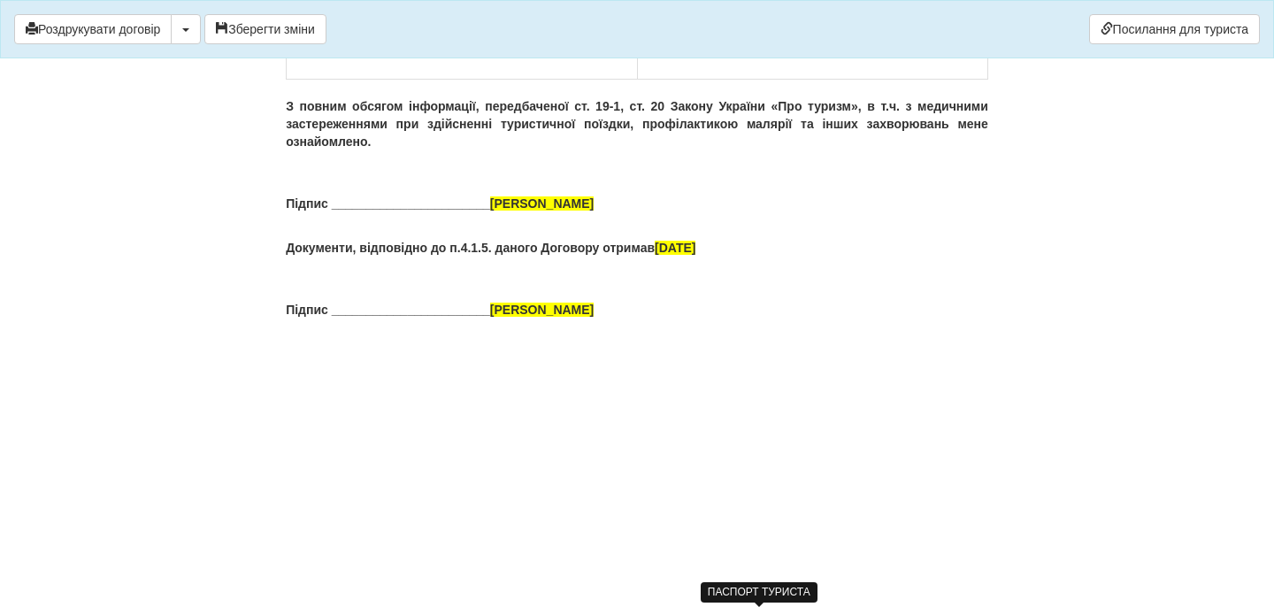
drag, startPoint x: 762, startPoint y: 435, endPoint x: 778, endPoint y: 457, distance: 26.5
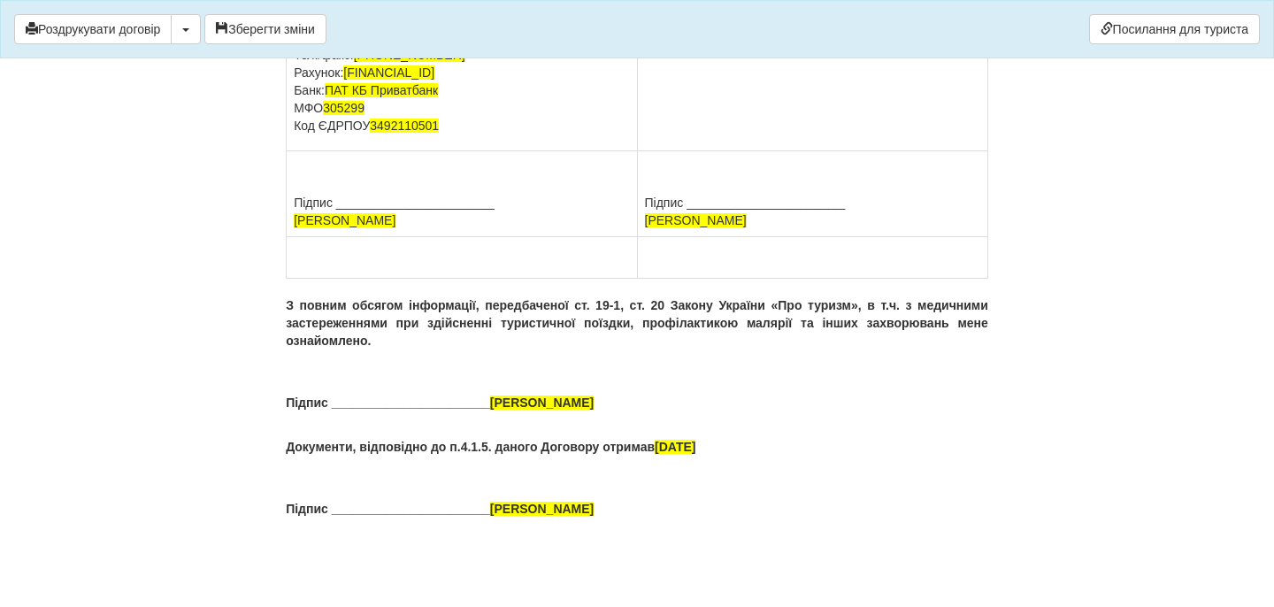
scroll to position [13650, 0]
click at [307, 27] on button "Зберегти зміни" at bounding box center [265, 29] width 122 height 30
click at [100, 37] on button "Роздрукувати договір" at bounding box center [92, 29] width 157 height 30
